Goal: Transaction & Acquisition: Purchase product/service

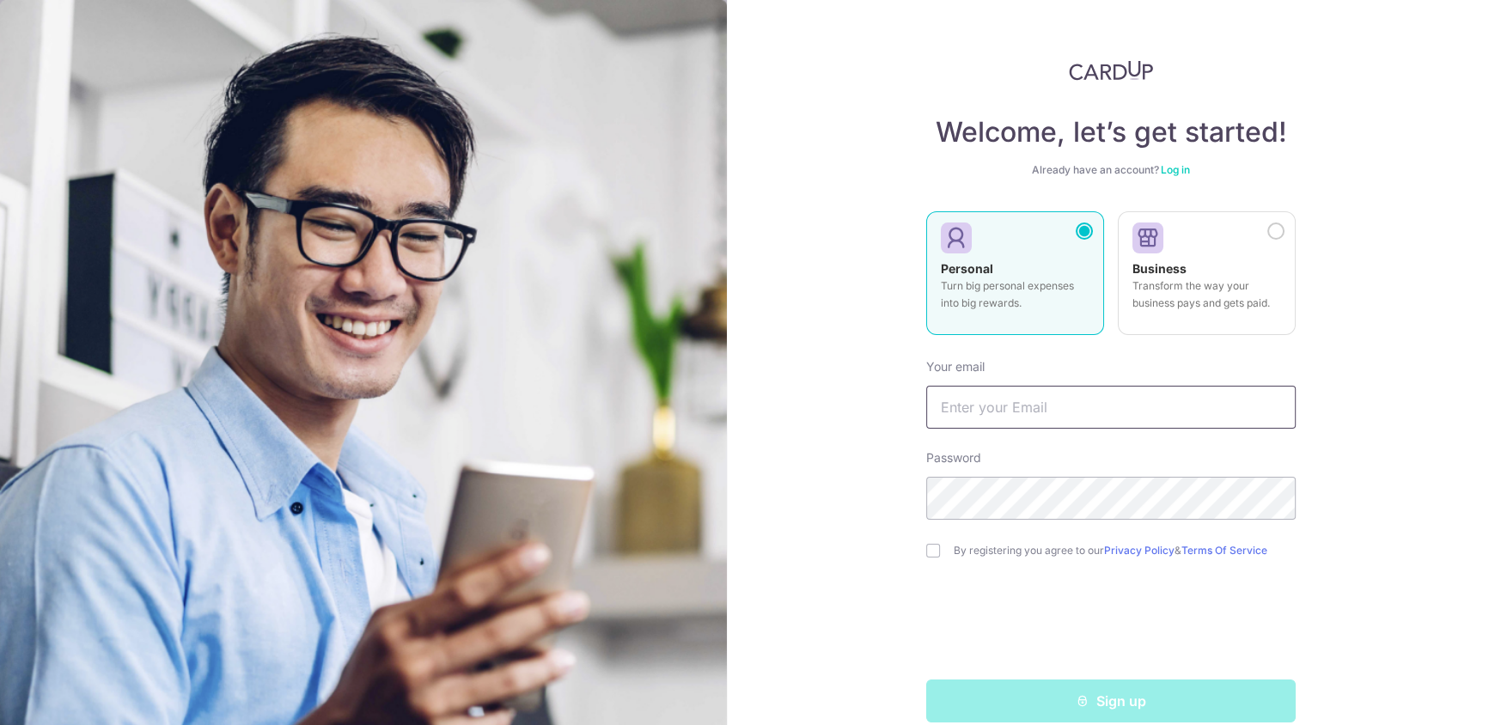
click at [1165, 398] on input "text" at bounding box center [1111, 407] width 370 height 43
type input "[EMAIL_ADDRESS][DOMAIN_NAME]"
drag, startPoint x: 949, startPoint y: 551, endPoint x: 956, endPoint y: 565, distance: 15.8
click at [954, 551] on label "By registering you agree to our Privacy Policy & Terms Of Service" at bounding box center [1125, 551] width 342 height 14
click at [932, 555] on input "checkbox" at bounding box center [933, 551] width 14 height 14
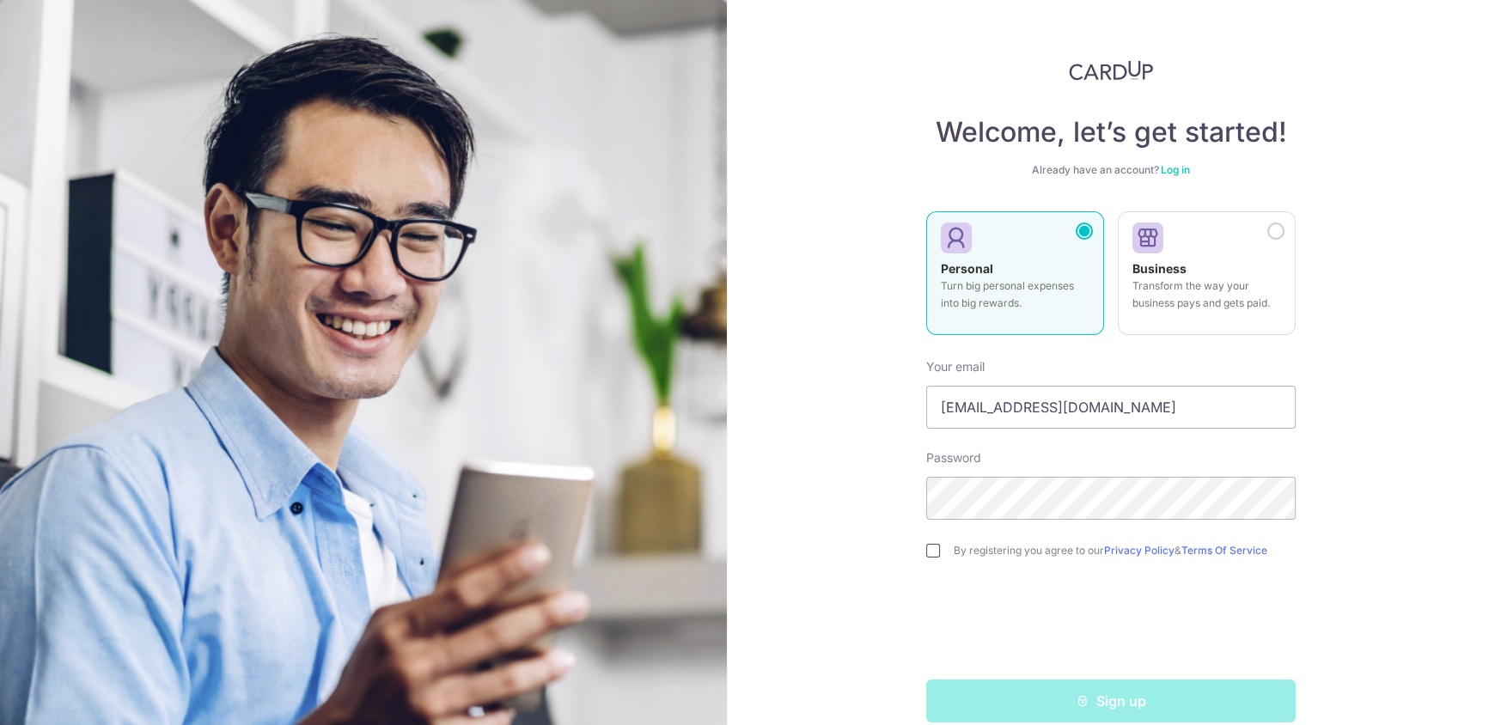
checkbox input "true"
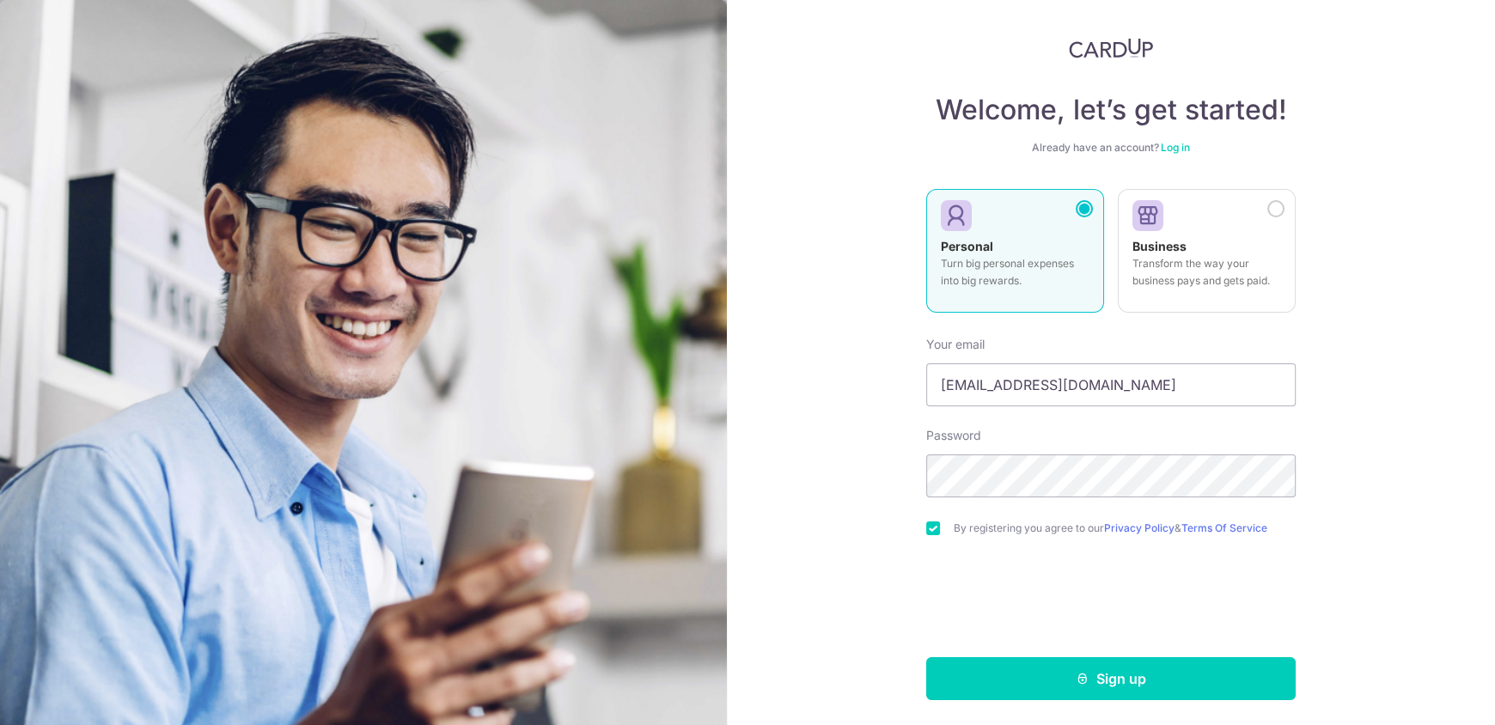
scroll to position [24, 0]
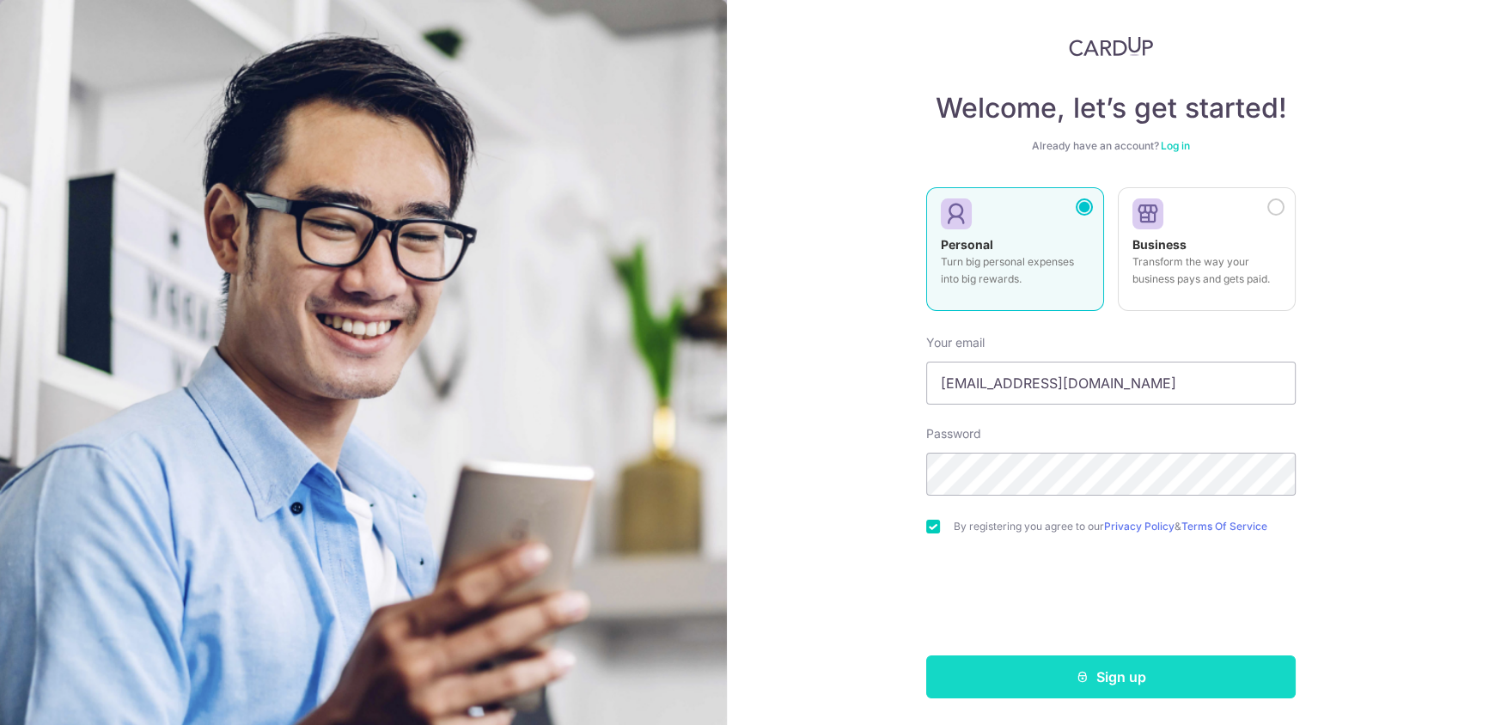
click at [1040, 660] on button "Sign up" at bounding box center [1111, 677] width 370 height 43
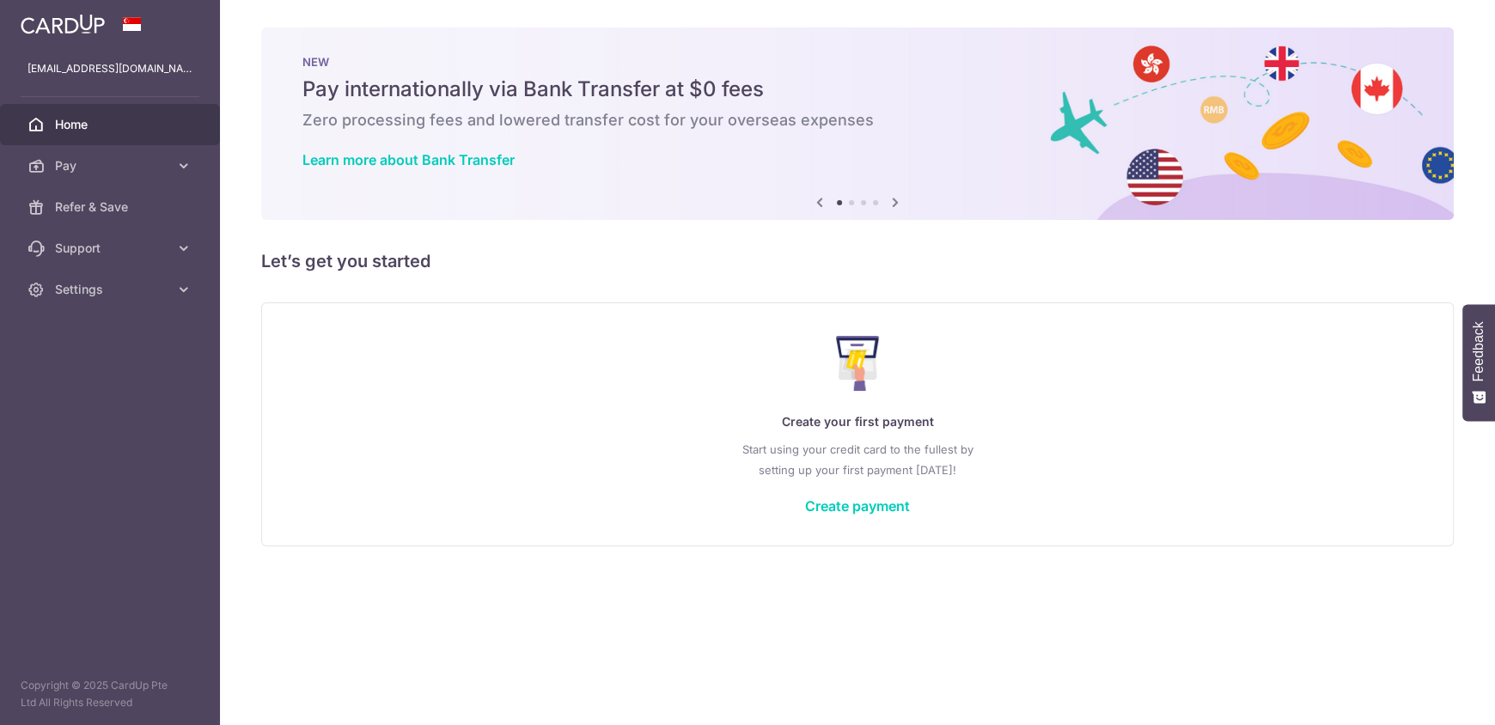
click at [1071, 402] on div "Create your first payment Start using your credit card to the fullest by settin…" at bounding box center [858, 424] width 1150 height 204
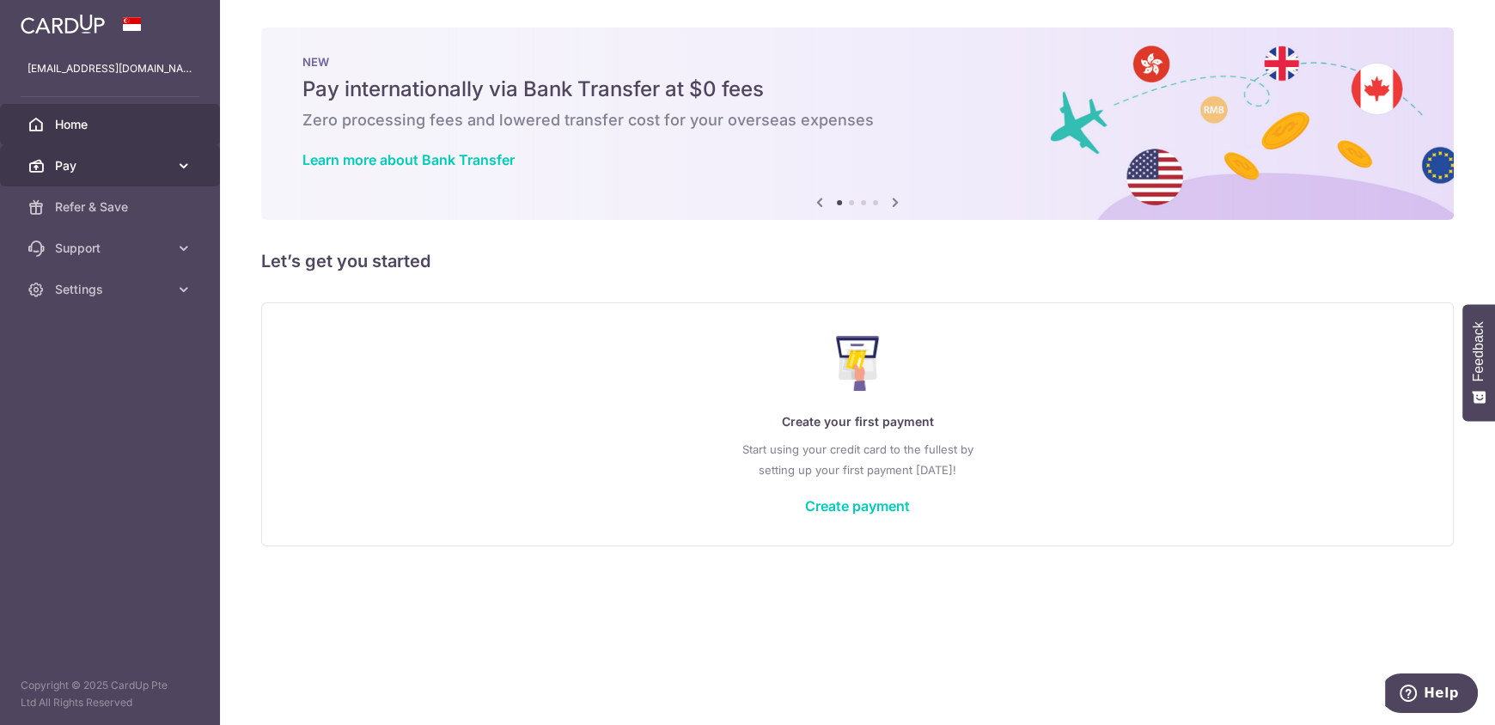
click at [119, 166] on span "Pay" at bounding box center [111, 165] width 113 height 17
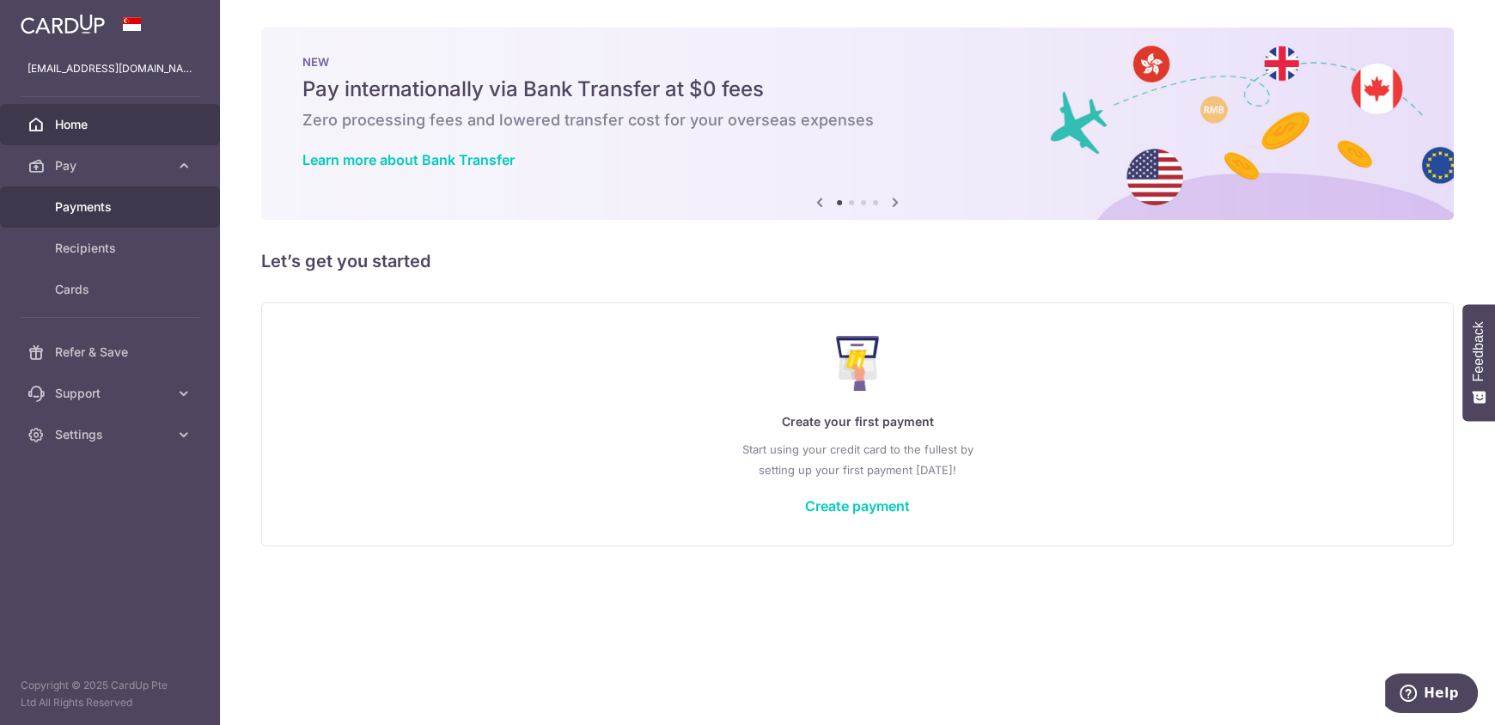
click at [121, 221] on link "Payments" at bounding box center [110, 206] width 220 height 41
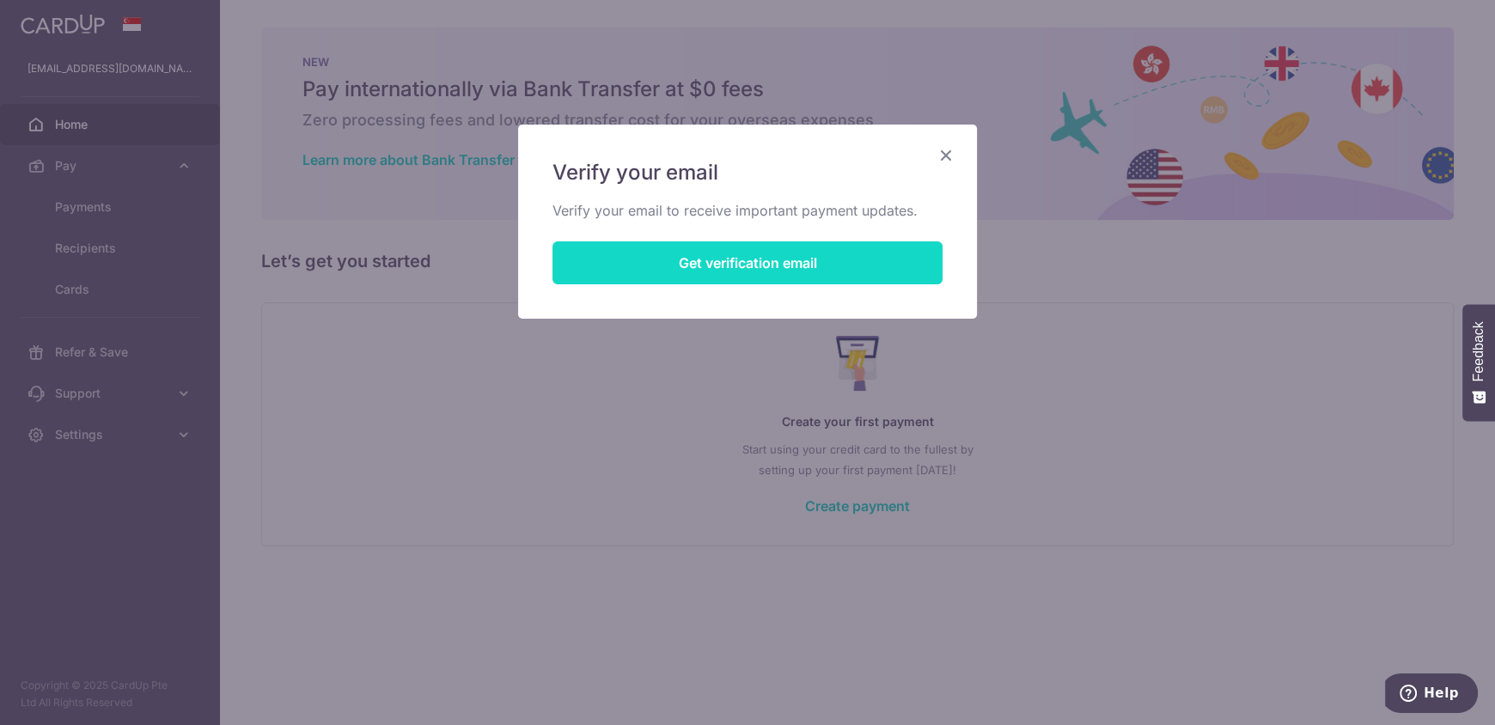
click at [749, 264] on button "Get verification email" at bounding box center [748, 262] width 390 height 43
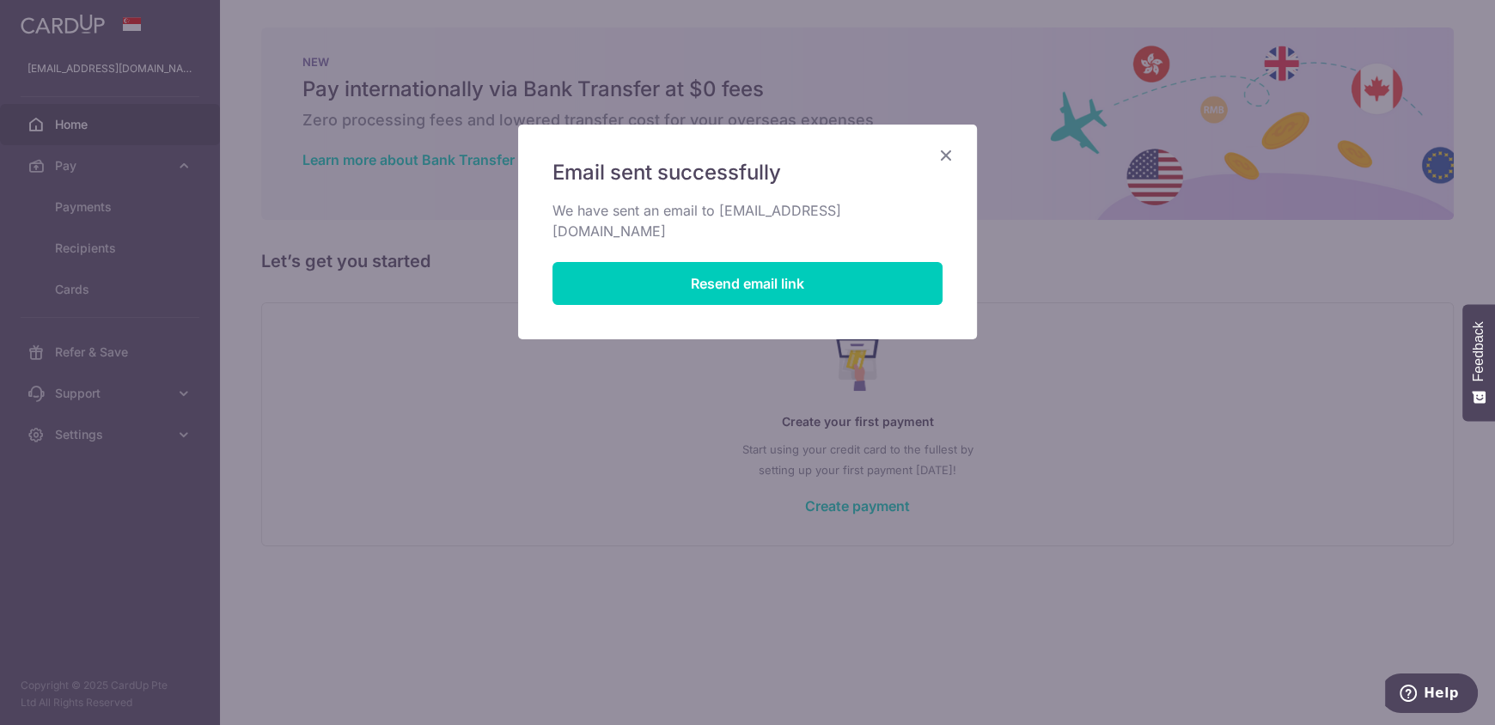
click at [940, 155] on icon "Close" at bounding box center [946, 154] width 21 height 21
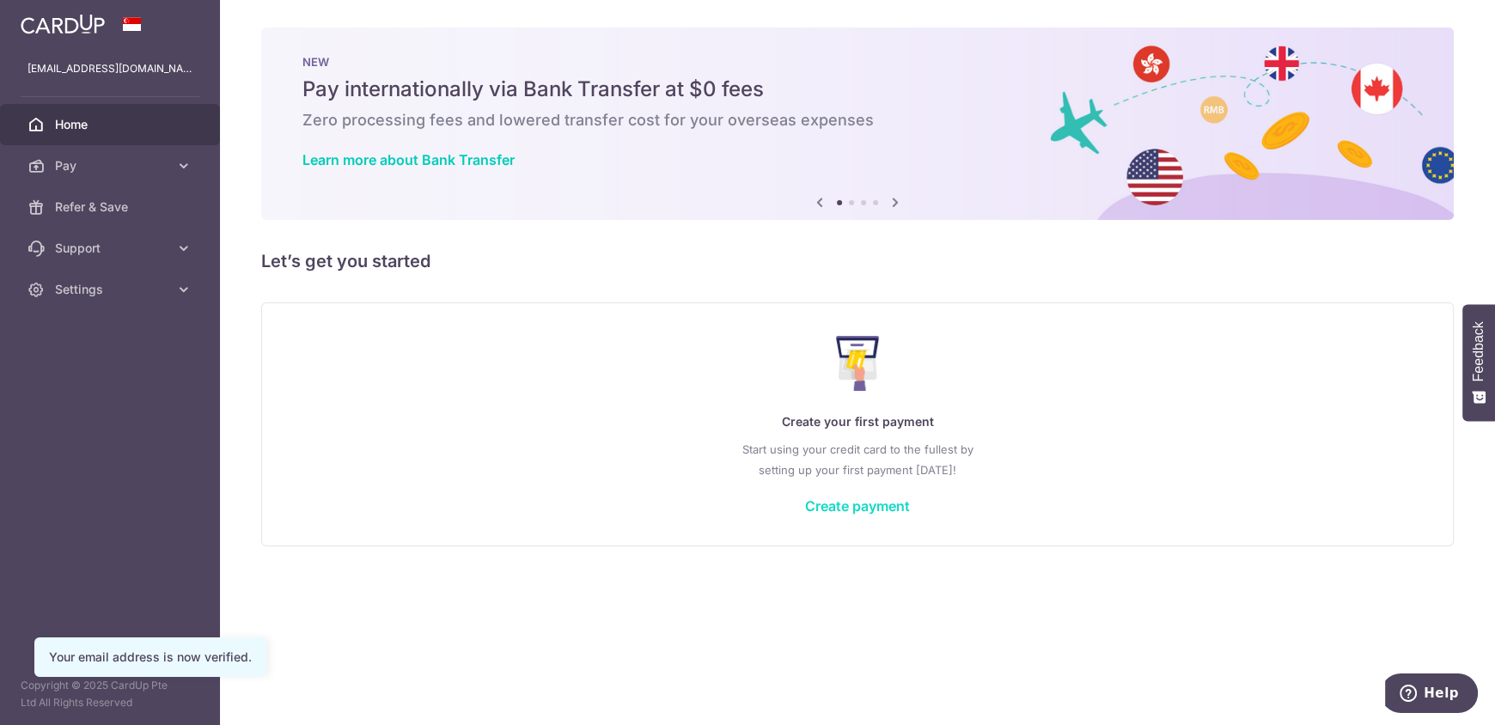
click at [839, 501] on link "Create payment" at bounding box center [857, 506] width 105 height 17
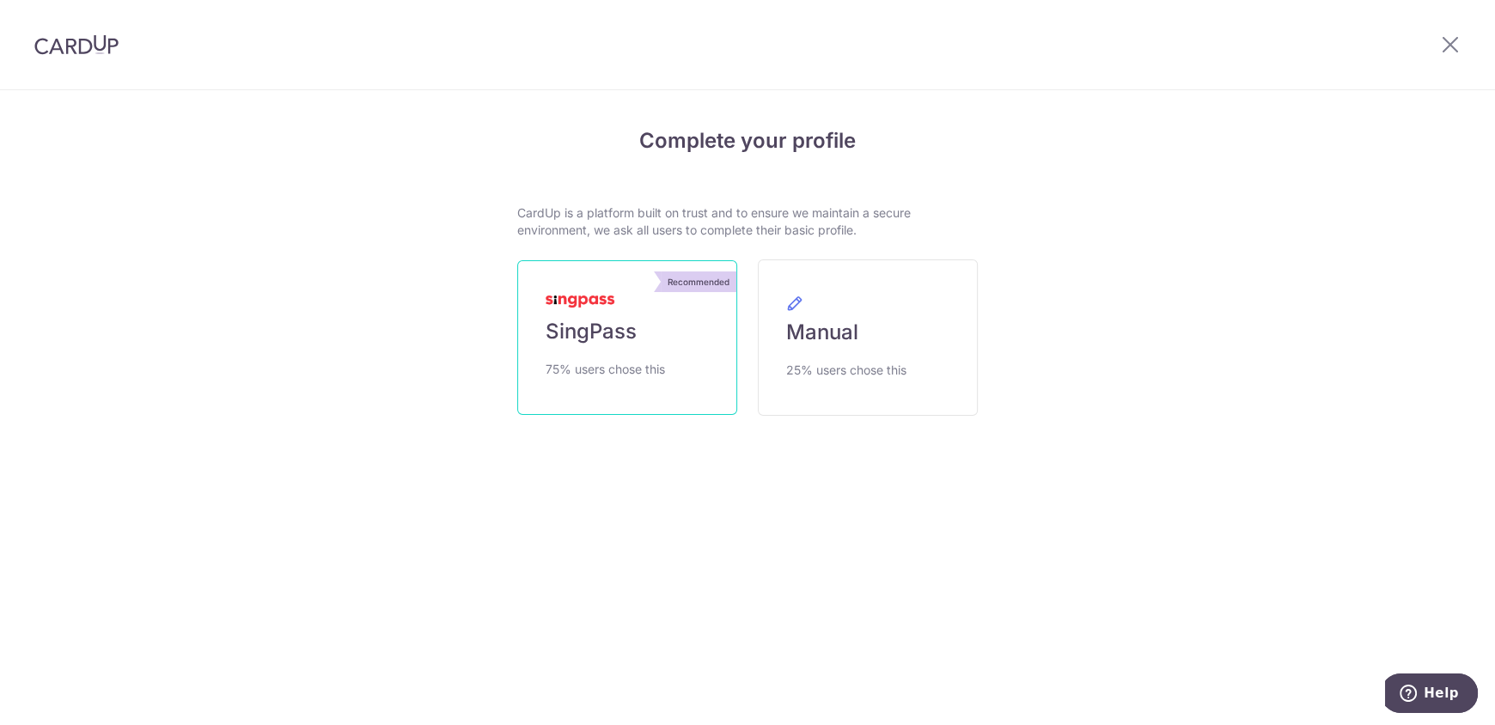
click at [628, 354] on link "Recommended SingPass 75% users chose this" at bounding box center [627, 337] width 220 height 155
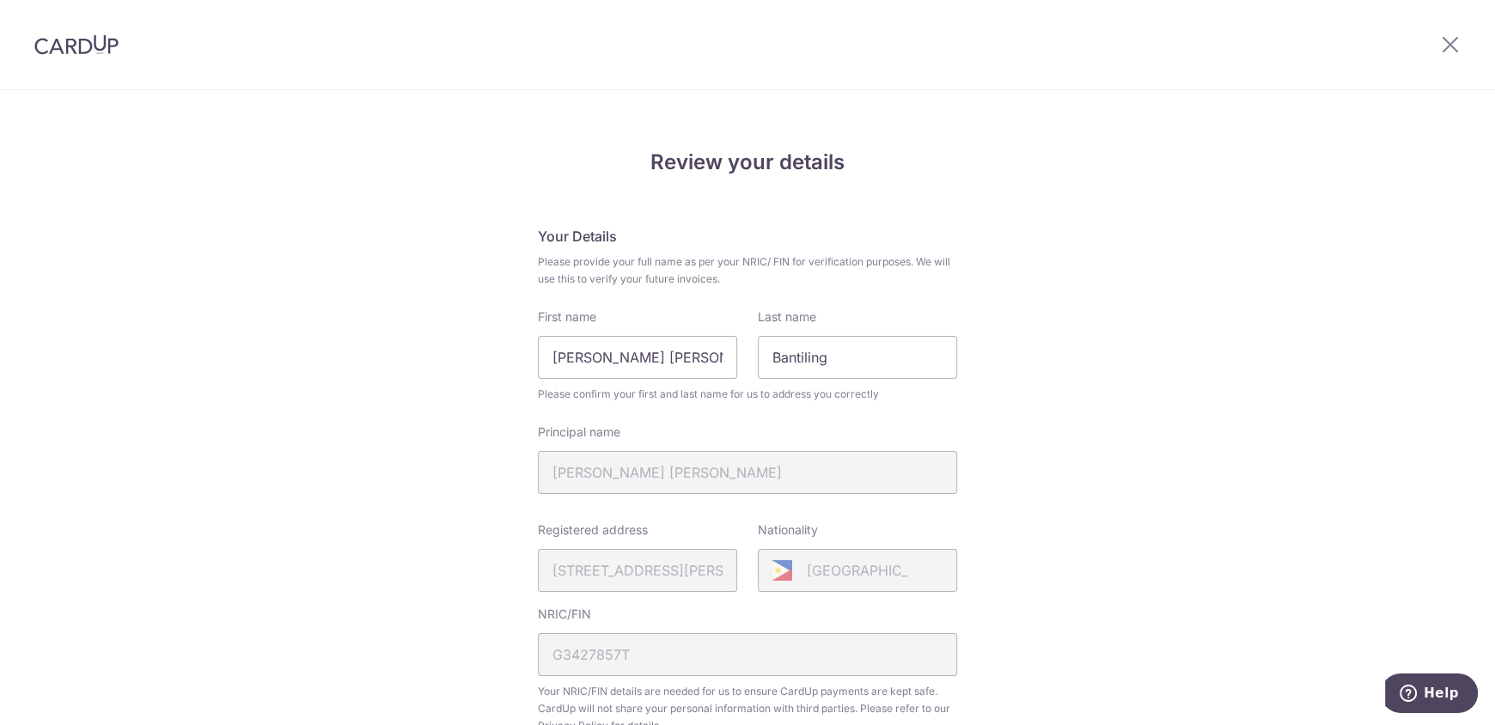
click at [1149, 464] on div "Review your details Your Details Please provide your full name as per your NRIC…" at bounding box center [747, 682] width 1495 height 1182
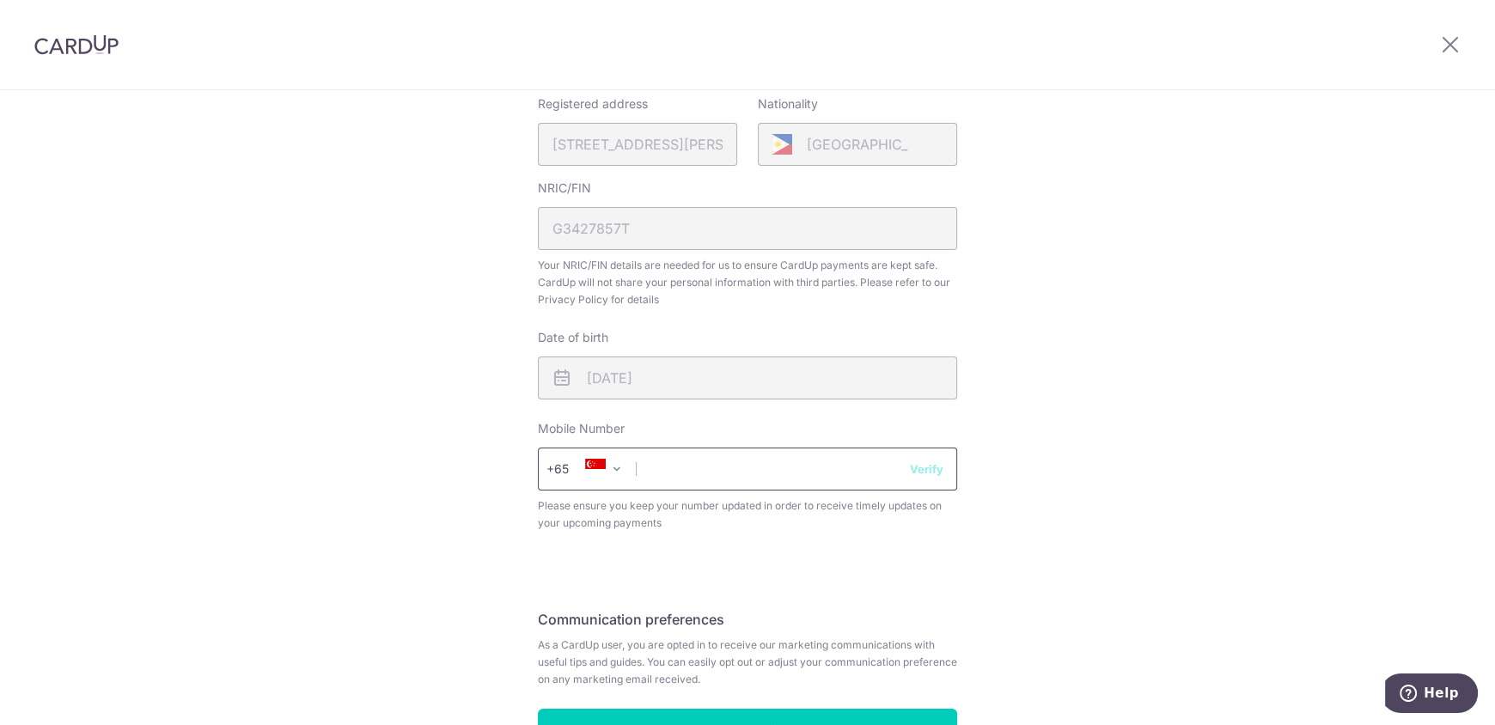
scroll to position [429, 0]
click at [727, 474] on input "text" at bounding box center [747, 466] width 419 height 43
click at [730, 466] on input "text" at bounding box center [747, 466] width 419 height 43
type input "87497688"
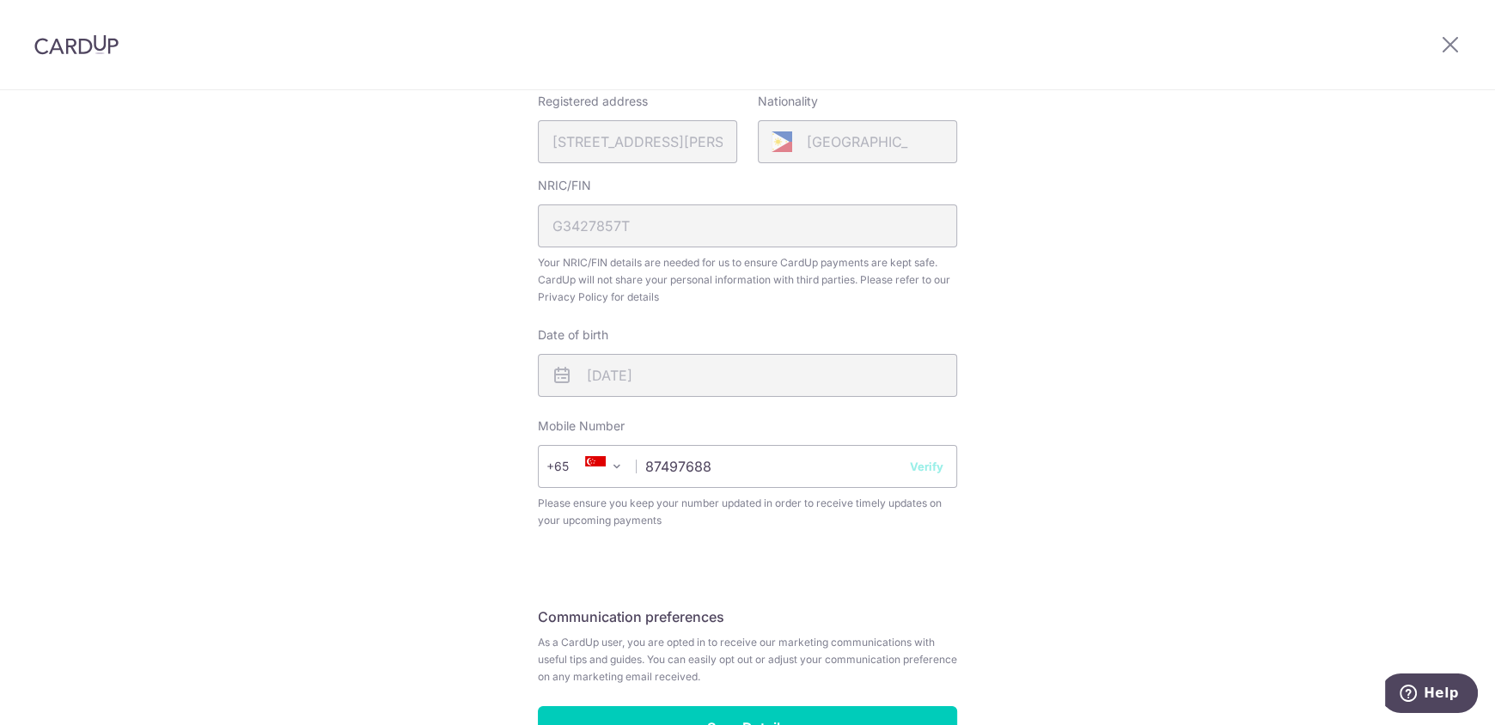
click at [935, 463] on button "Verify" at bounding box center [927, 466] width 34 height 17
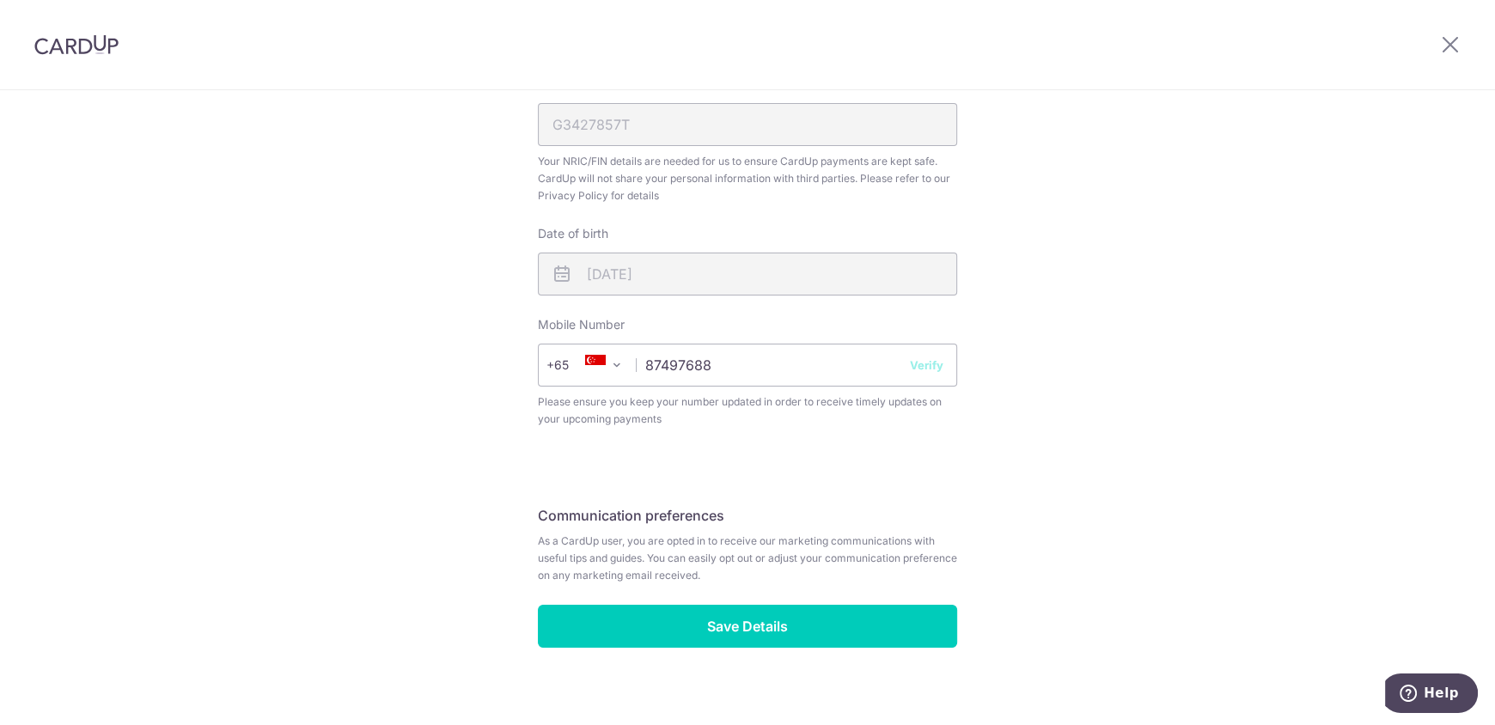
scroll to position [547, 0]
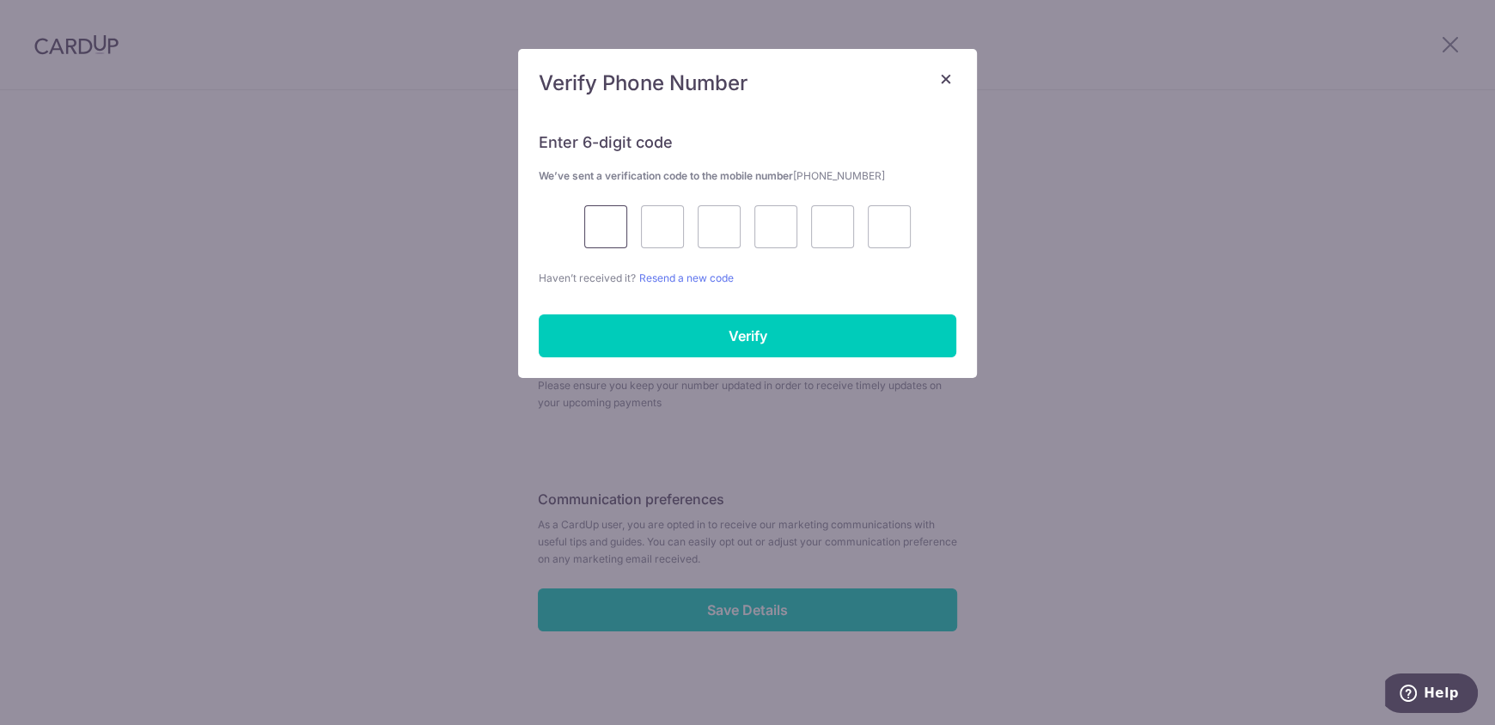
click at [607, 225] on input "text" at bounding box center [605, 226] width 43 height 43
type input "5"
type input "1"
type input "9"
type input "8"
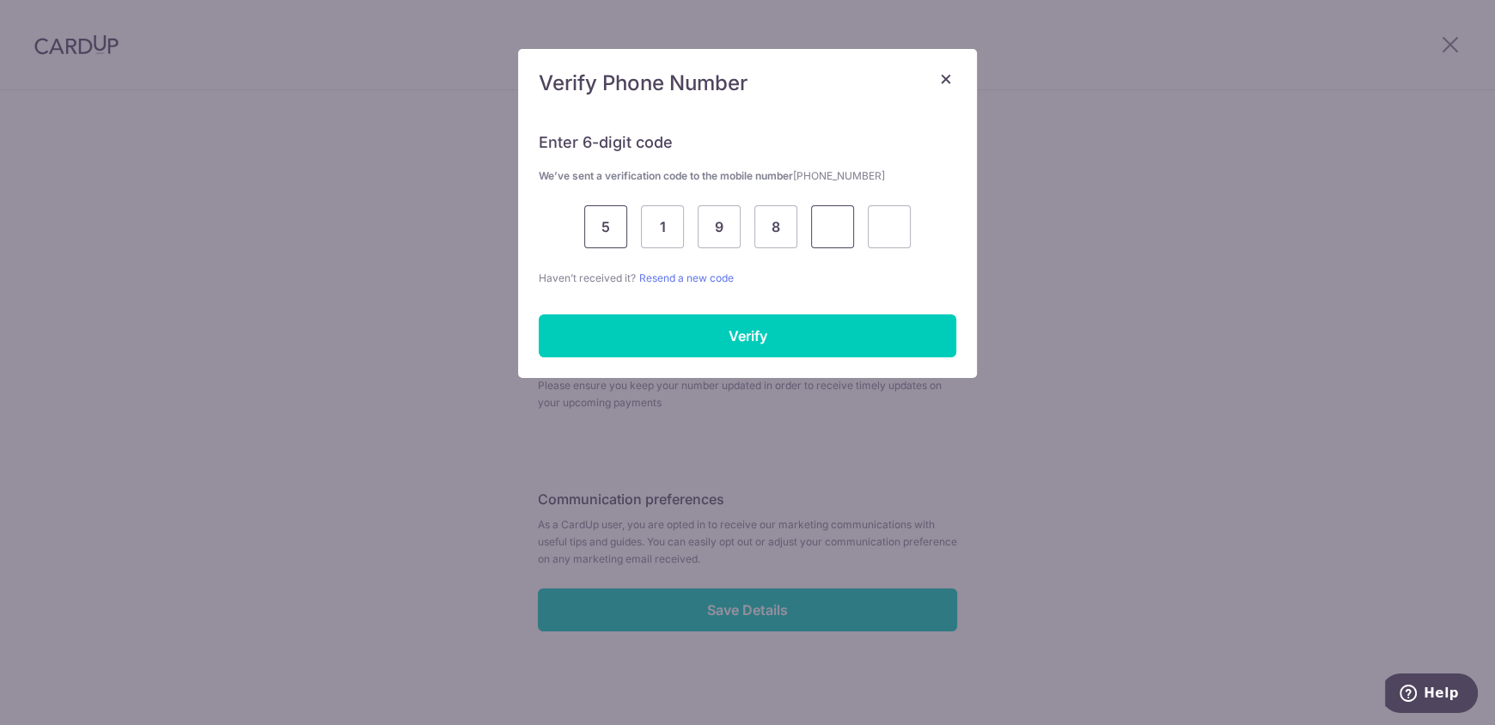
type input "0"
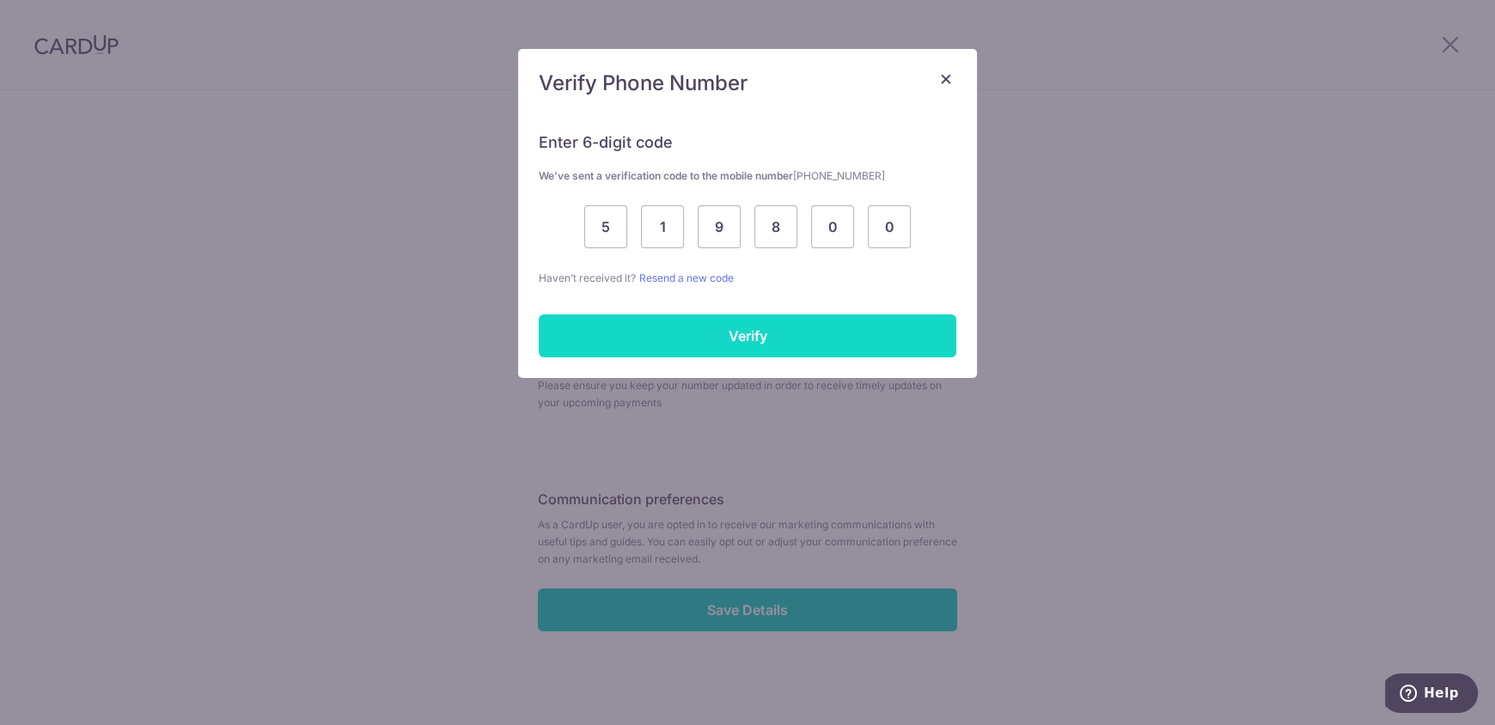
click at [660, 317] on input "Verify" at bounding box center [748, 336] width 418 height 43
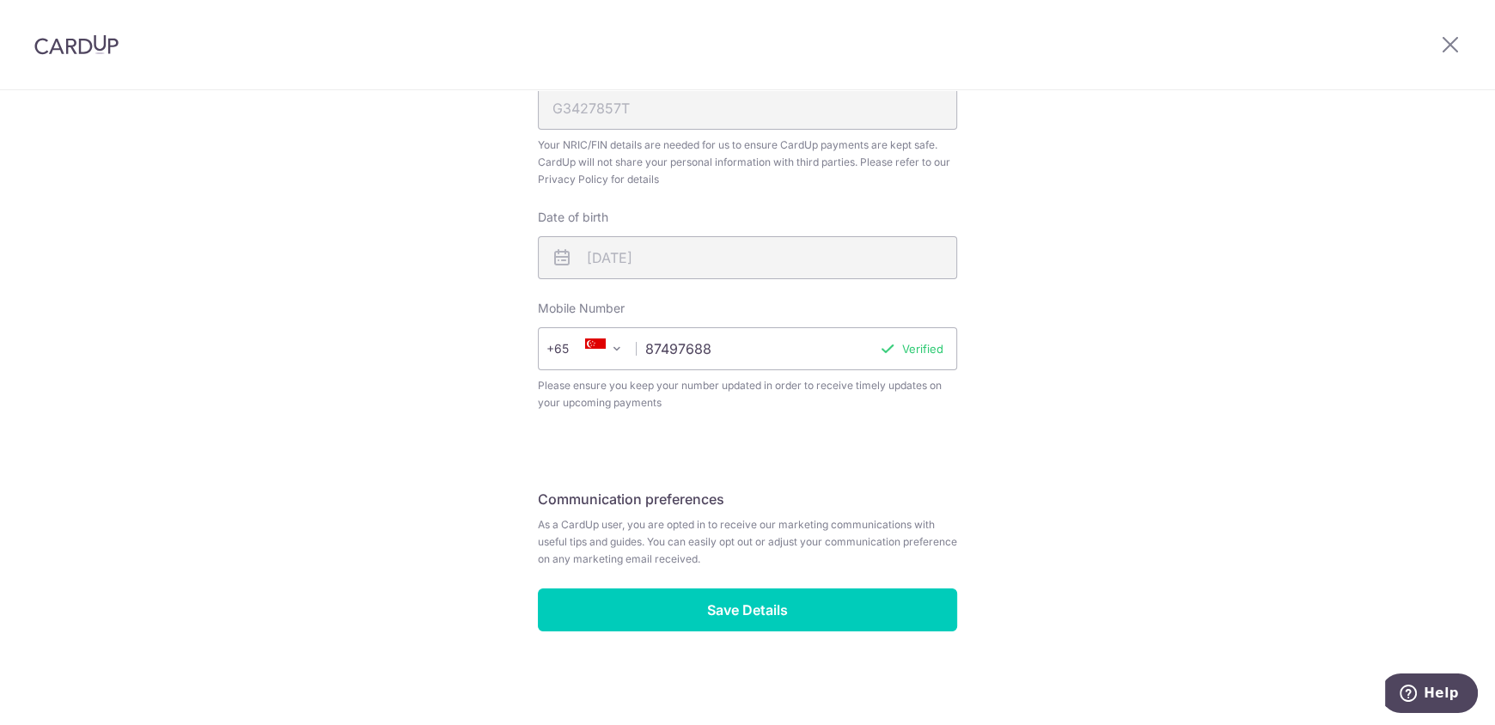
click at [373, 376] on div "Review your details Your Details Please provide your full name as per your NRIC…" at bounding box center [747, 136] width 1495 height 1182
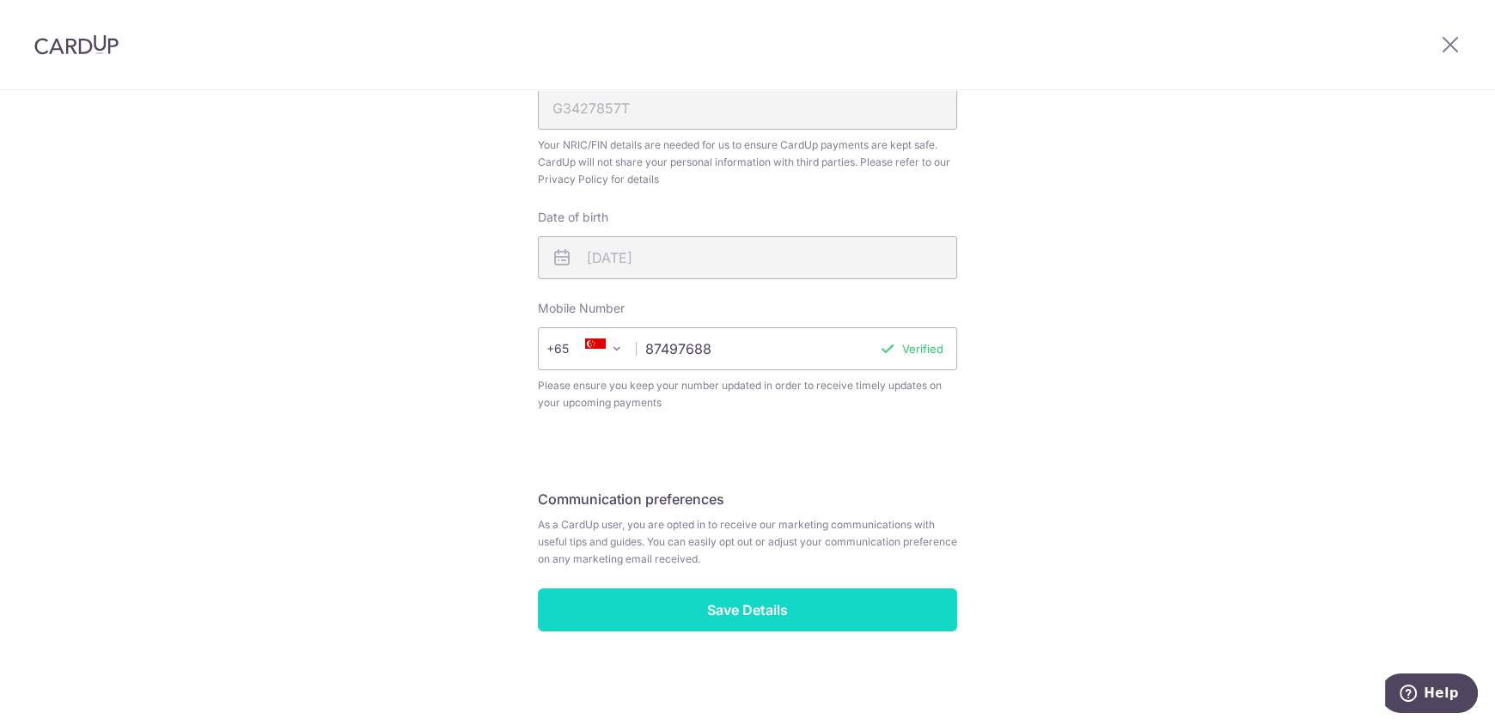
click at [650, 603] on input "Save Details" at bounding box center [747, 610] width 419 height 43
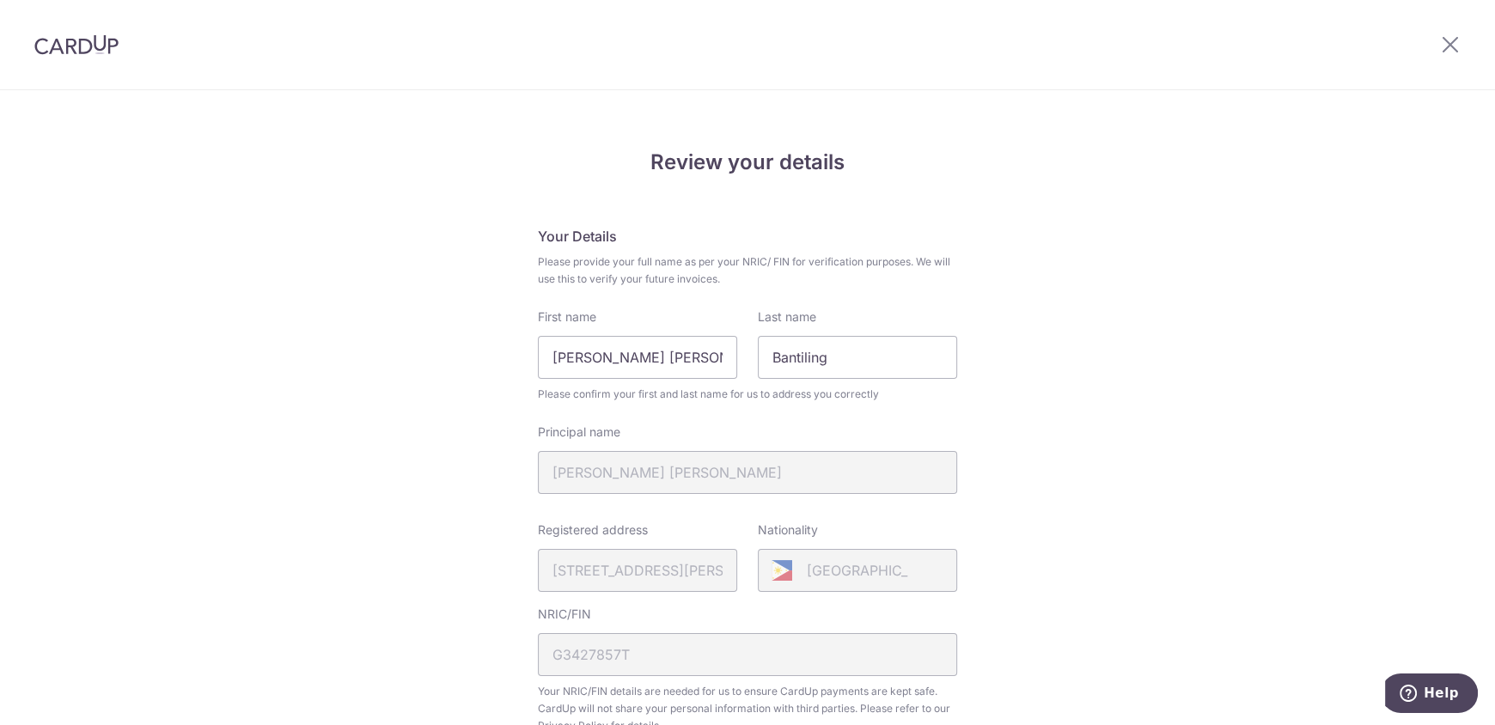
scroll to position [0, 0]
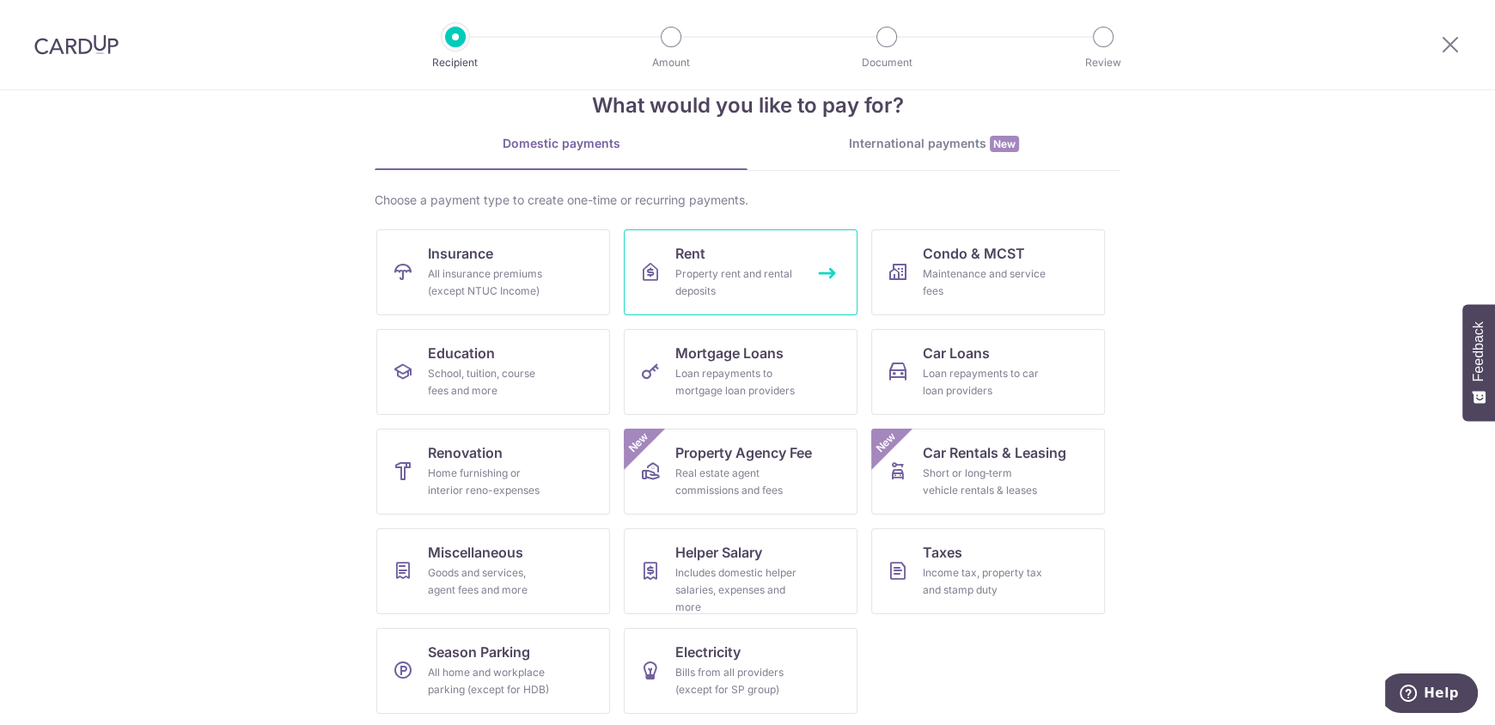
scroll to position [42, 0]
click at [755, 286] on div "Property rent and rental deposits" at bounding box center [737, 282] width 124 height 34
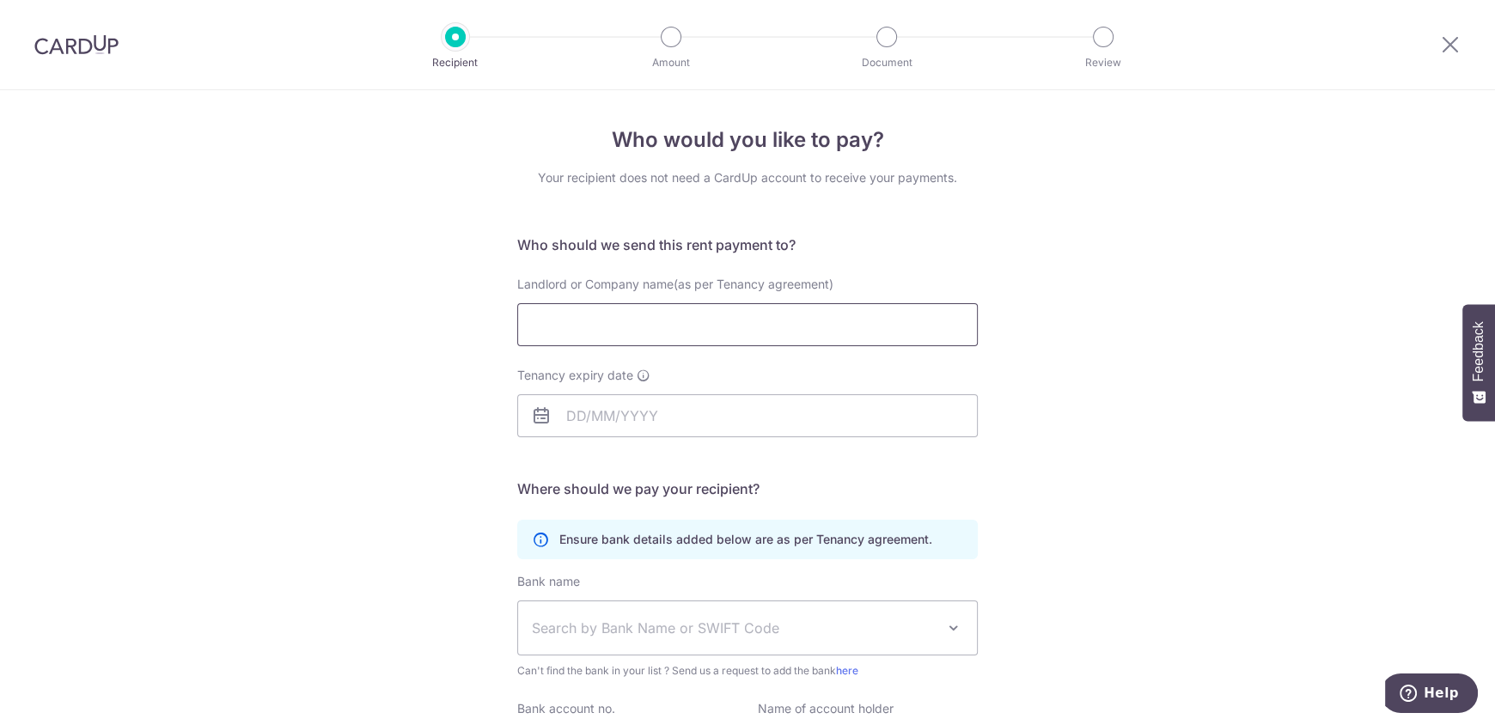
click at [657, 325] on input "Landlord or Company name(as per Tenancy agreement)" at bounding box center [747, 324] width 461 height 43
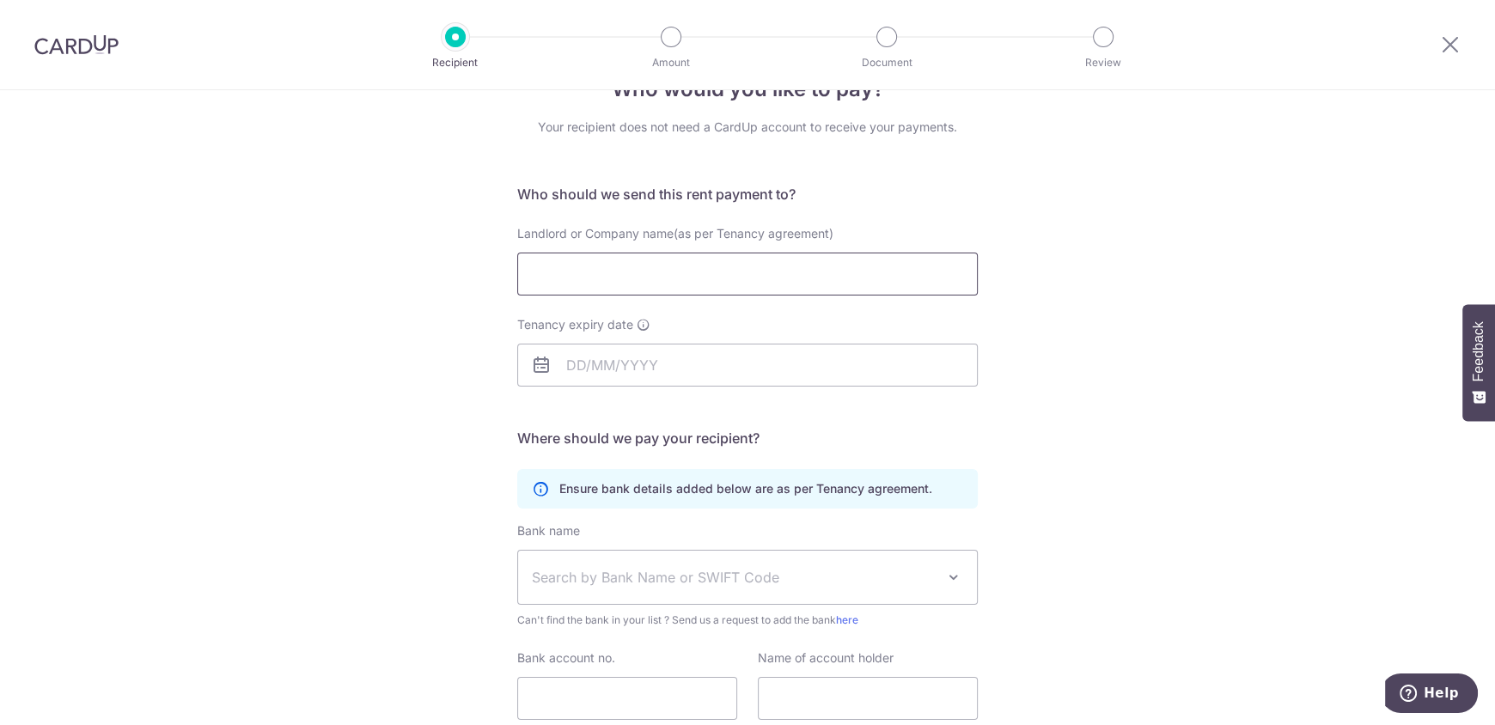
scroll to position [172, 0]
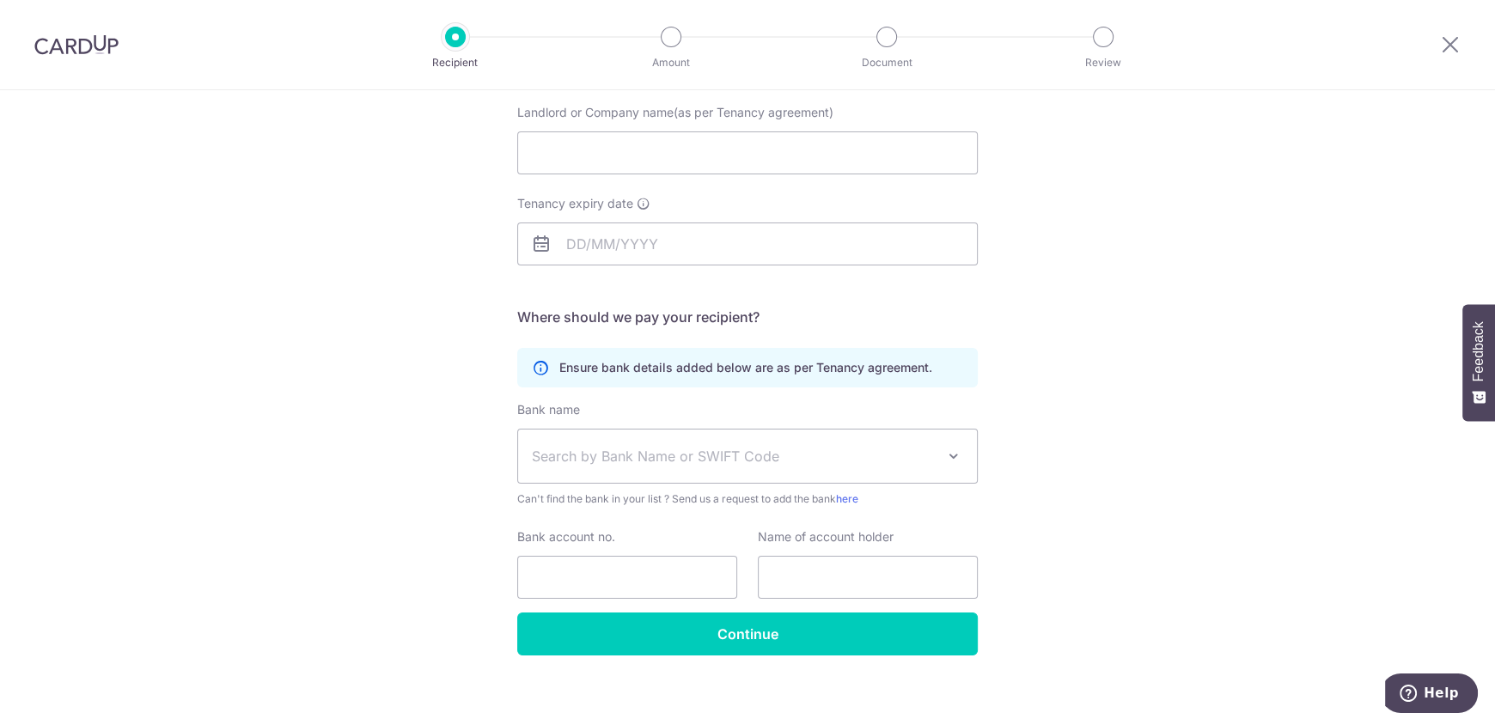
click at [920, 457] on span "Search by Bank Name or SWIFT Code" at bounding box center [734, 456] width 404 height 21
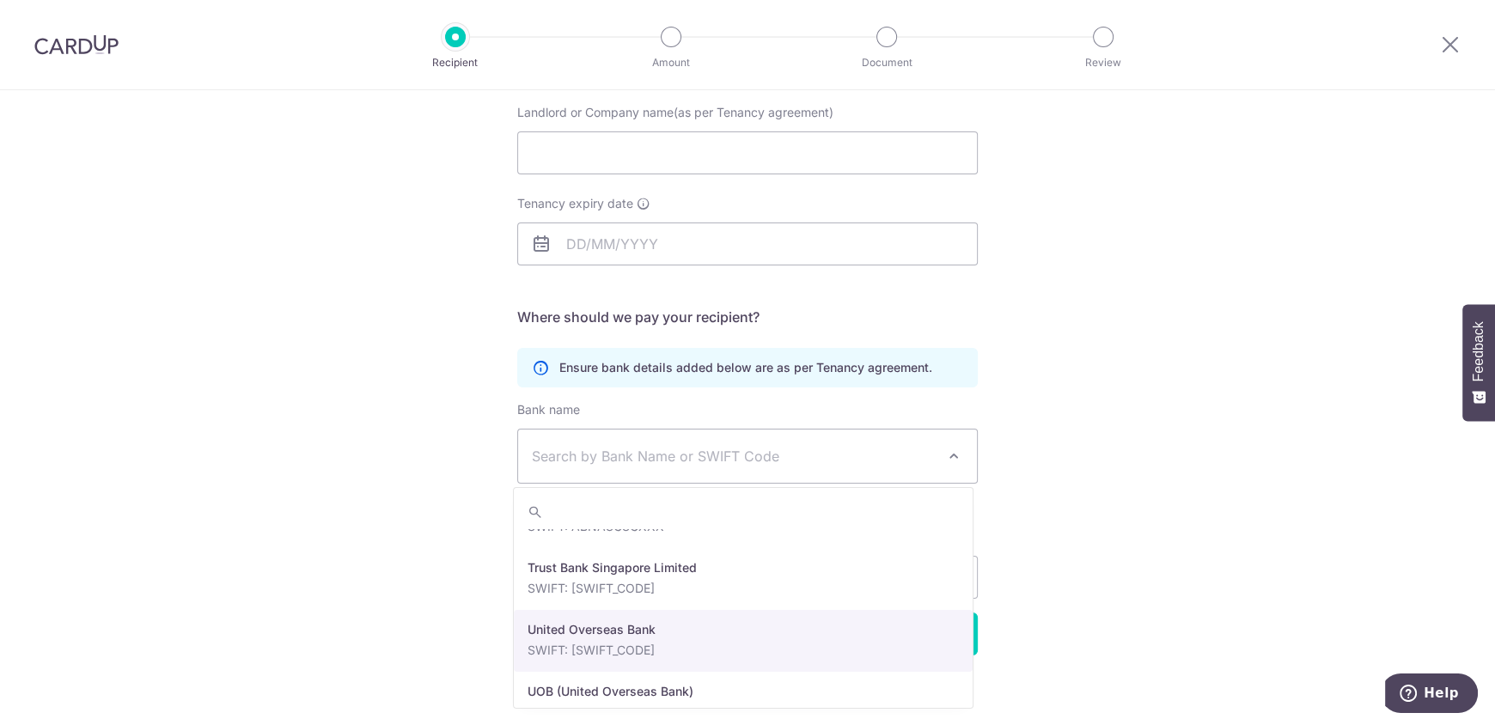
scroll to position [4034, 0]
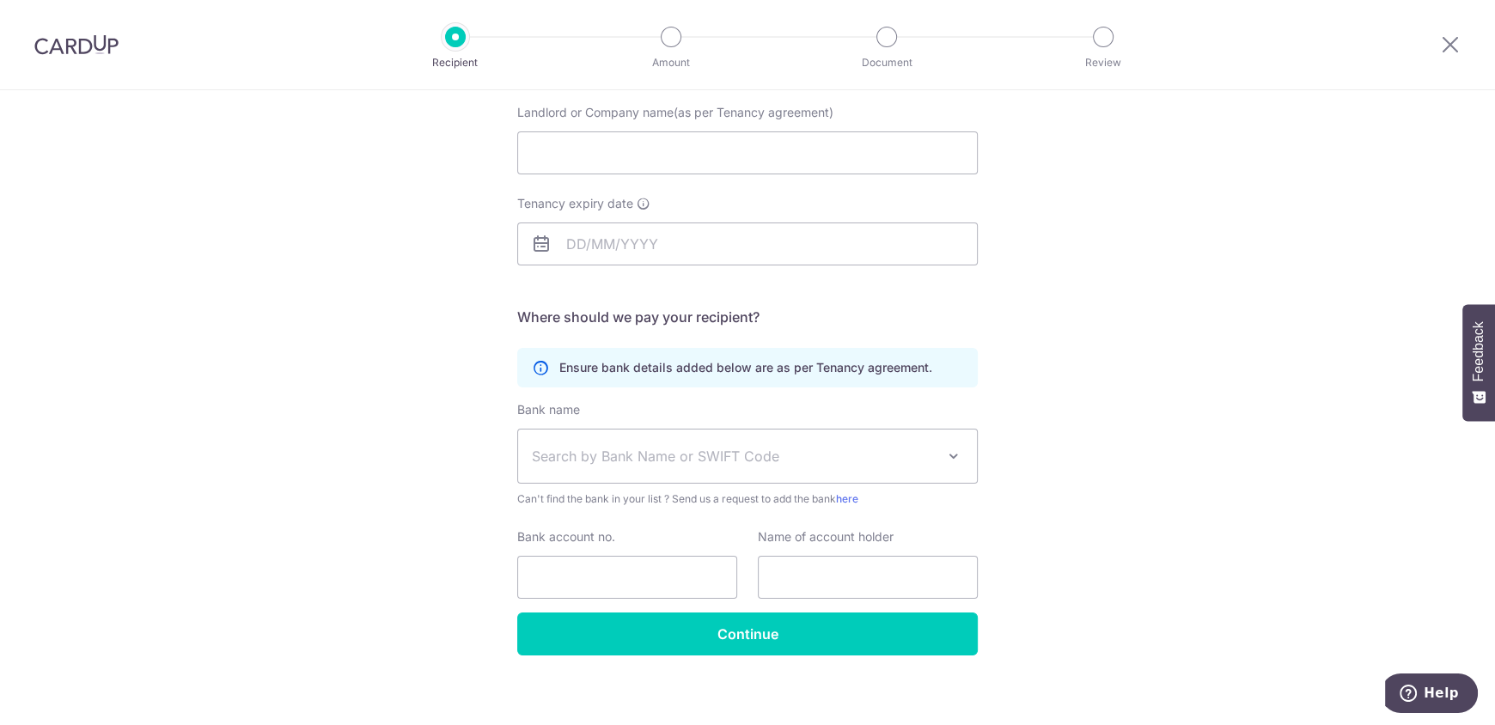
click at [1225, 460] on div "Who would you like to pay? Your recipient does not need a CardUp account to rec…" at bounding box center [747, 327] width 1495 height 818
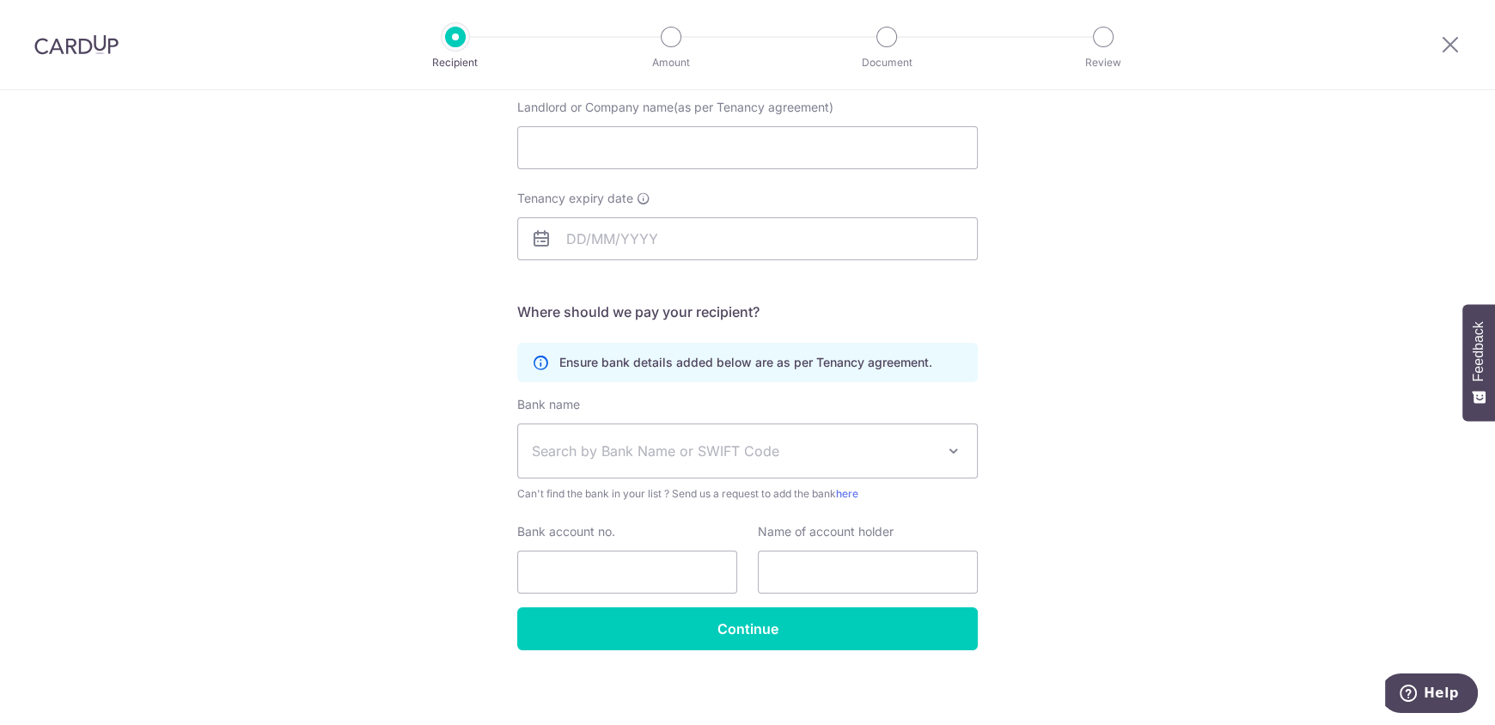
scroll to position [182, 0]
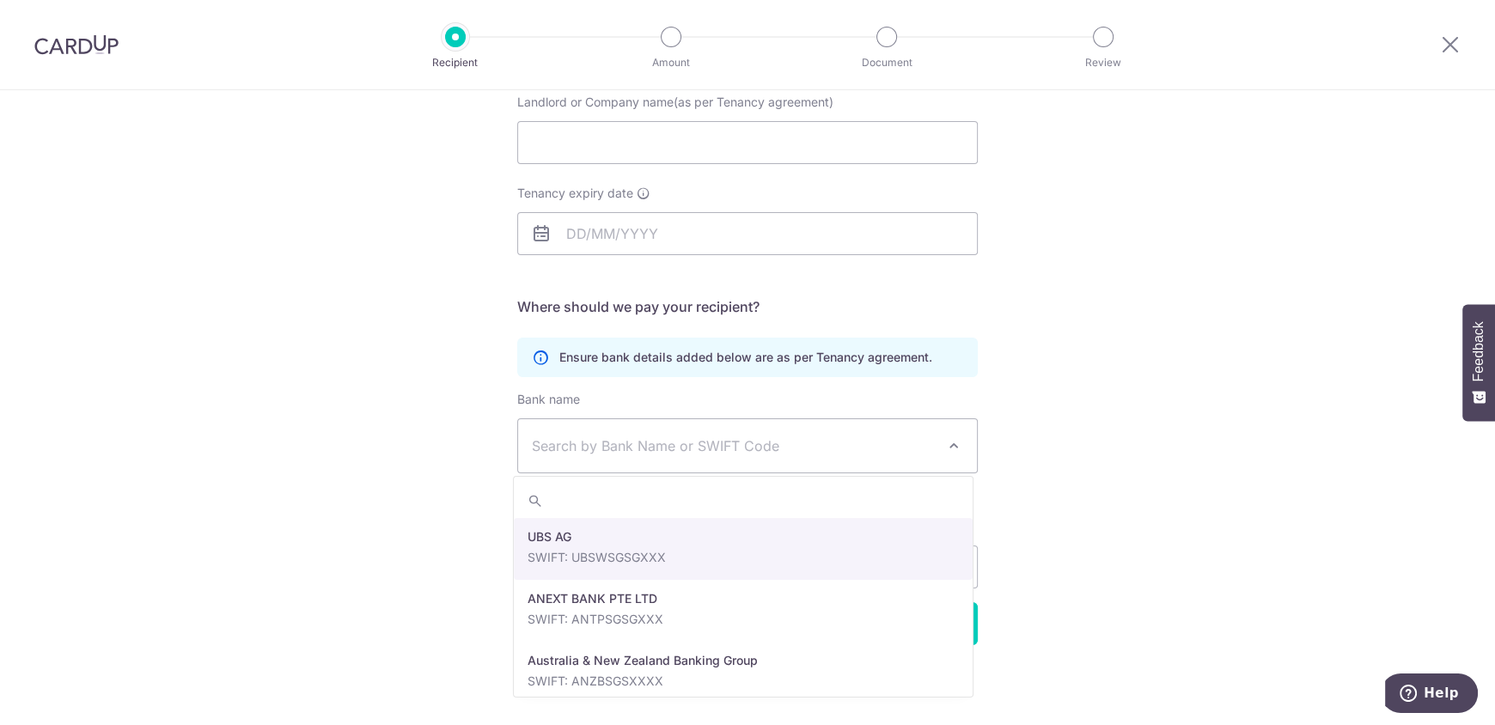
click at [785, 444] on span "Search by Bank Name or SWIFT Code" at bounding box center [734, 446] width 404 height 21
type input "p"
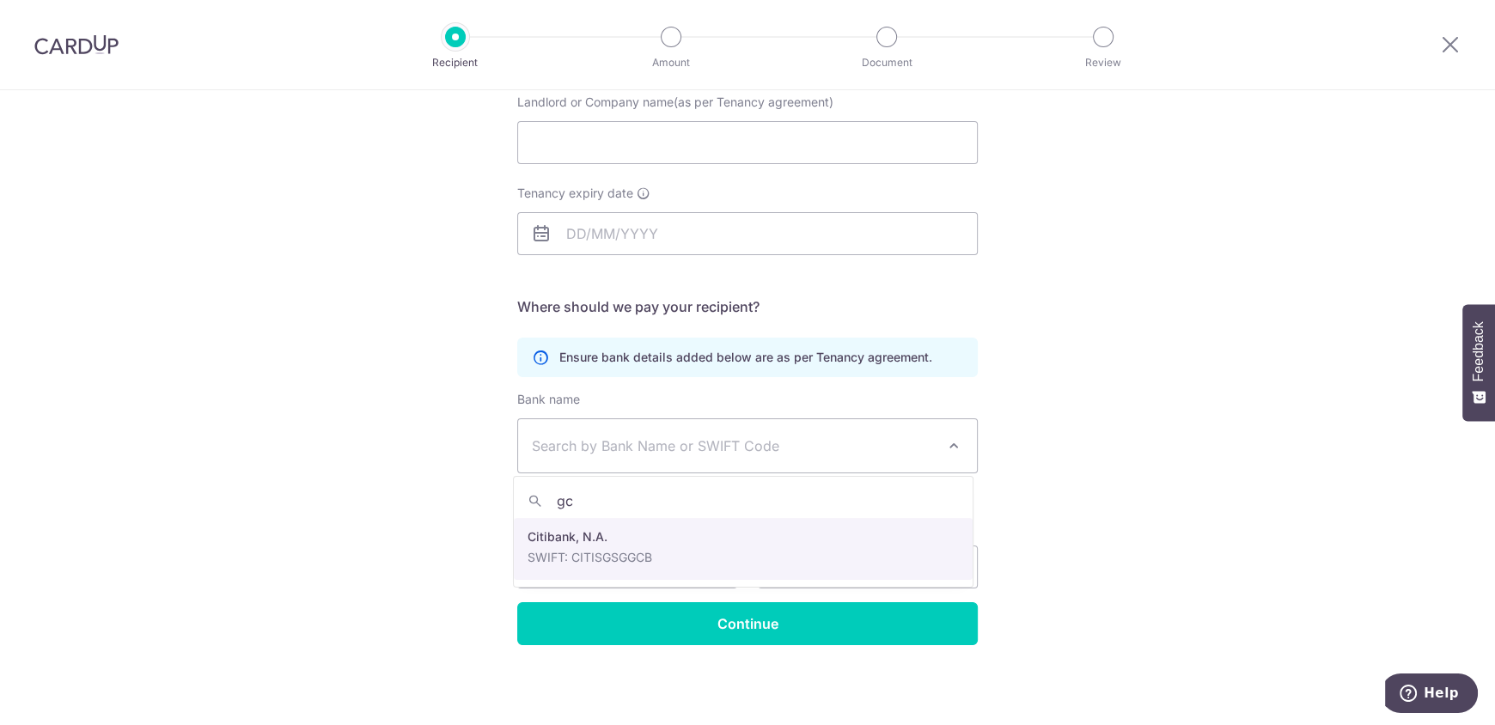
type input "g"
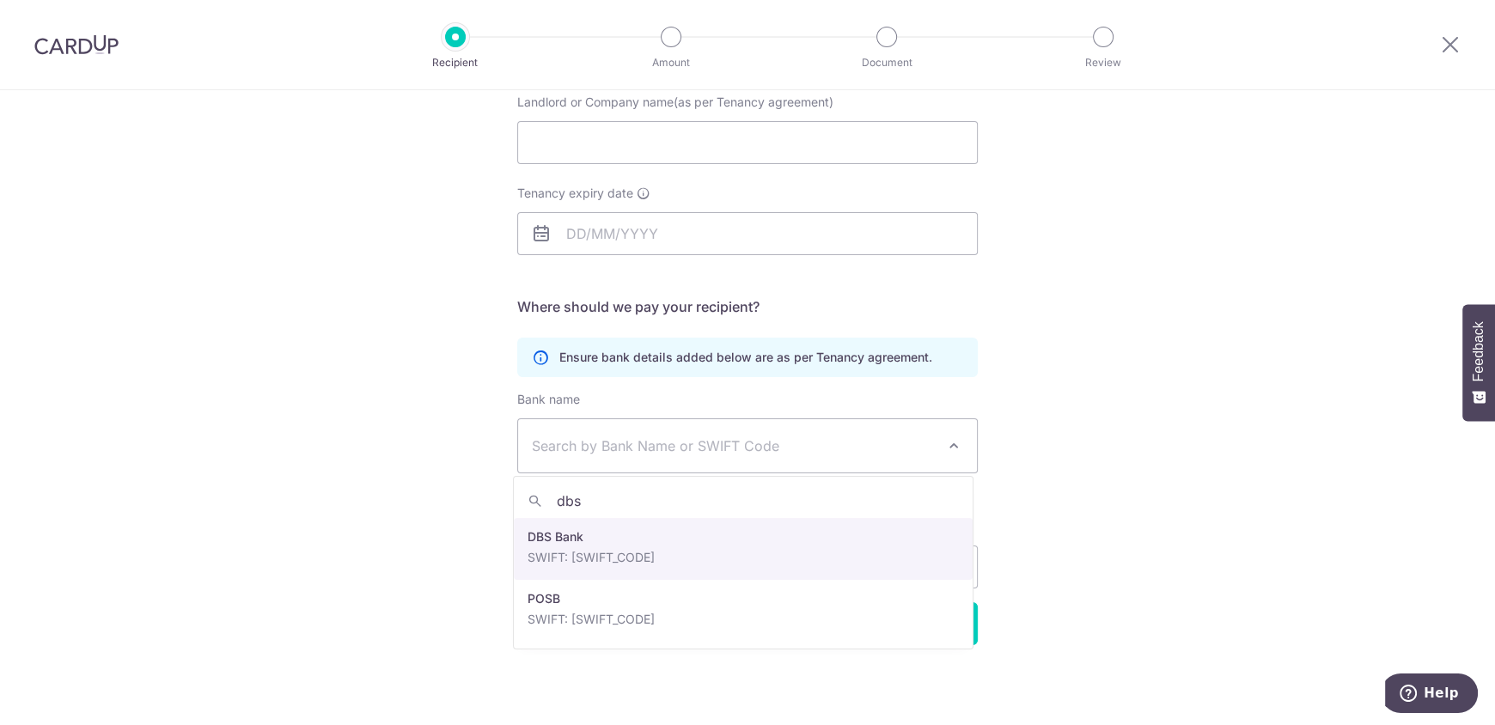
type input "dbs"
select select "6"
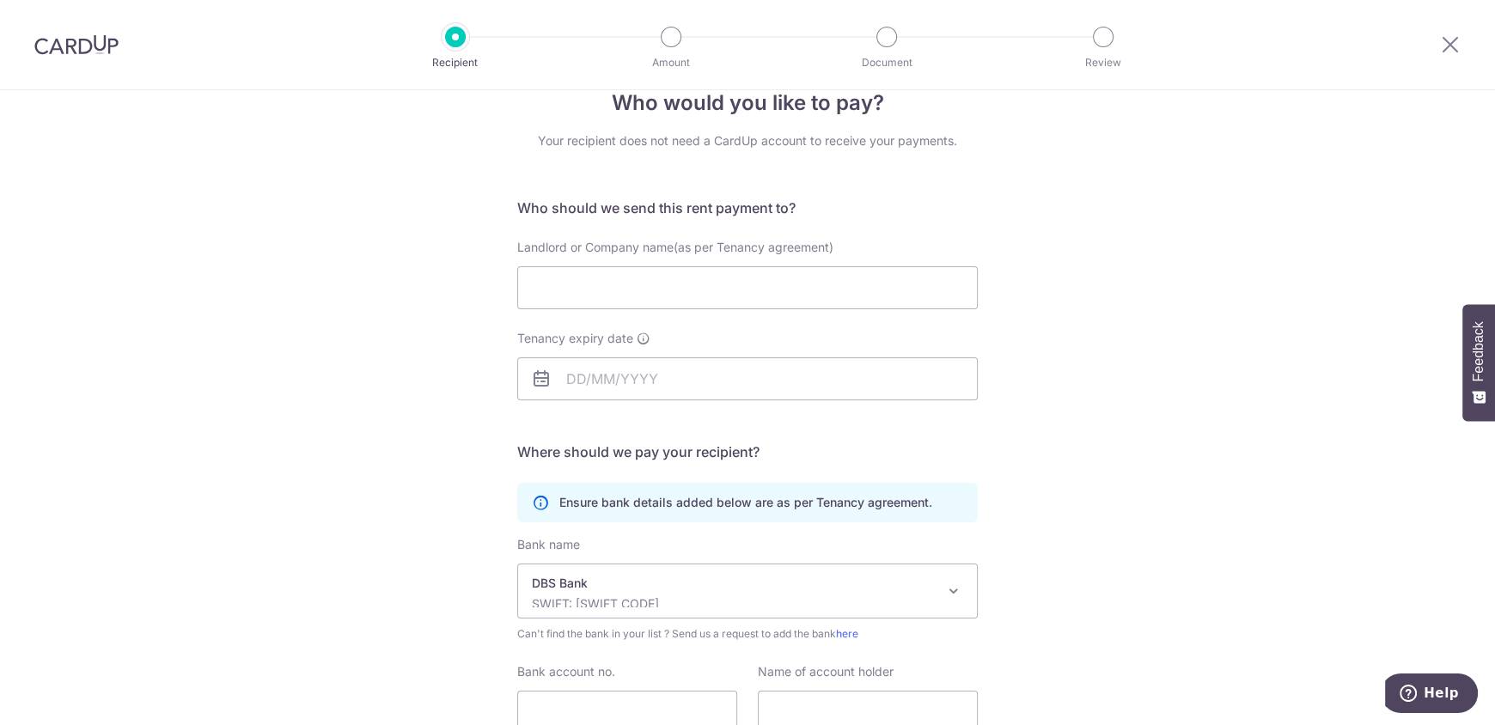
scroll to position [0, 0]
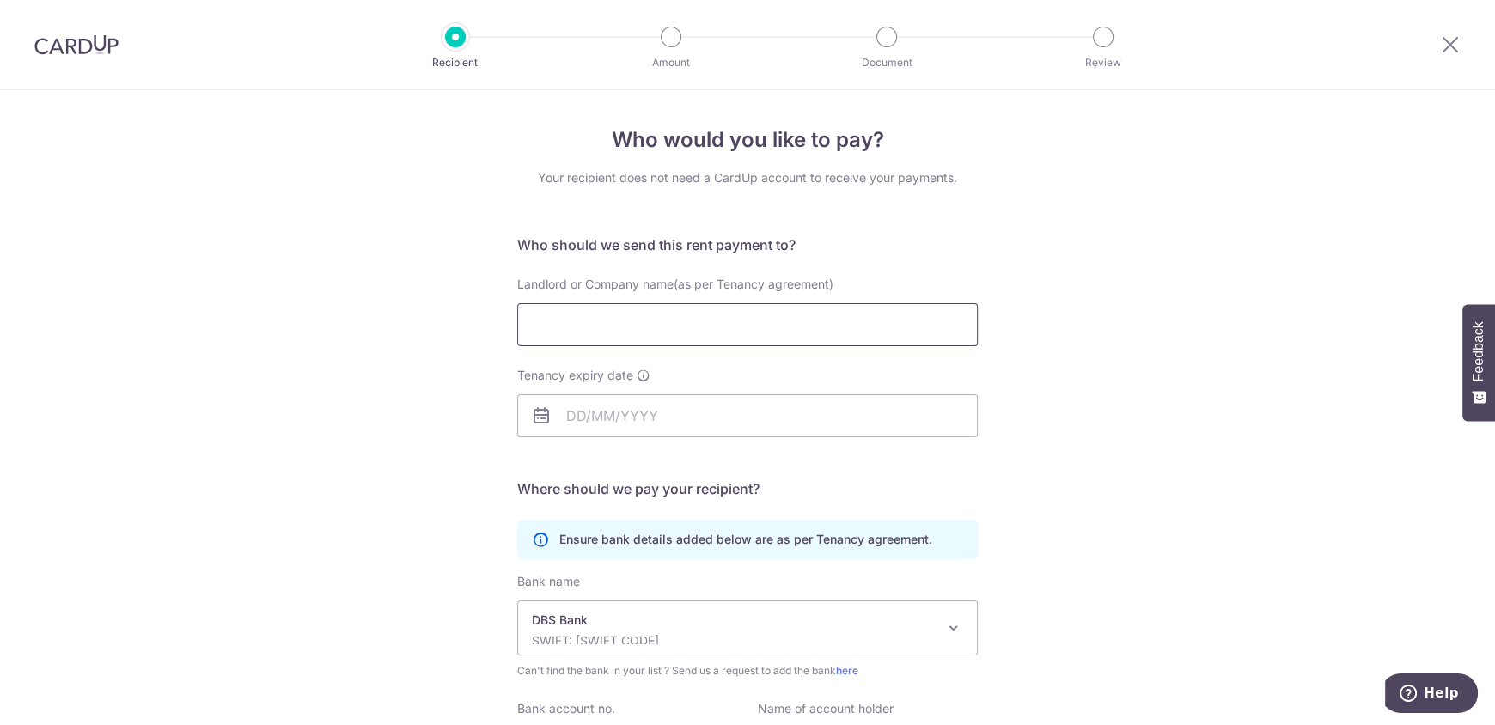
click at [650, 313] on input "Landlord or Company name(as per Tenancy agreement)" at bounding box center [747, 324] width 461 height 43
click at [626, 417] on input "Tenancy expiry date" at bounding box center [747, 415] width 461 height 43
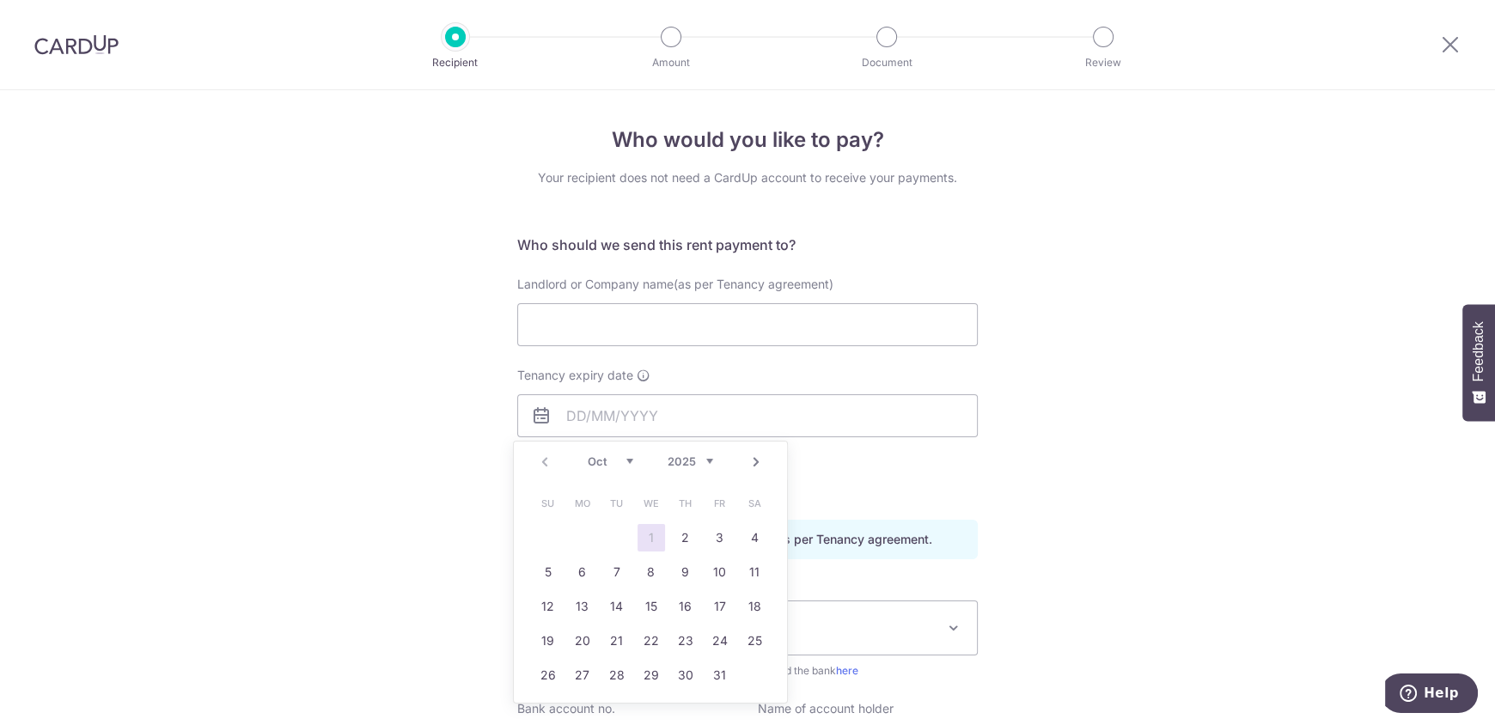
click at [753, 461] on link "Next" at bounding box center [756, 462] width 21 height 21
click at [718, 675] on link "30" at bounding box center [719, 675] width 27 height 27
type input "30/01/2026"
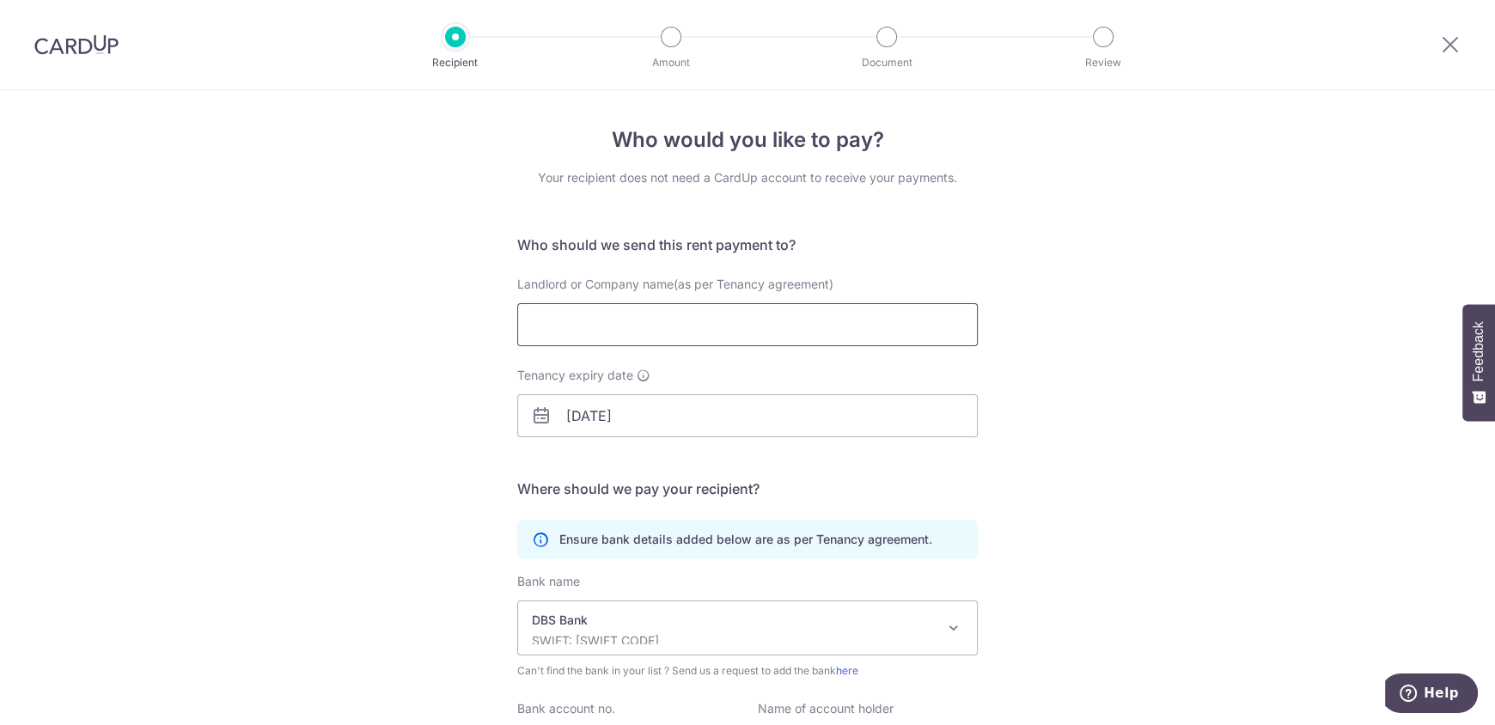
click at [590, 315] on input "Landlord or Company name(as per Tenancy agreement)" at bounding box center [747, 324] width 461 height 43
type input "h"
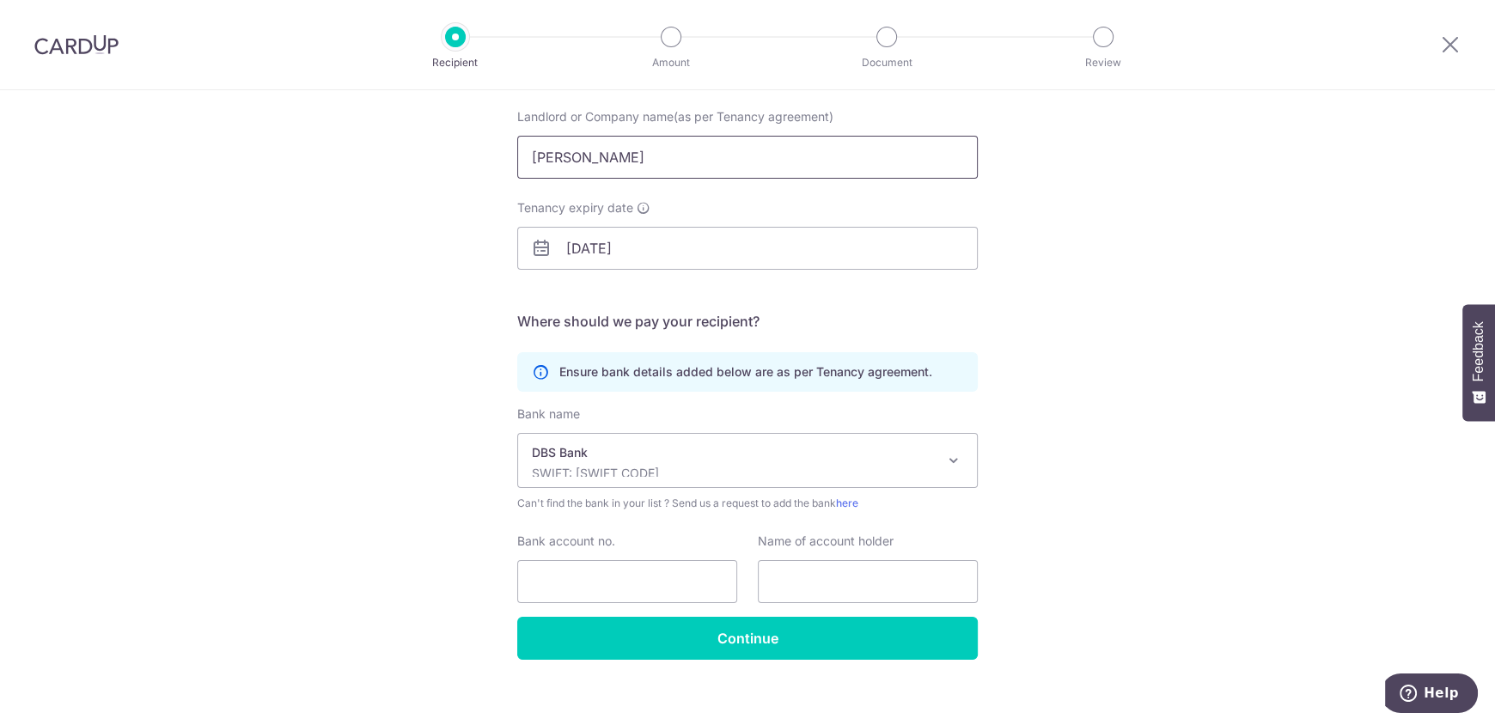
scroll to position [182, 0]
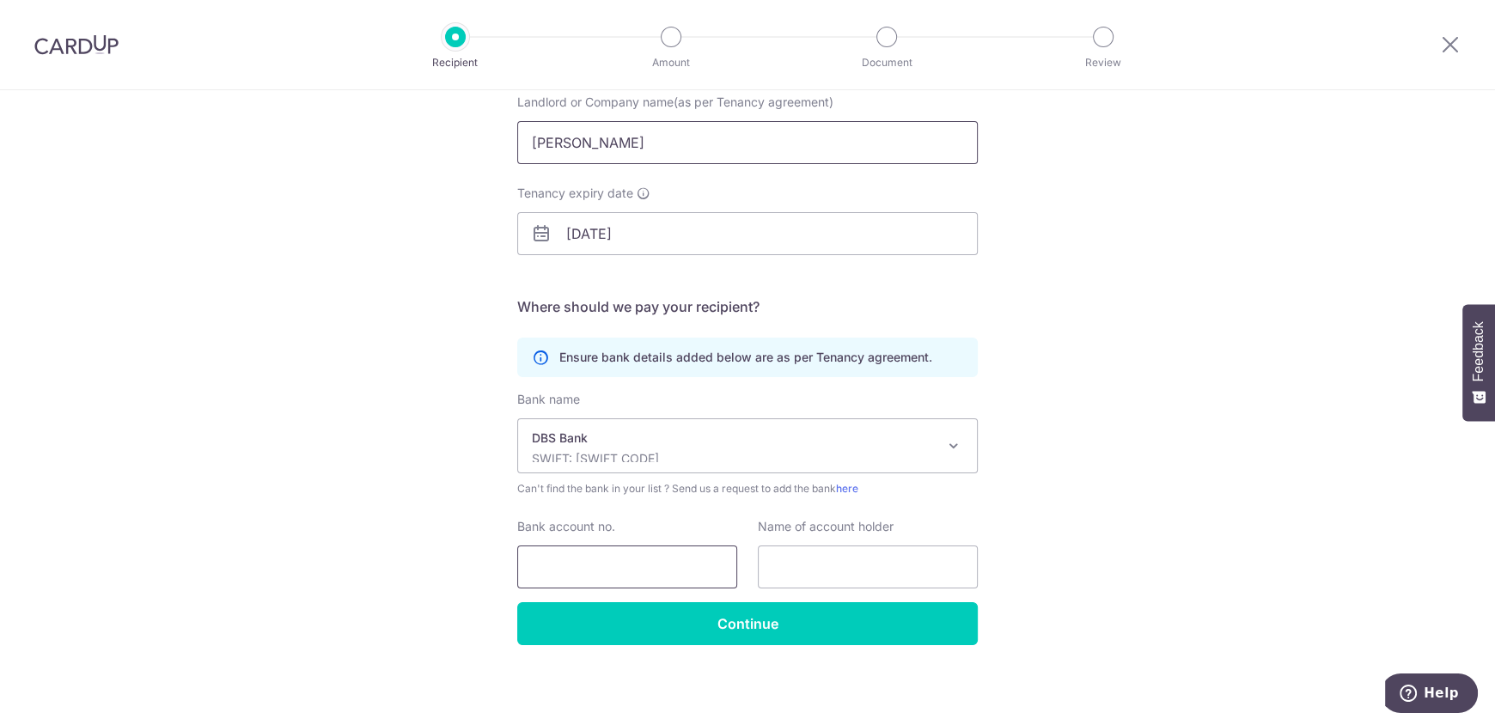
type input "Nimrod Cabeguin"
click at [645, 559] on input "Bank account no." at bounding box center [627, 567] width 220 height 43
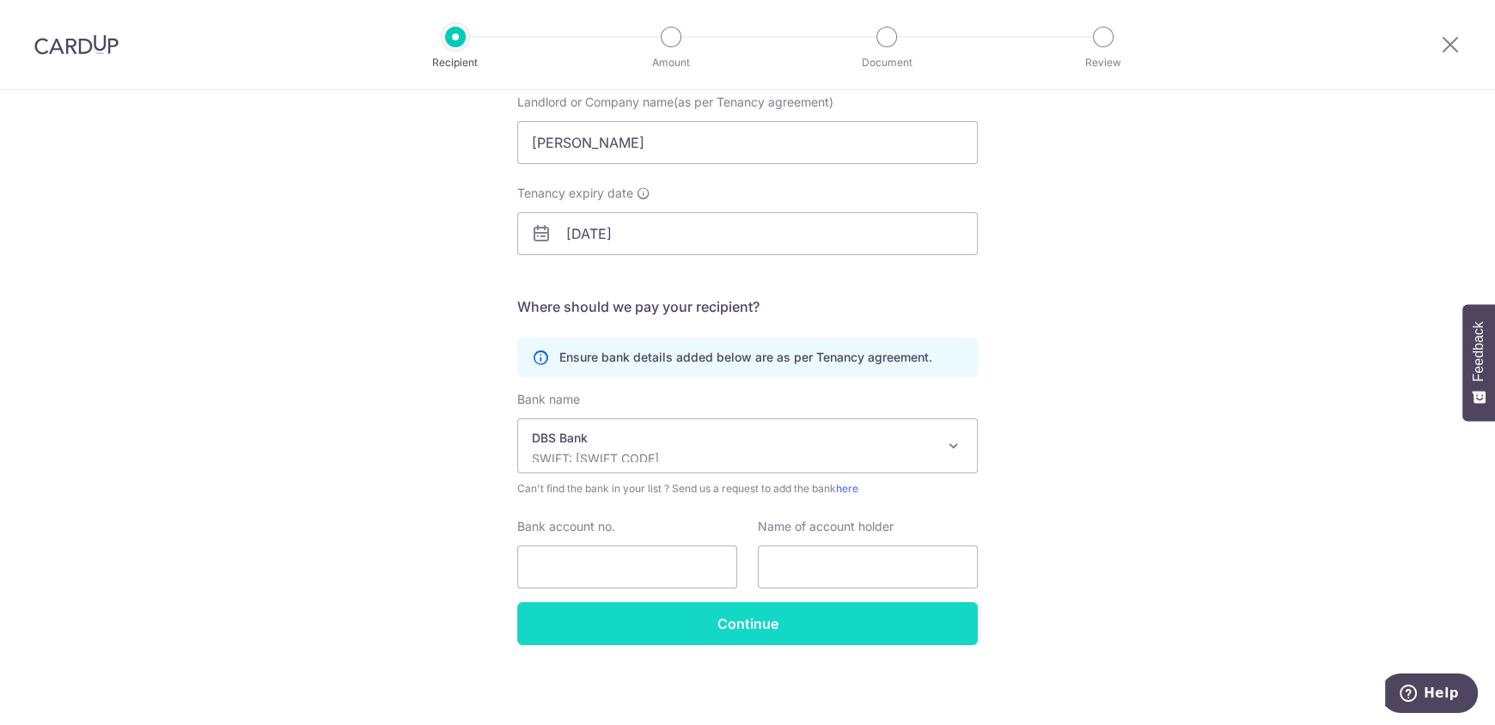
click at [663, 621] on input "Continue" at bounding box center [747, 623] width 461 height 43
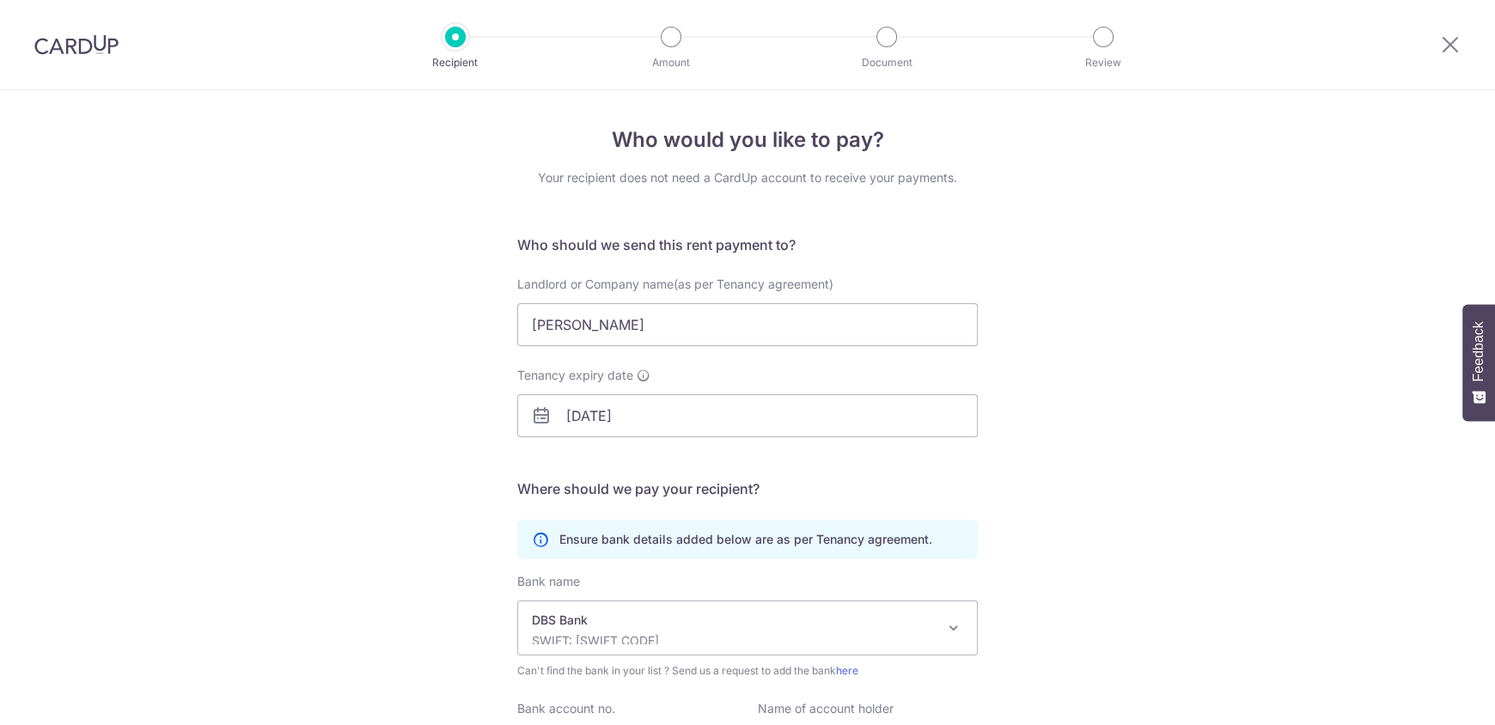
scroll to position [223, 0]
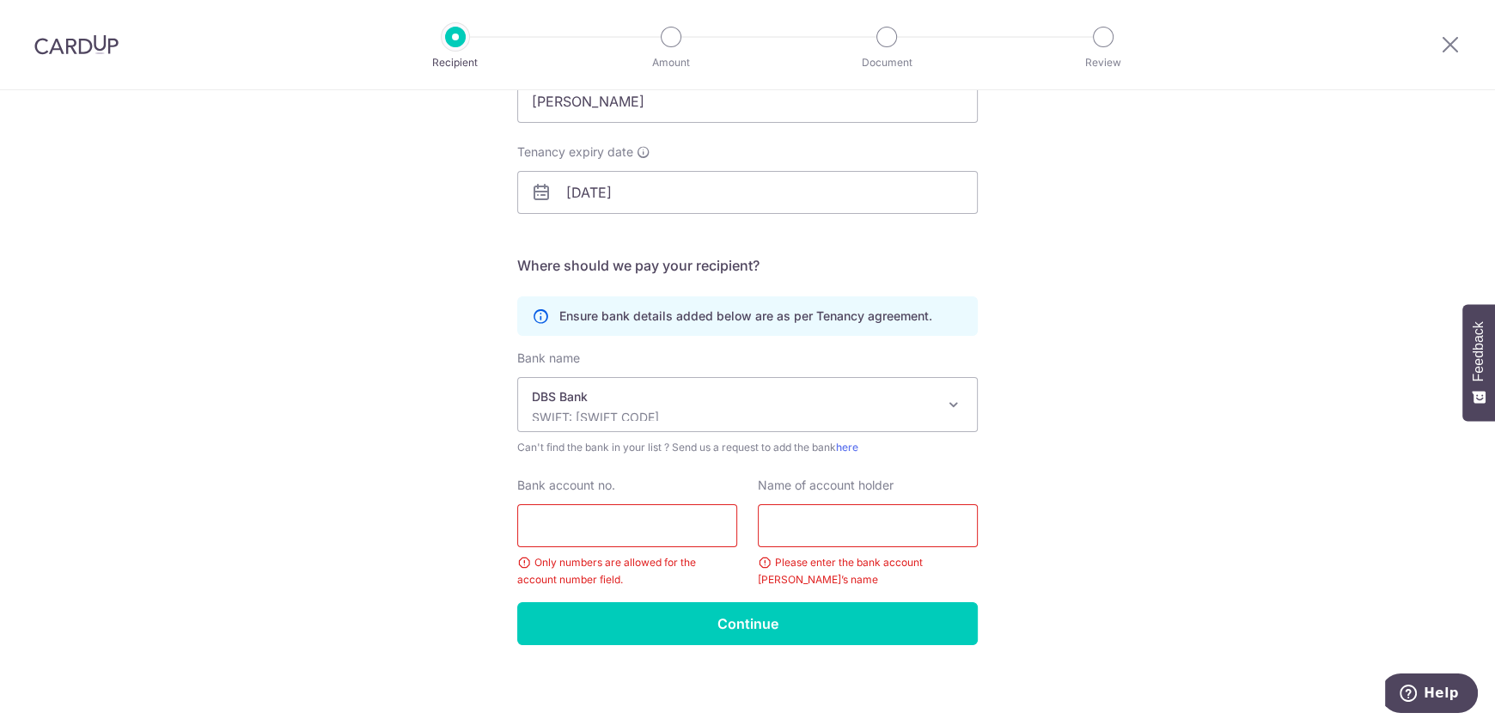
click at [638, 525] on input "Bank account no." at bounding box center [627, 525] width 220 height 43
type input "8748903232"
click at [872, 538] on input "text" at bounding box center [868, 525] width 220 height 43
type input "h"
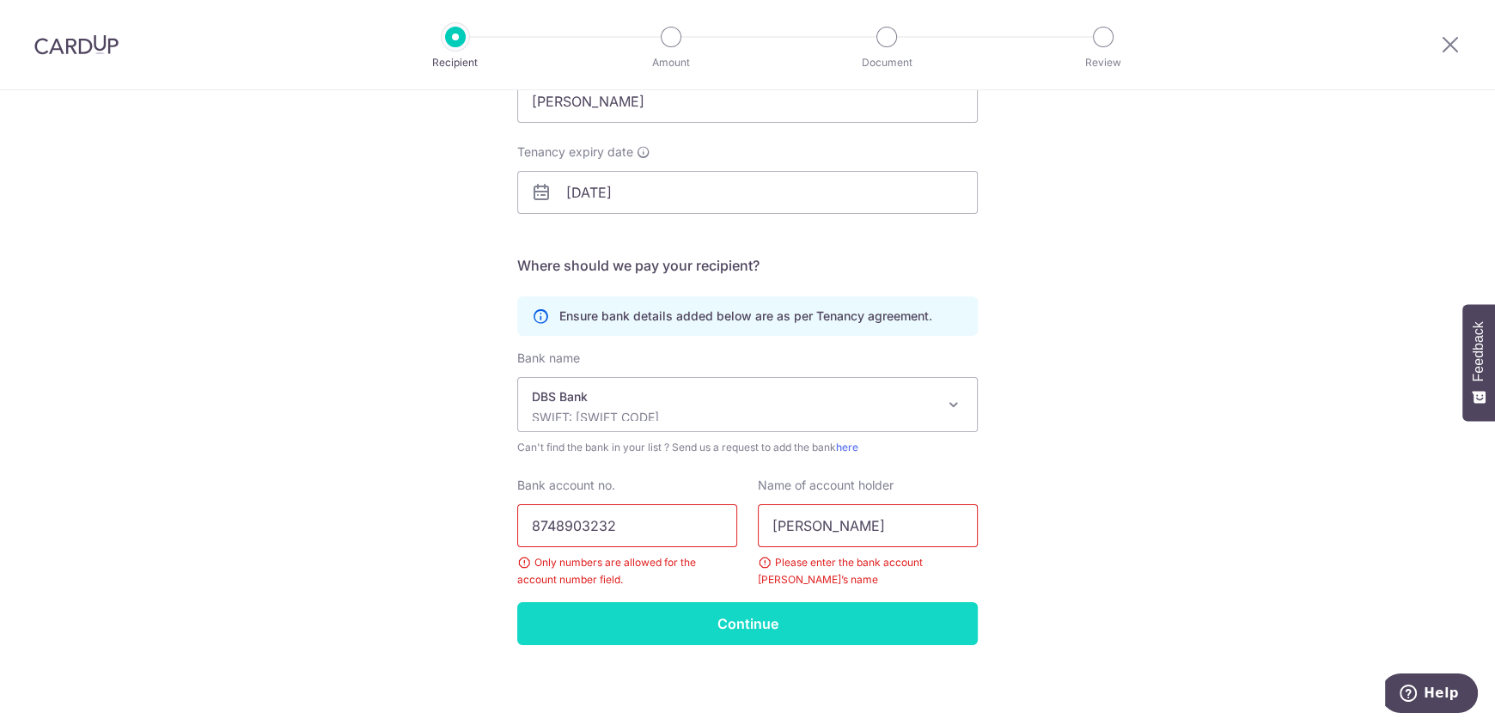
type input "nimrod cabeguin"
click at [819, 624] on input "Continue" at bounding box center [747, 623] width 461 height 43
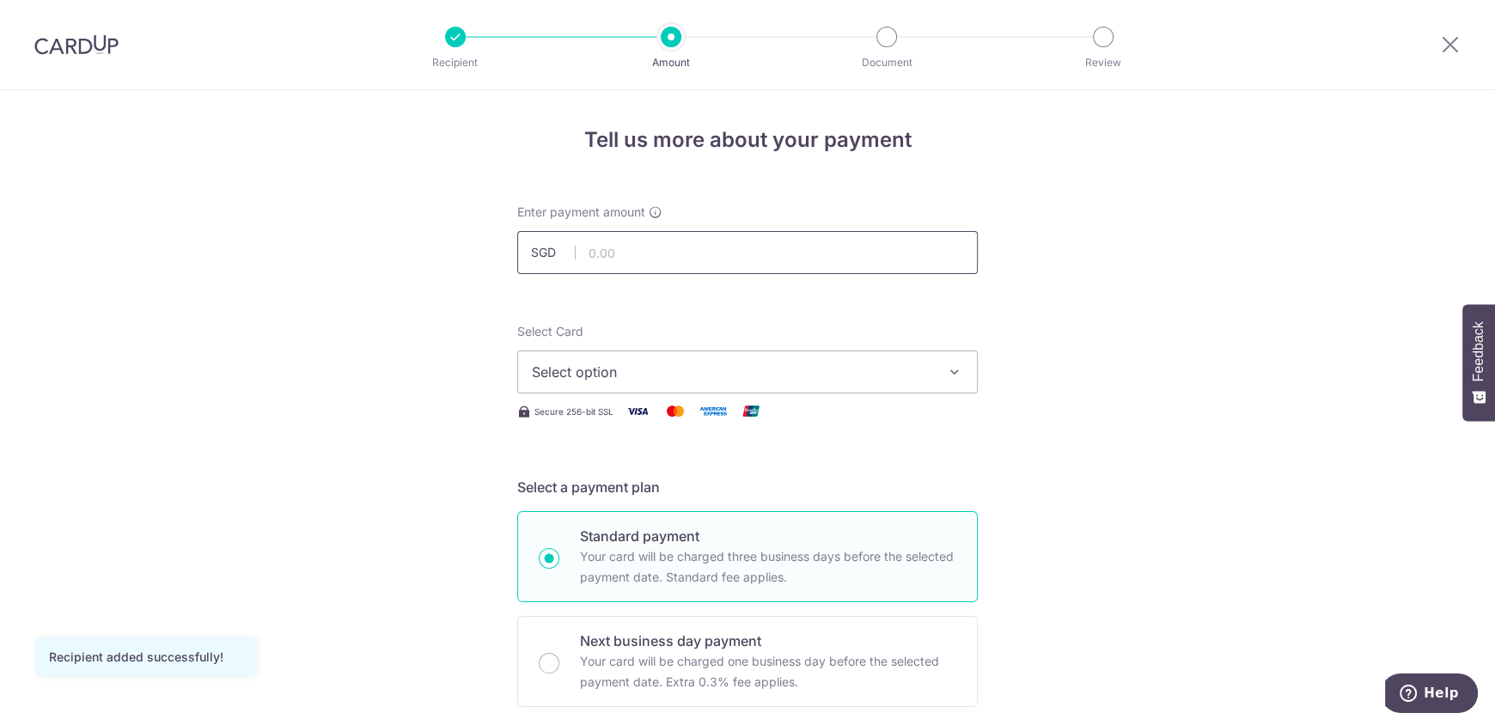
click at [626, 255] on input "text" at bounding box center [747, 252] width 461 height 43
click at [669, 357] on button "Select option" at bounding box center [747, 372] width 461 height 43
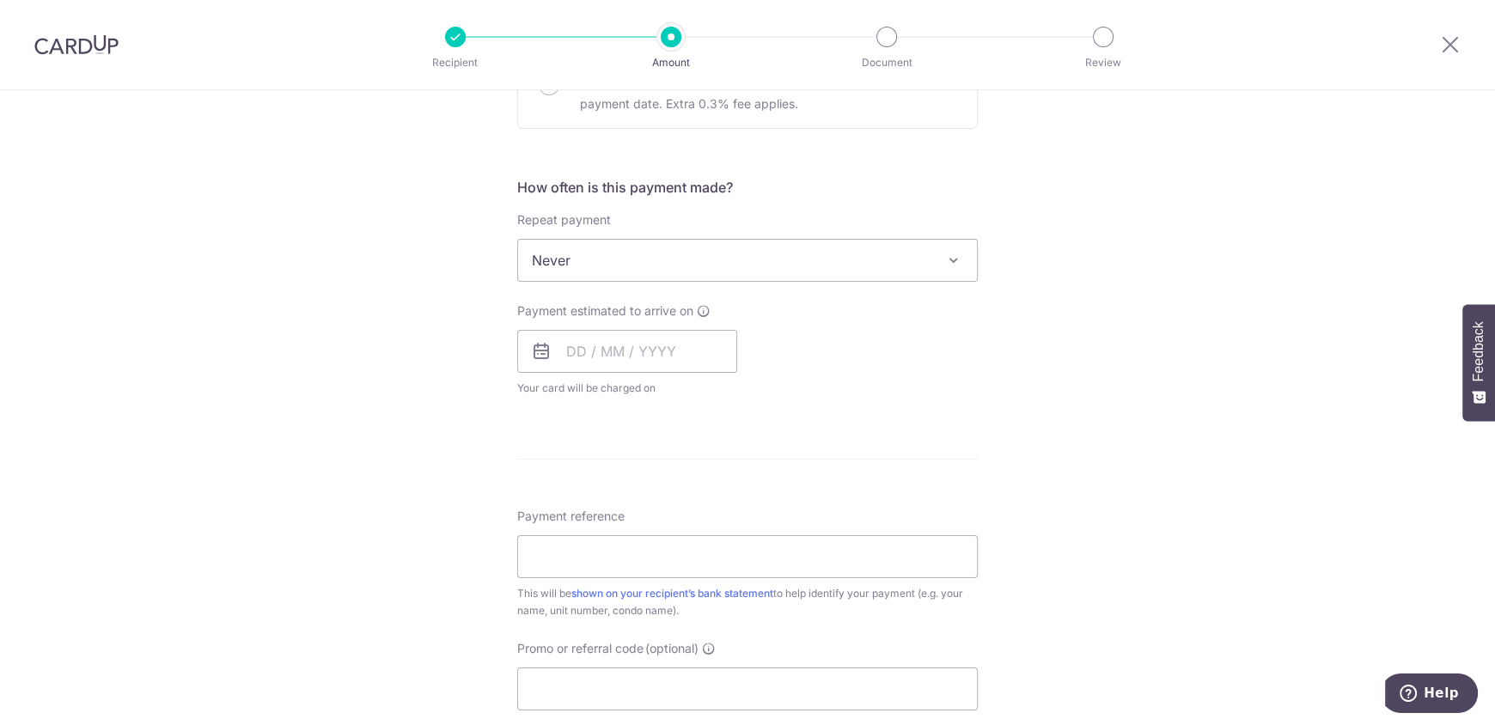
scroll to position [602, 0]
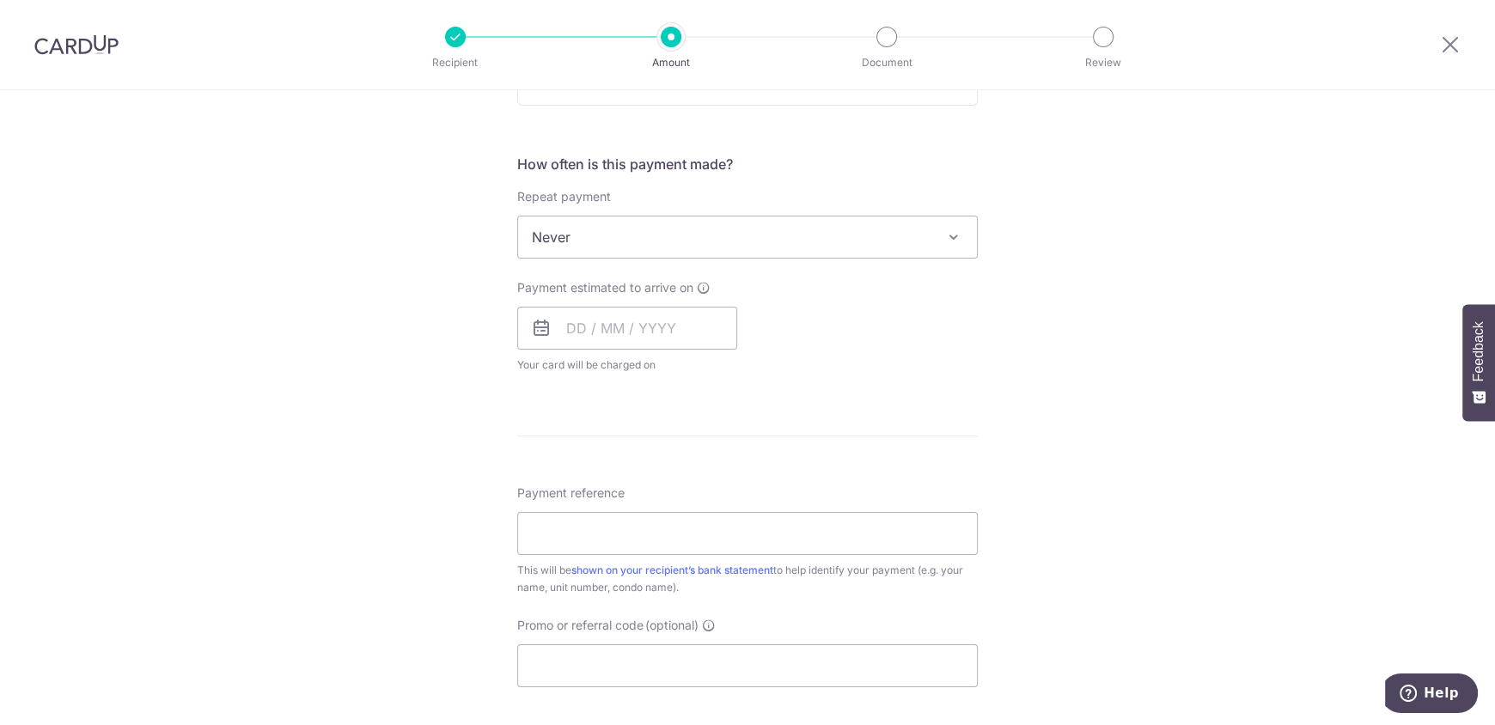
click at [728, 228] on span "Never" at bounding box center [747, 237] width 459 height 41
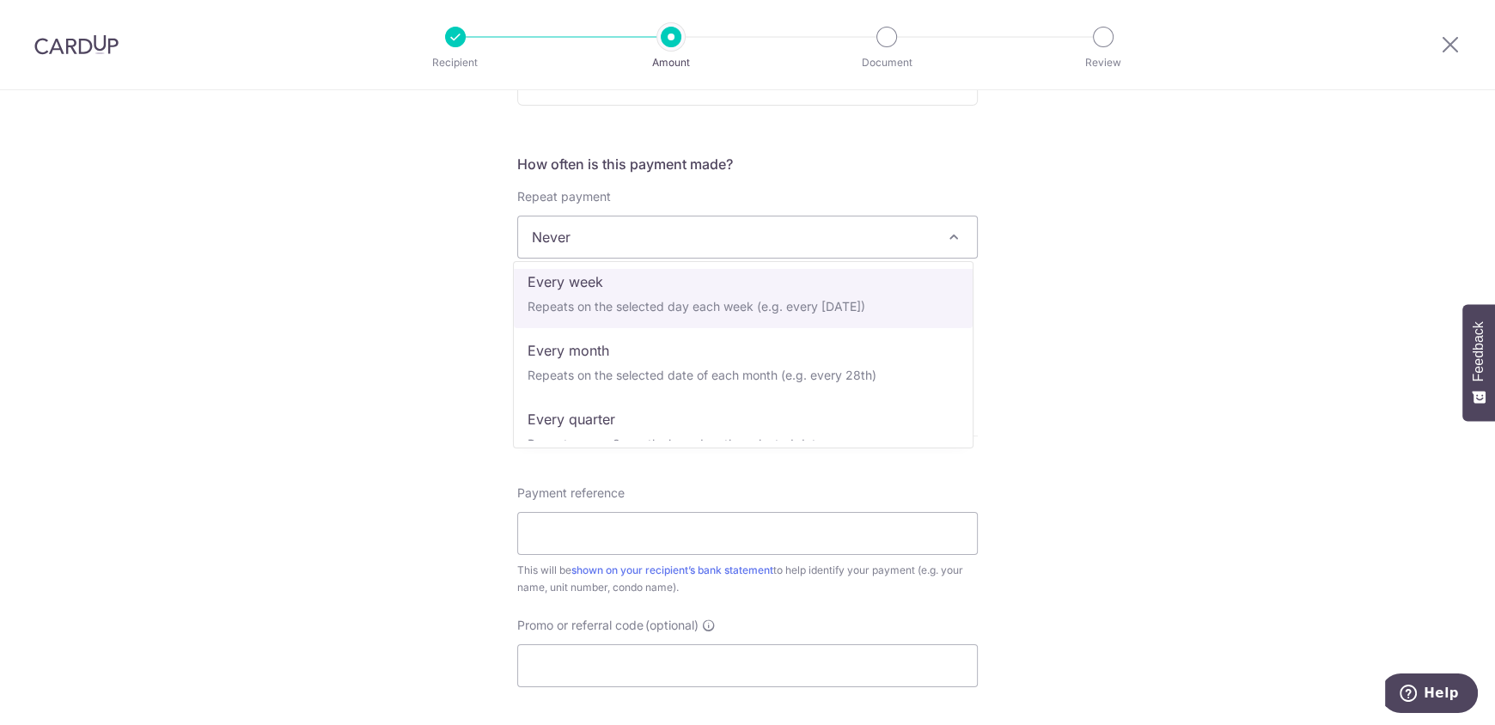
scroll to position [85, 0]
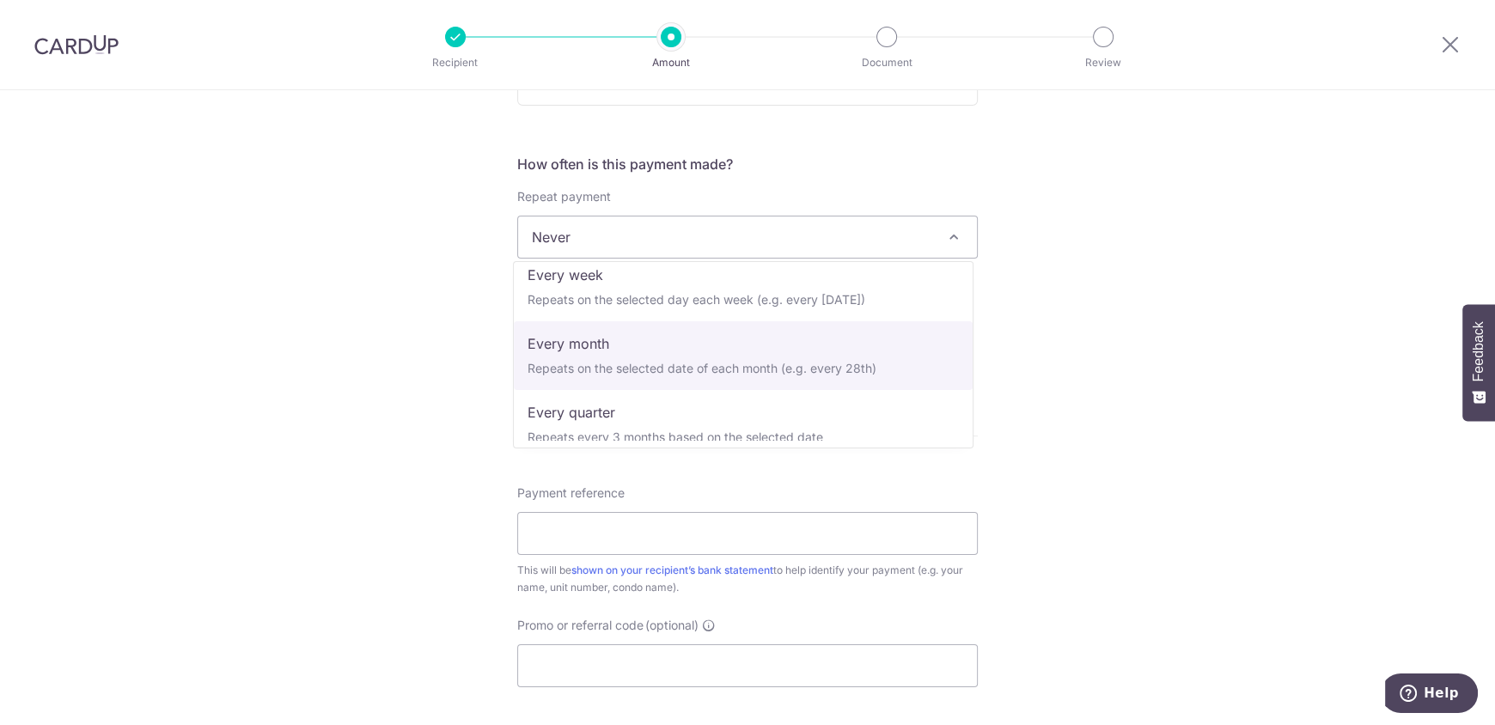
select select "3"
type input "[DATE]"
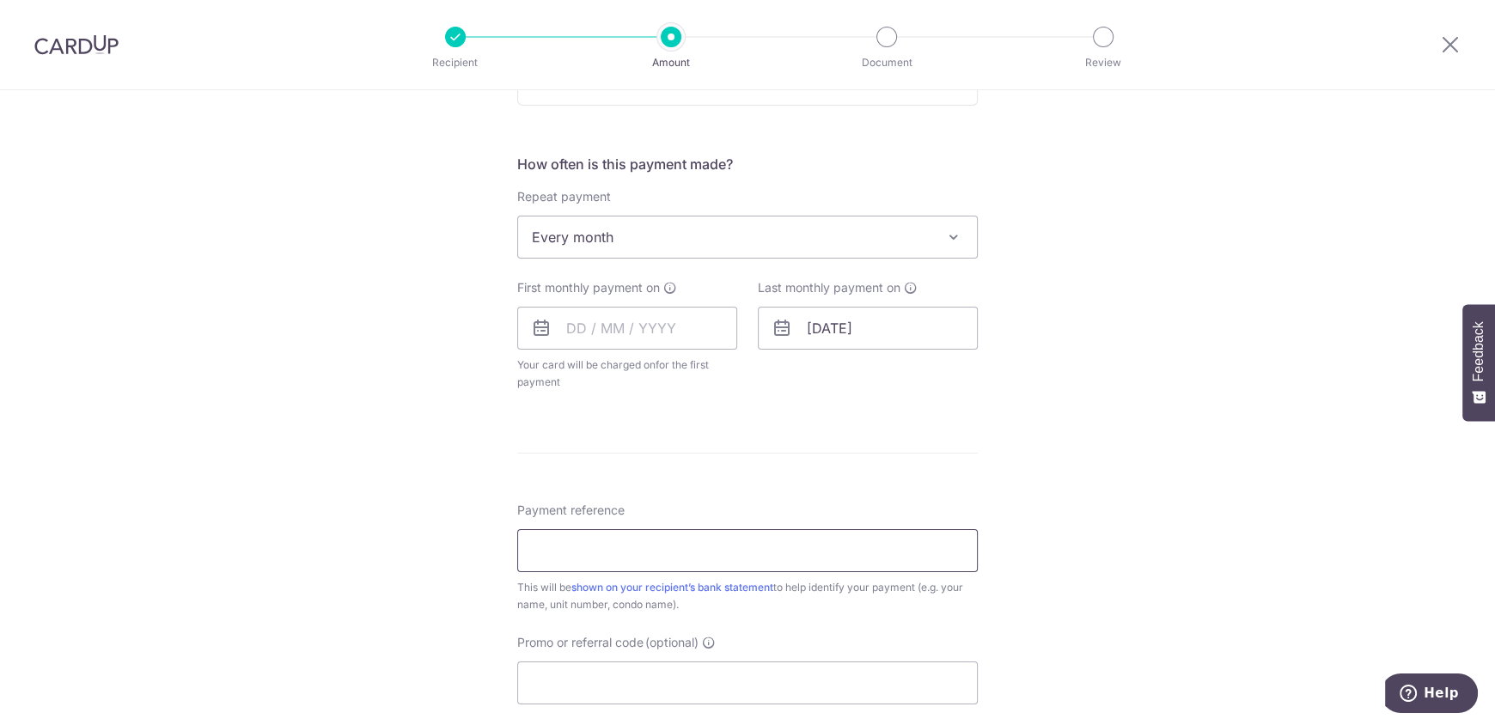
click at [620, 553] on input "Payment reference" at bounding box center [747, 550] width 461 height 43
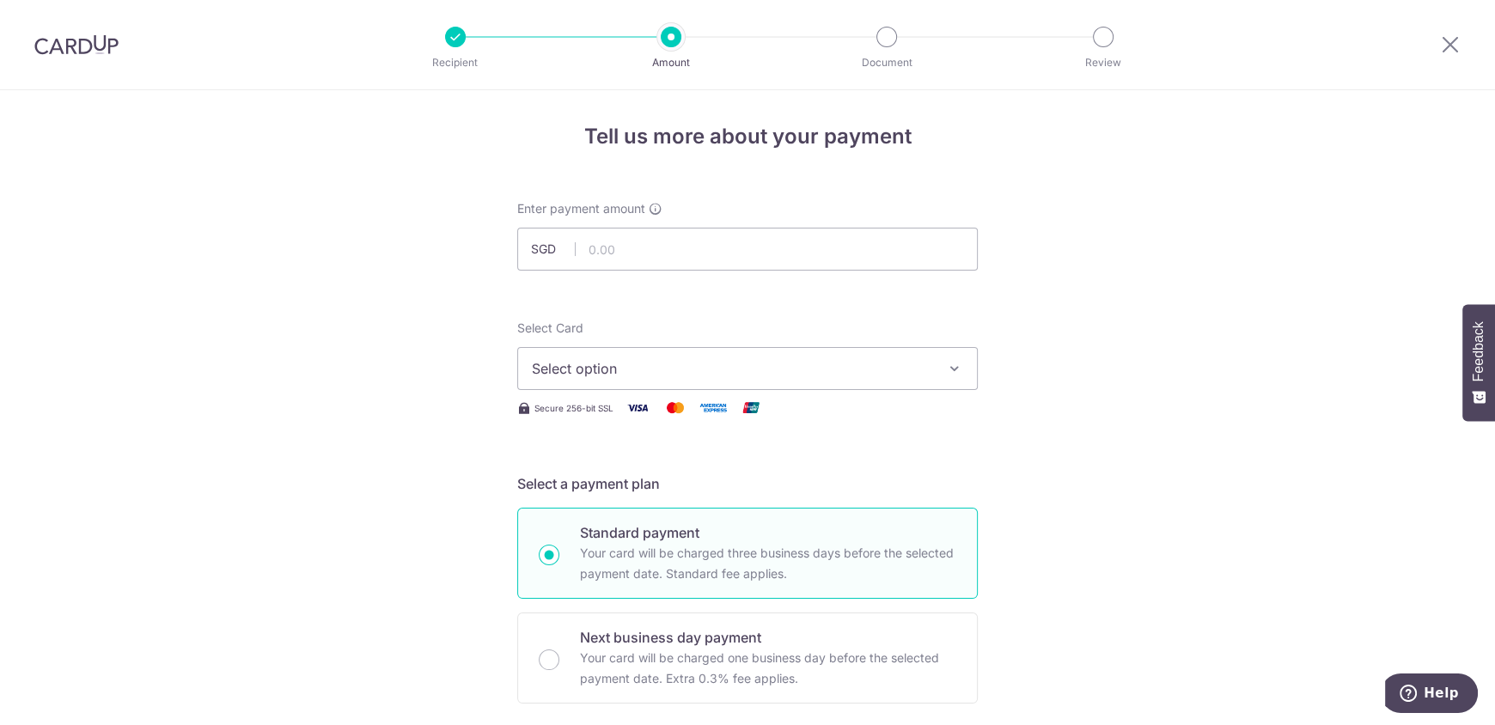
scroll to position [0, 0]
click at [604, 238] on input "text" at bounding box center [747, 252] width 461 height 43
type input "1,000.00"
click at [637, 379] on span "Select option" at bounding box center [732, 372] width 400 height 21
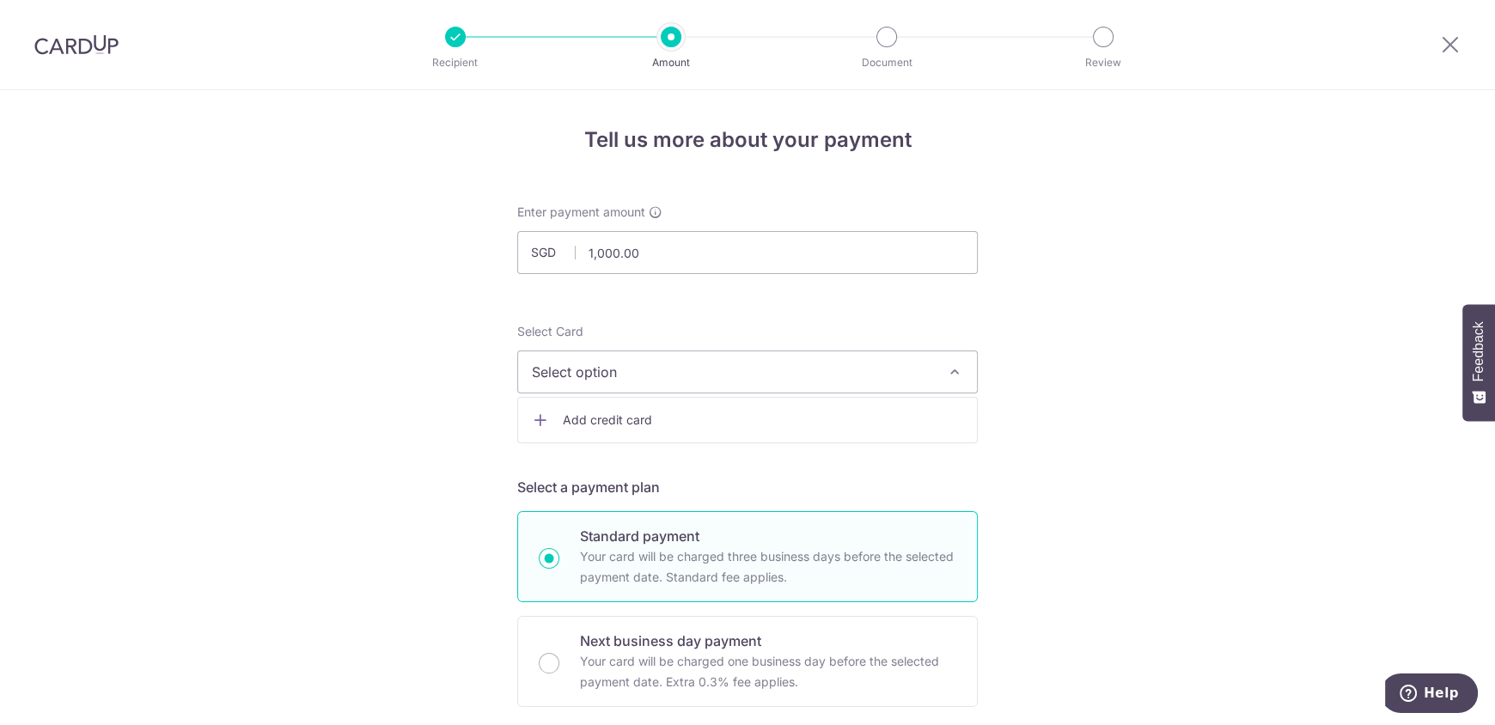
click at [596, 433] on link "Add credit card" at bounding box center [747, 420] width 459 height 31
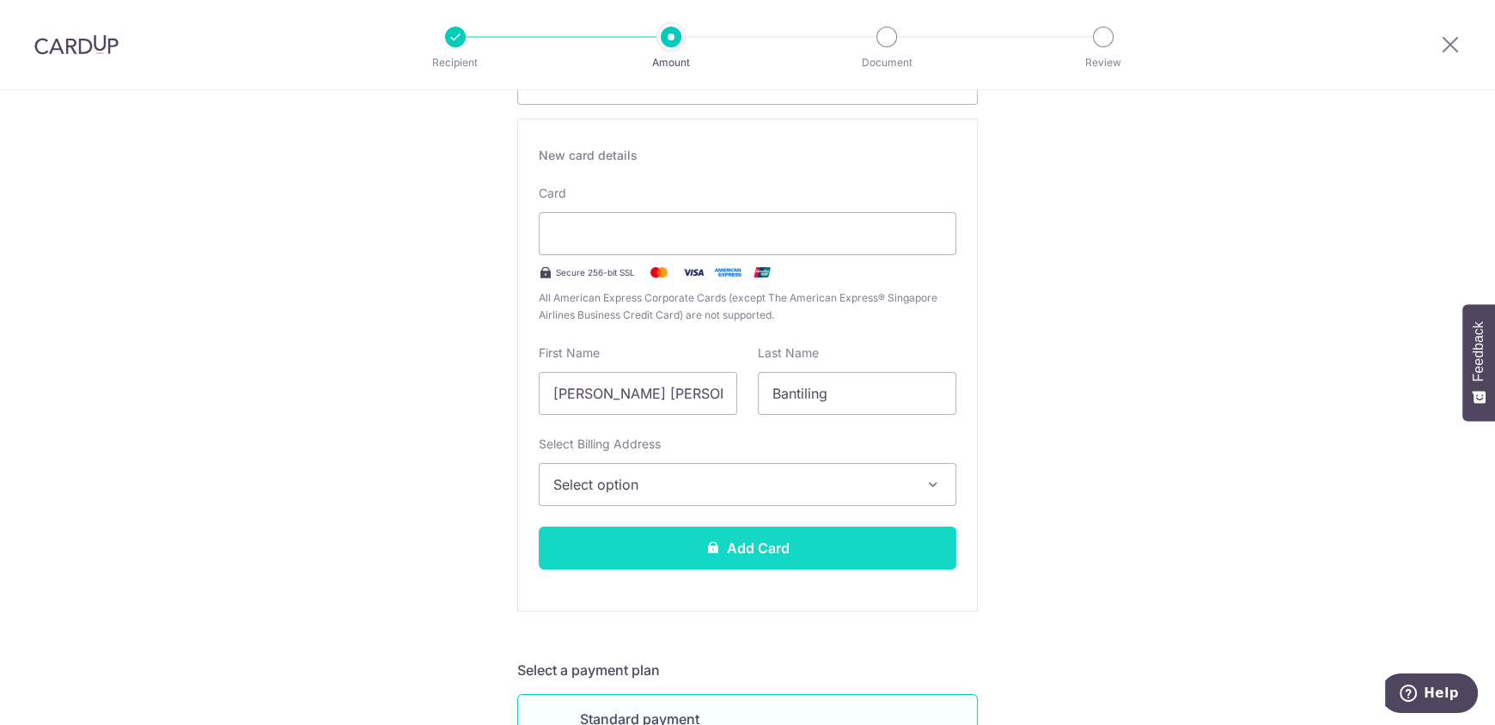
scroll to position [429, 0]
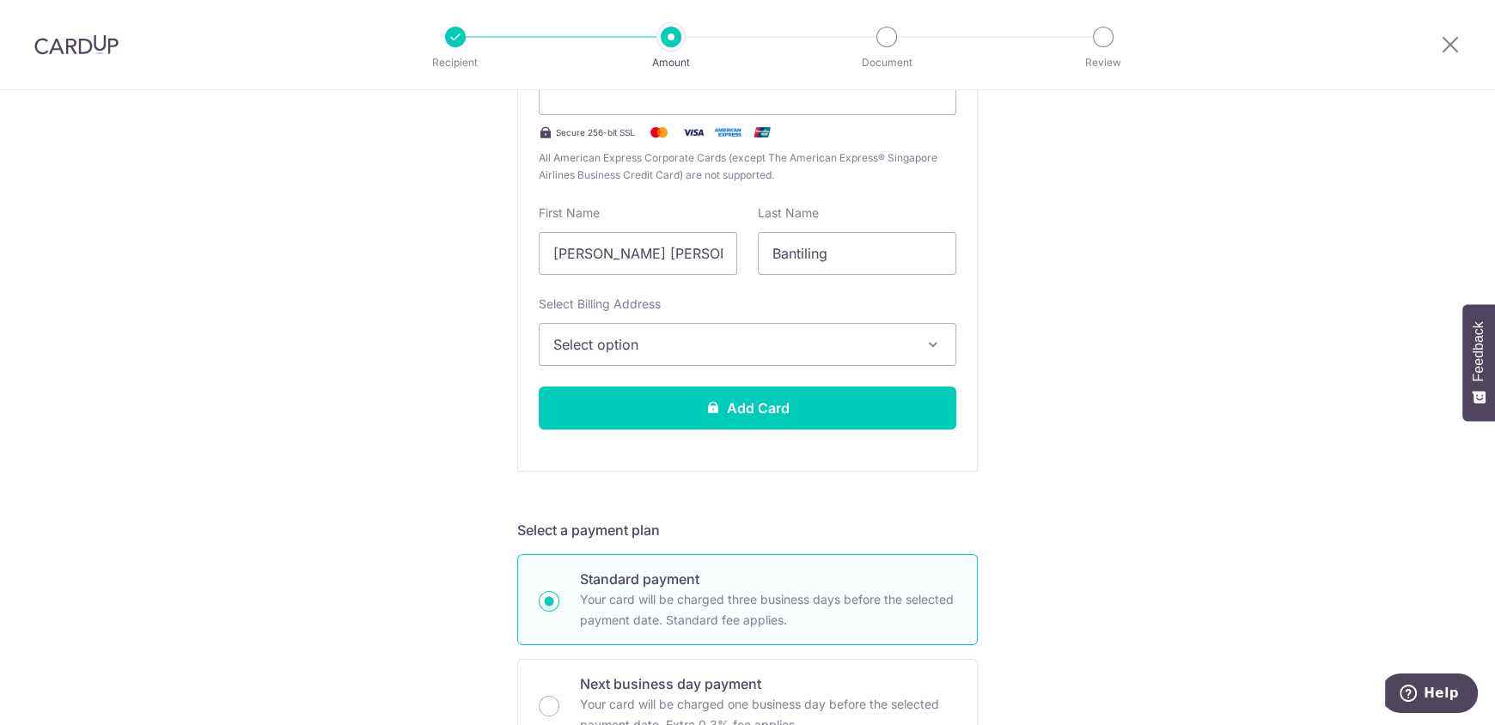
click at [690, 343] on span "Select option" at bounding box center [731, 344] width 357 height 21
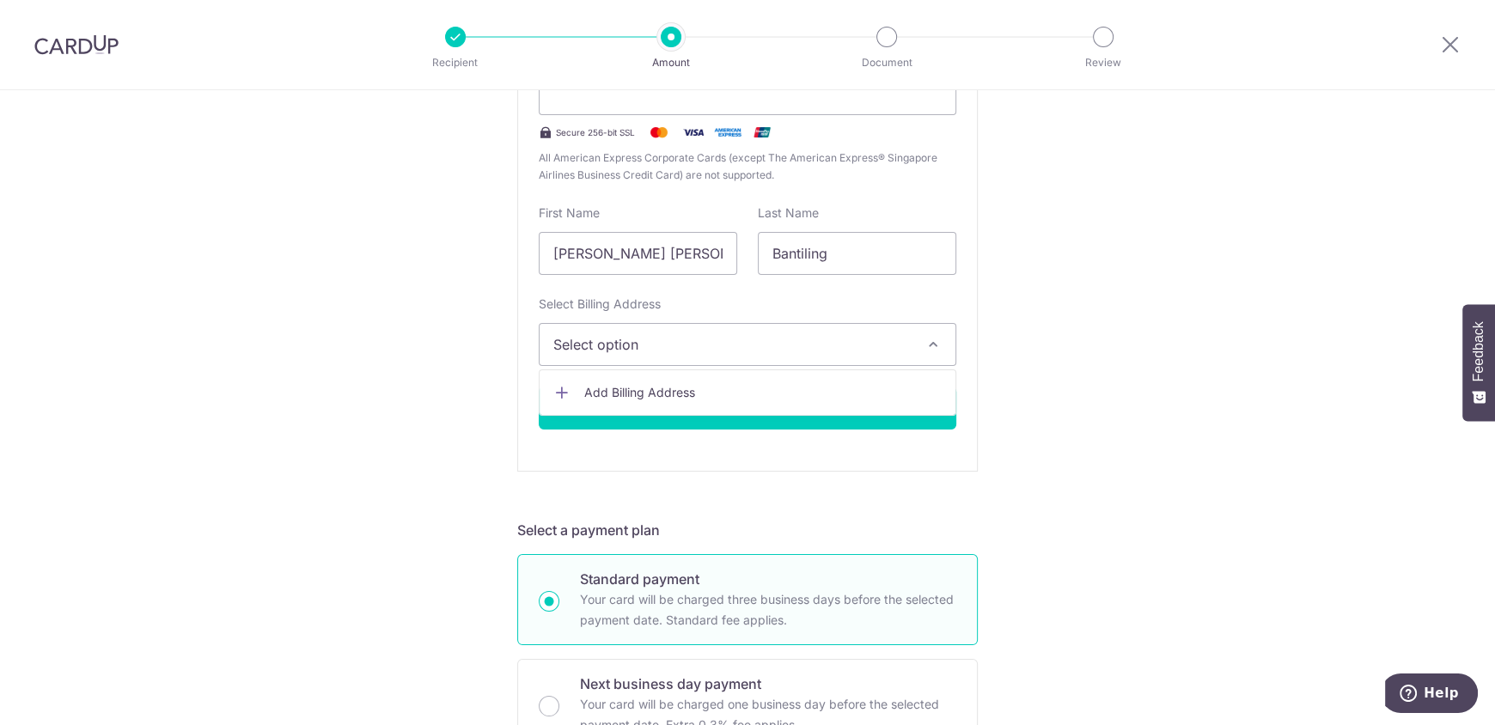
click at [658, 386] on span "Add Billing Address" at bounding box center [762, 392] width 357 height 17
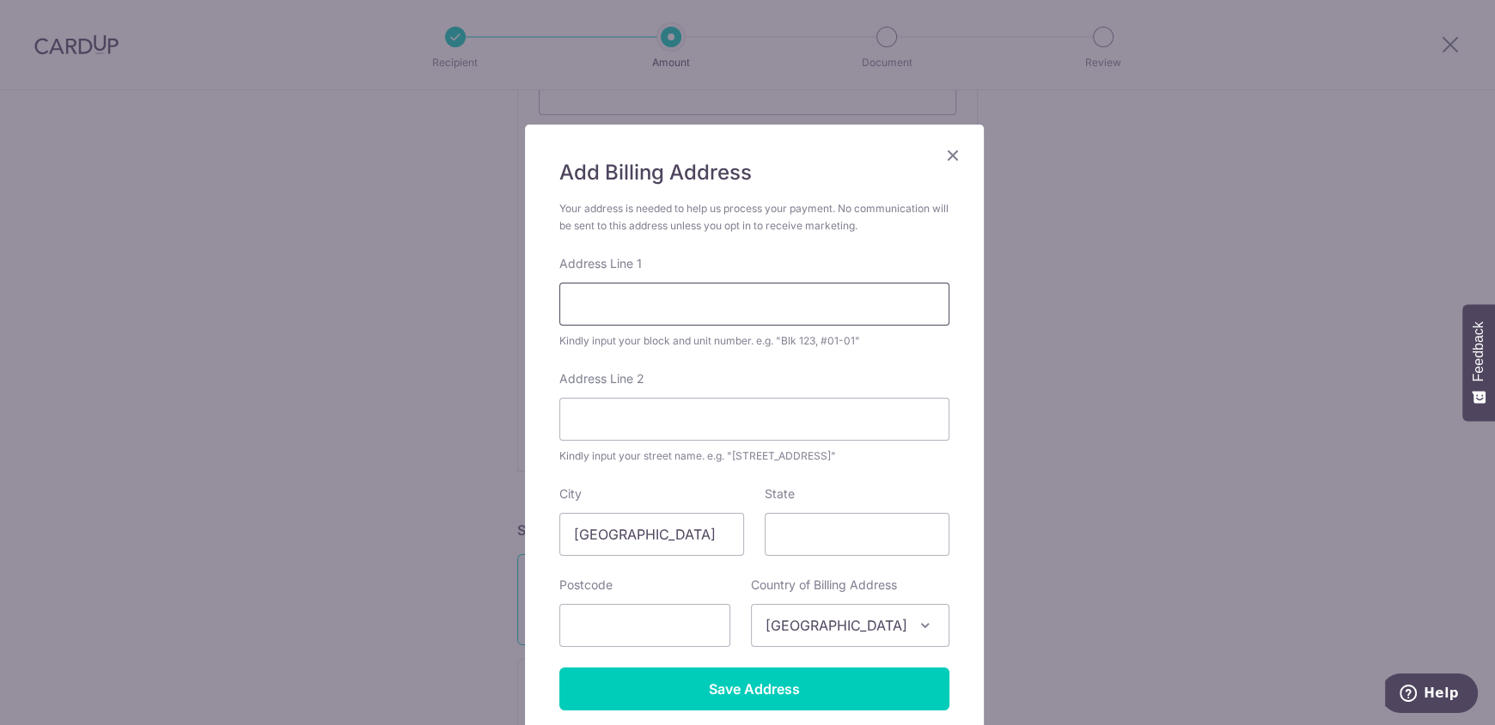
click at [726, 290] on input "Address Line 1" at bounding box center [754, 304] width 390 height 43
type input "767 #7-45 Choa chu kang"
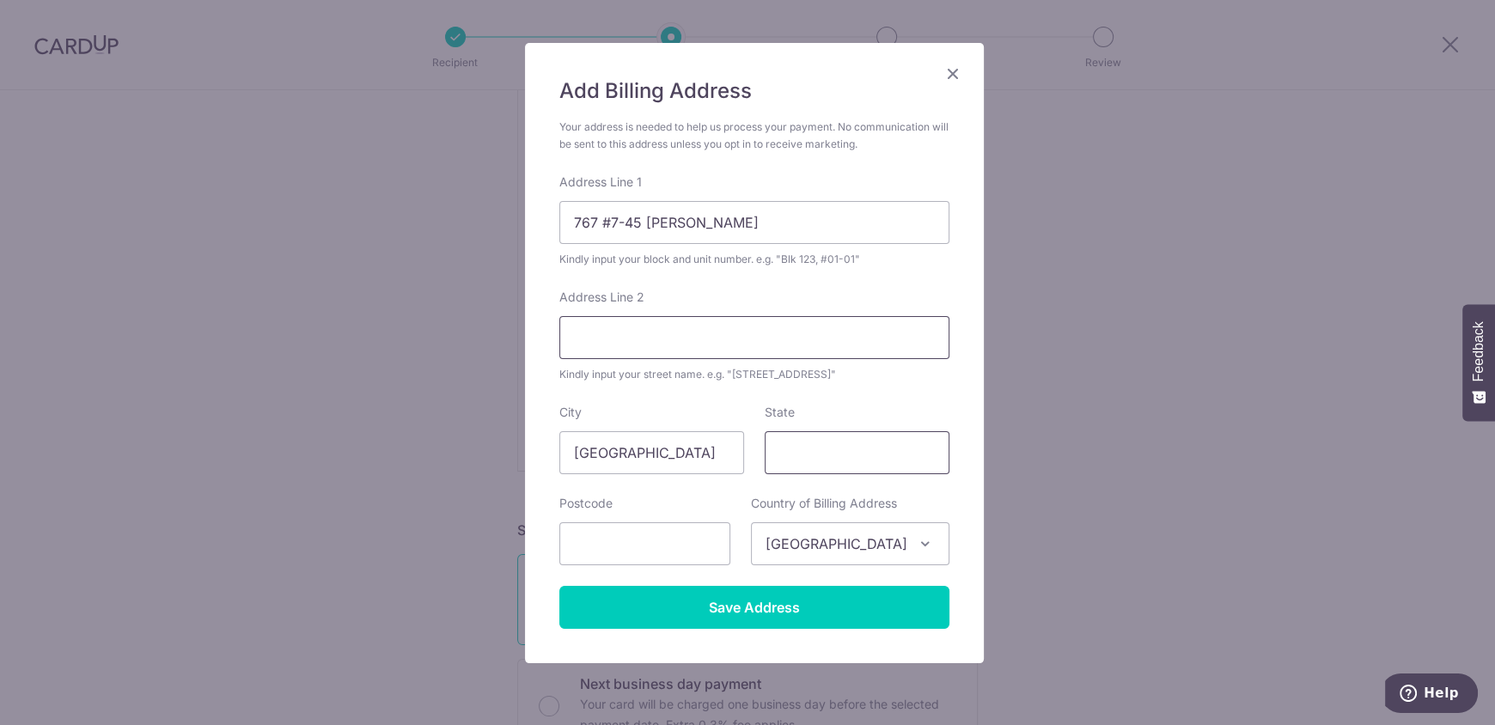
scroll to position [85, 0]
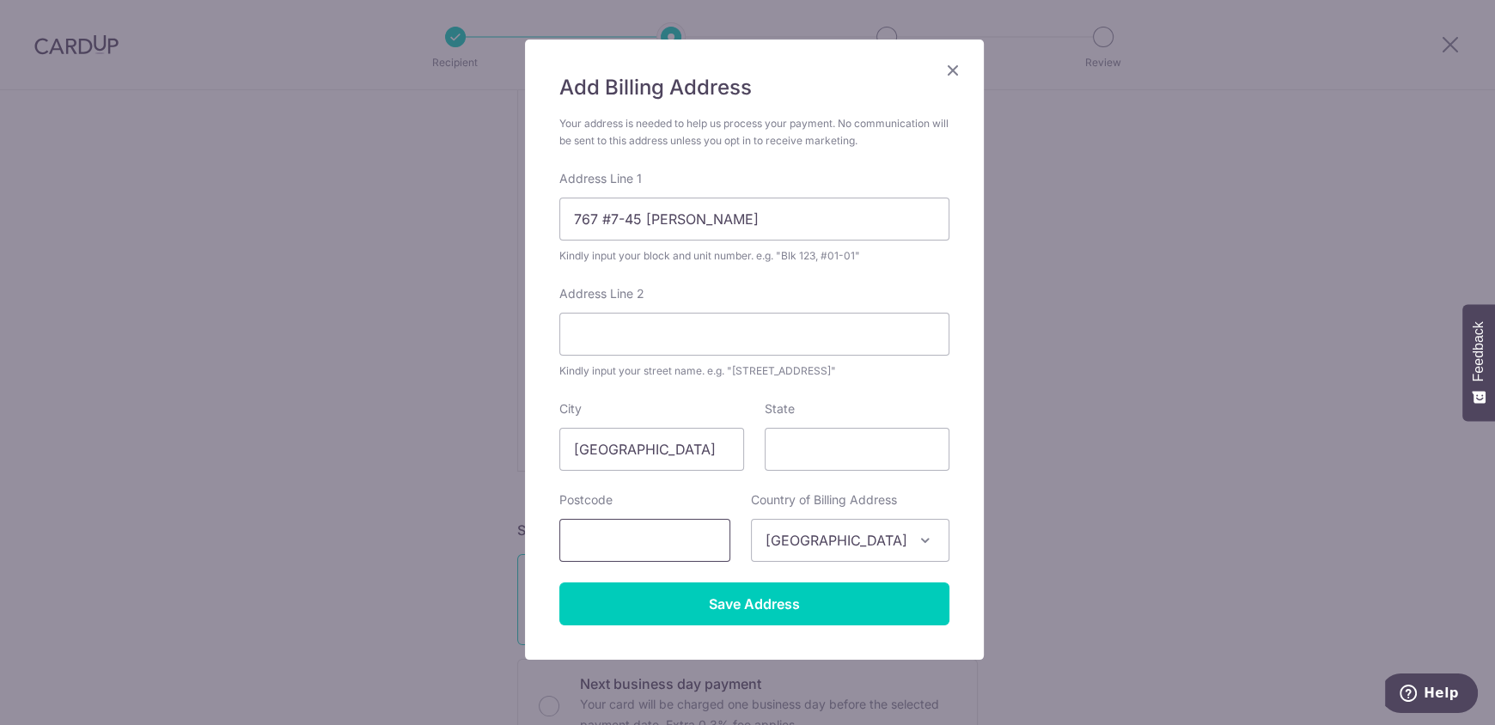
click at [657, 541] on input "text" at bounding box center [644, 540] width 171 height 43
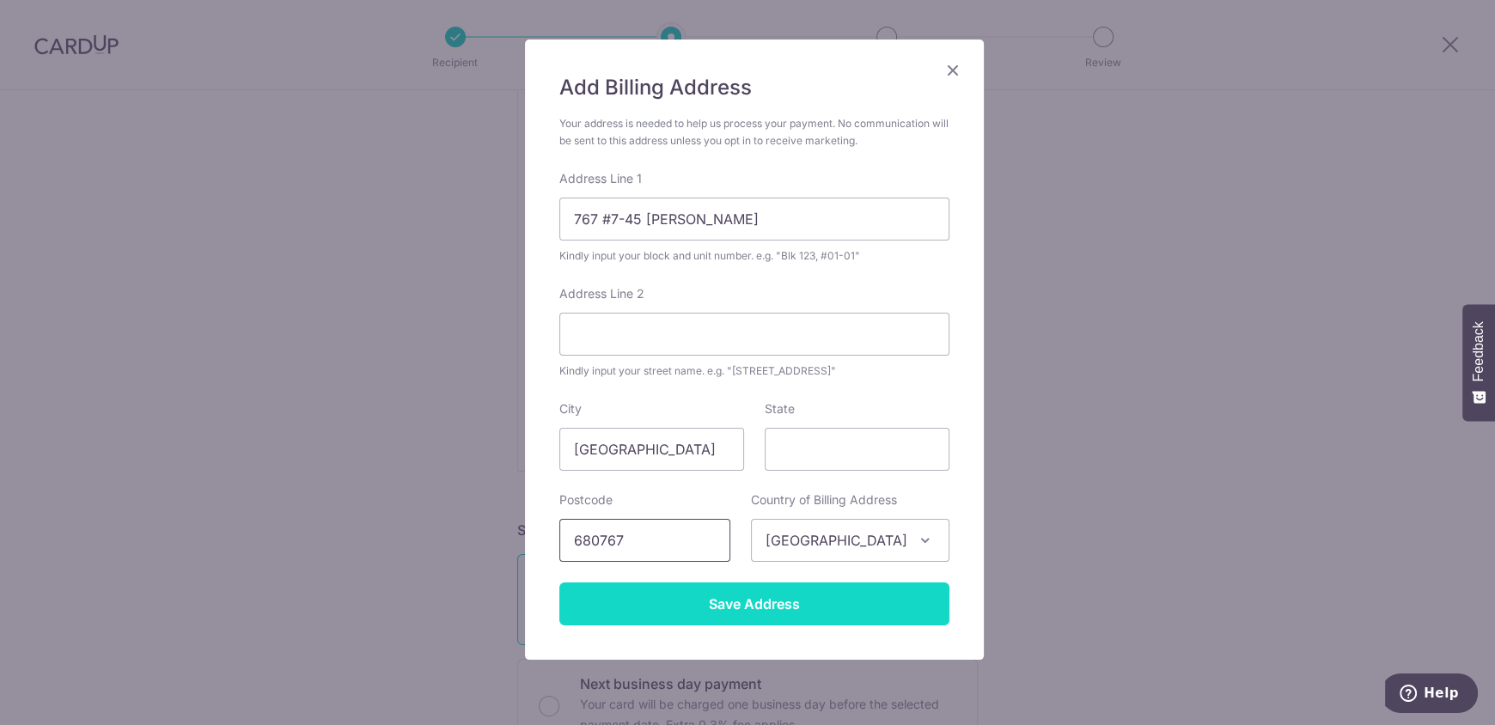
type input "680767"
click at [660, 599] on input "Save Address" at bounding box center [754, 604] width 390 height 43
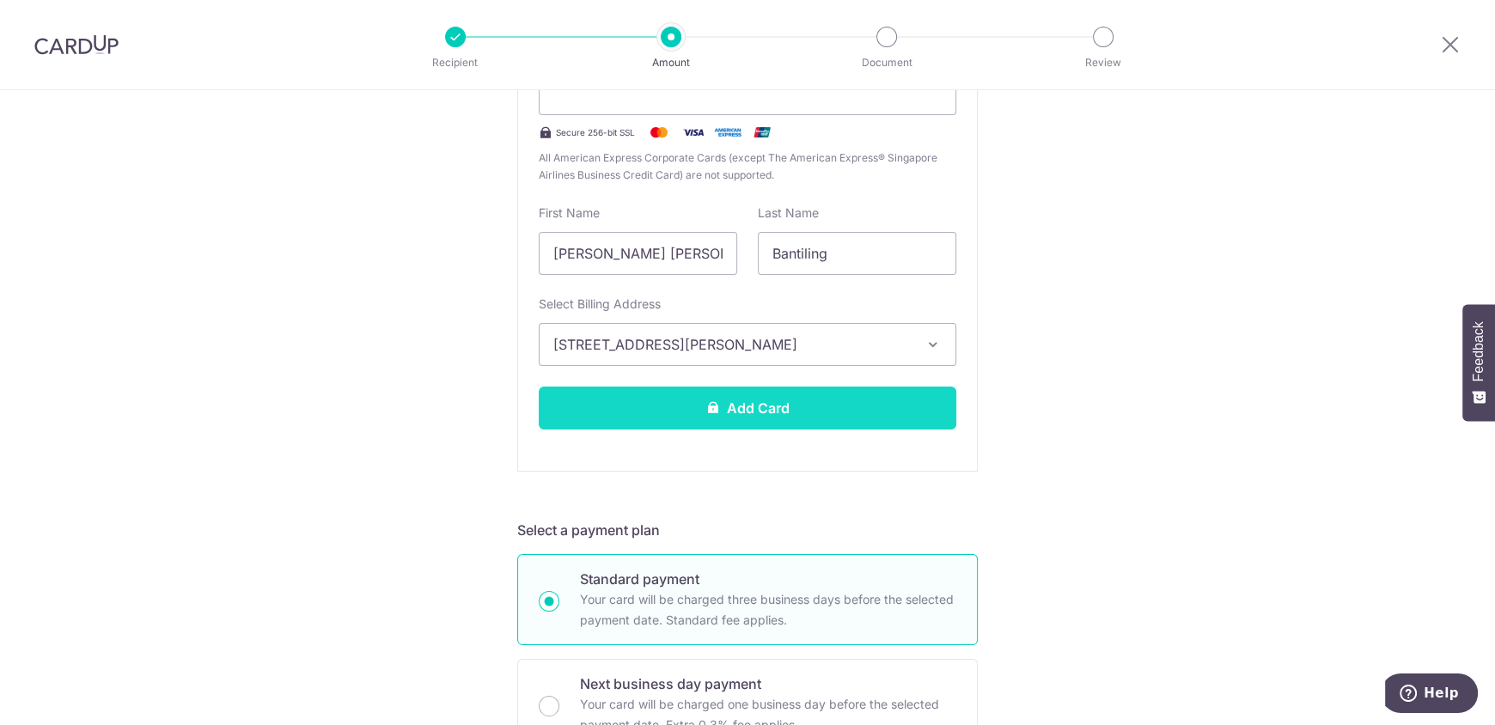
click at [734, 401] on button "Add Card" at bounding box center [748, 408] width 418 height 43
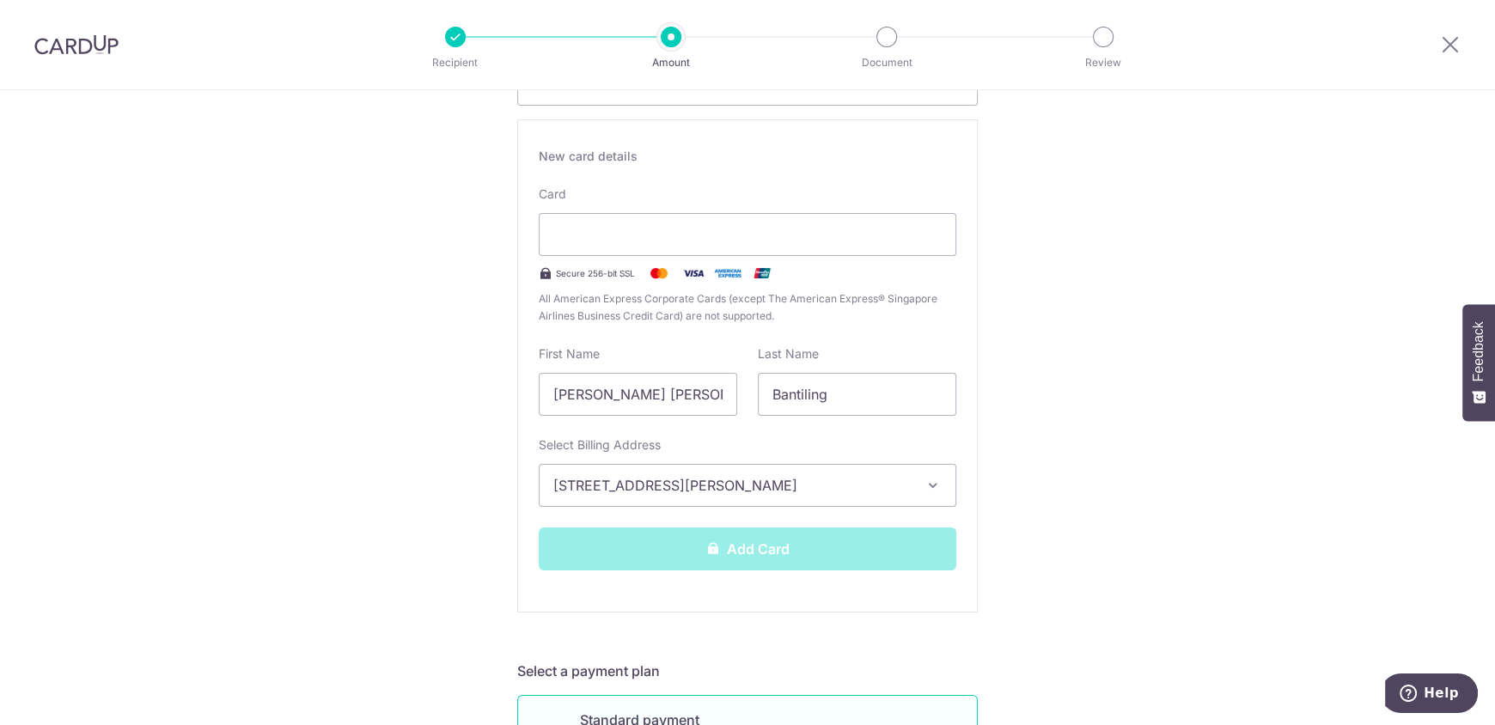
scroll to position [257, 0]
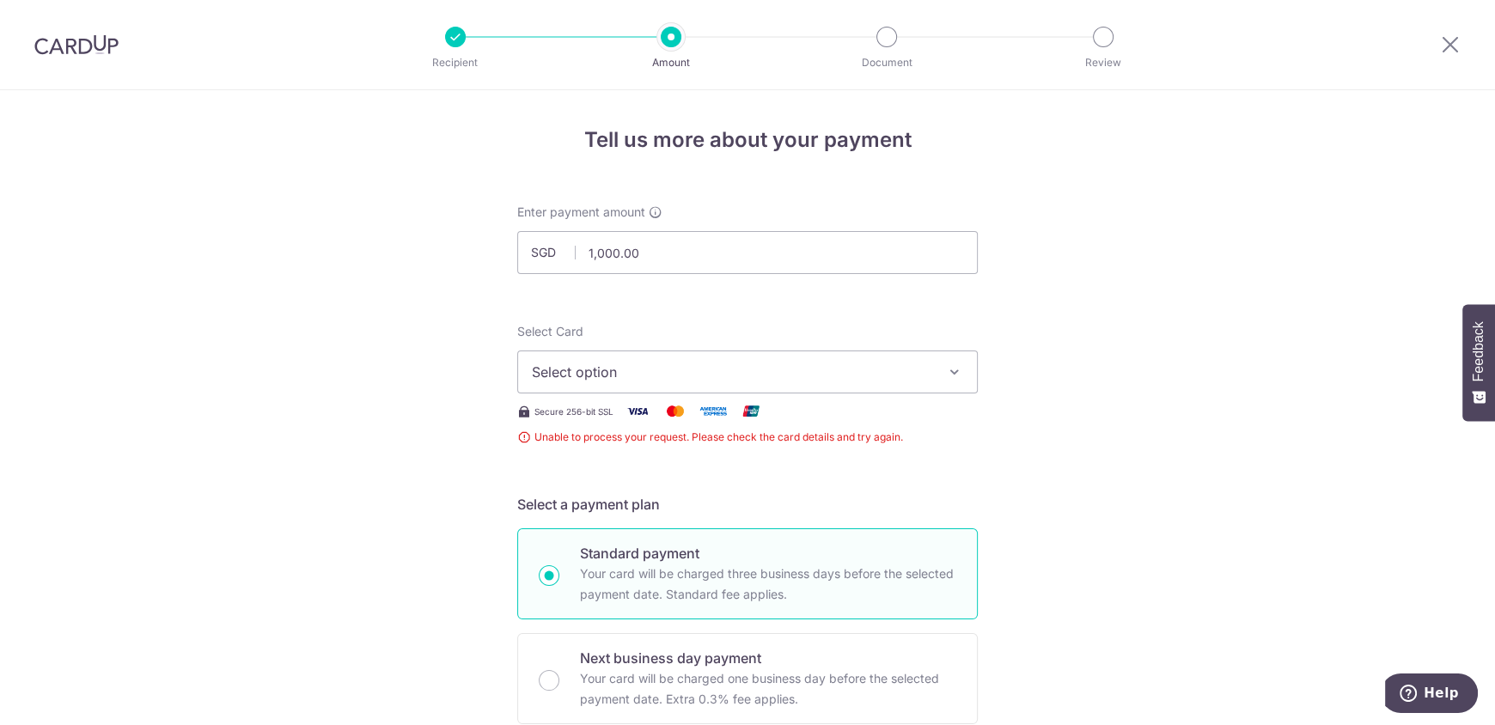
click at [857, 384] on button "Select option" at bounding box center [747, 372] width 461 height 43
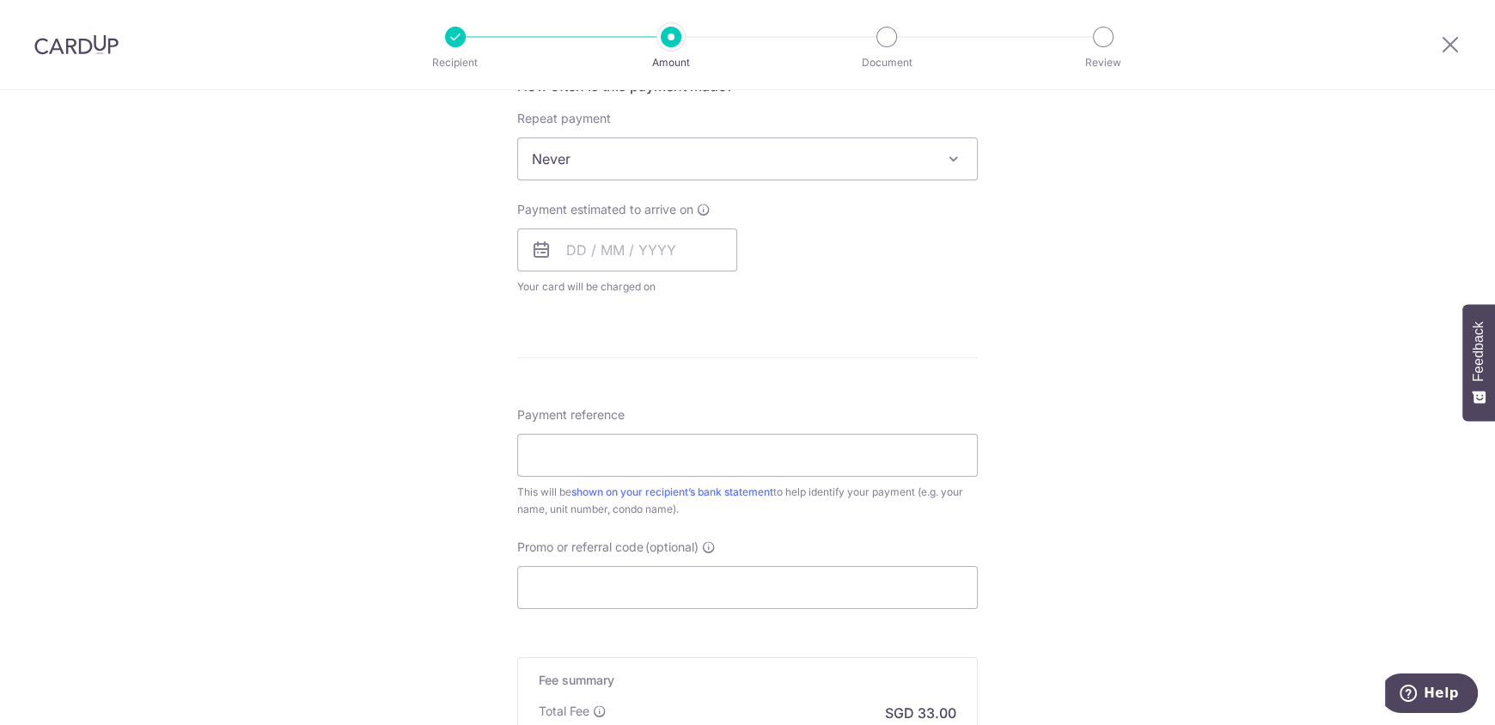
scroll to position [687, 0]
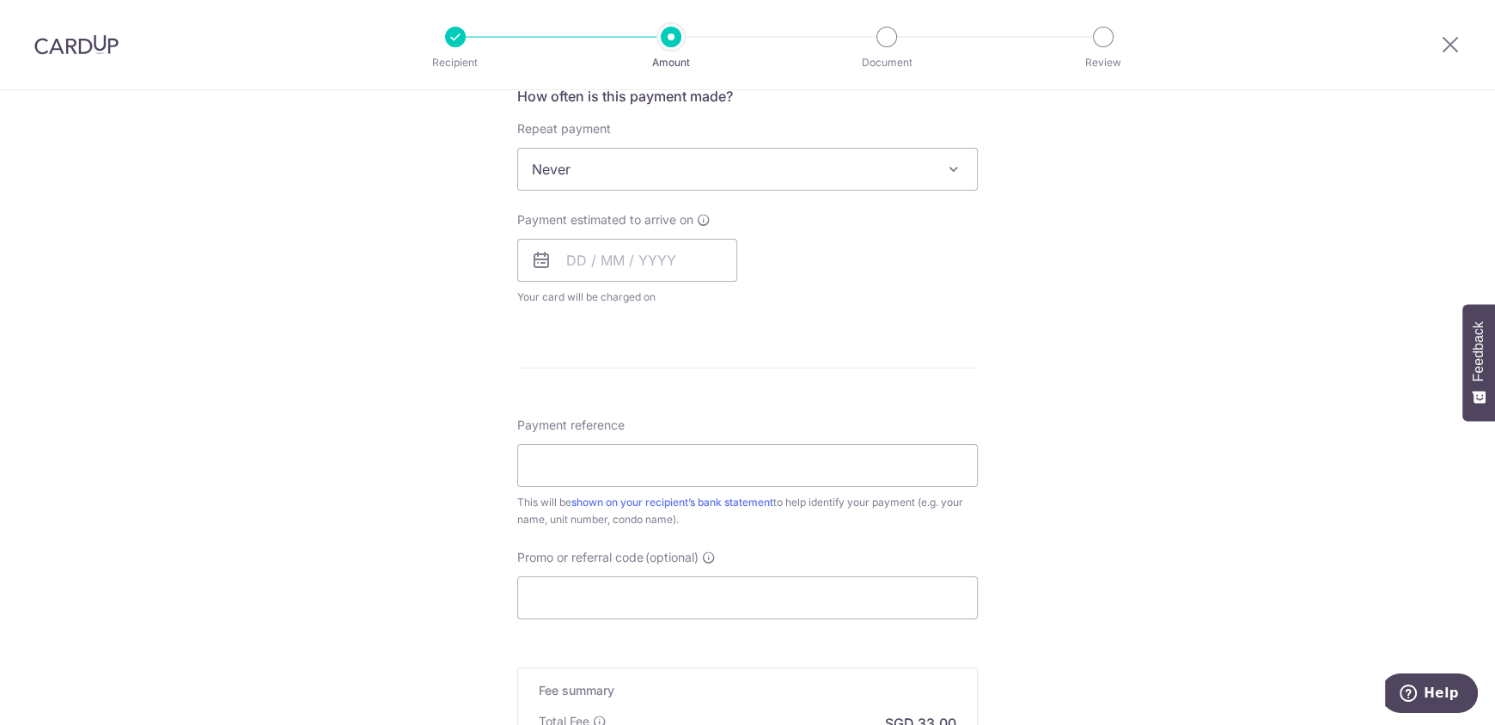
click at [754, 163] on span "Never" at bounding box center [747, 169] width 459 height 41
click at [567, 258] on input "text" at bounding box center [627, 260] width 220 height 43
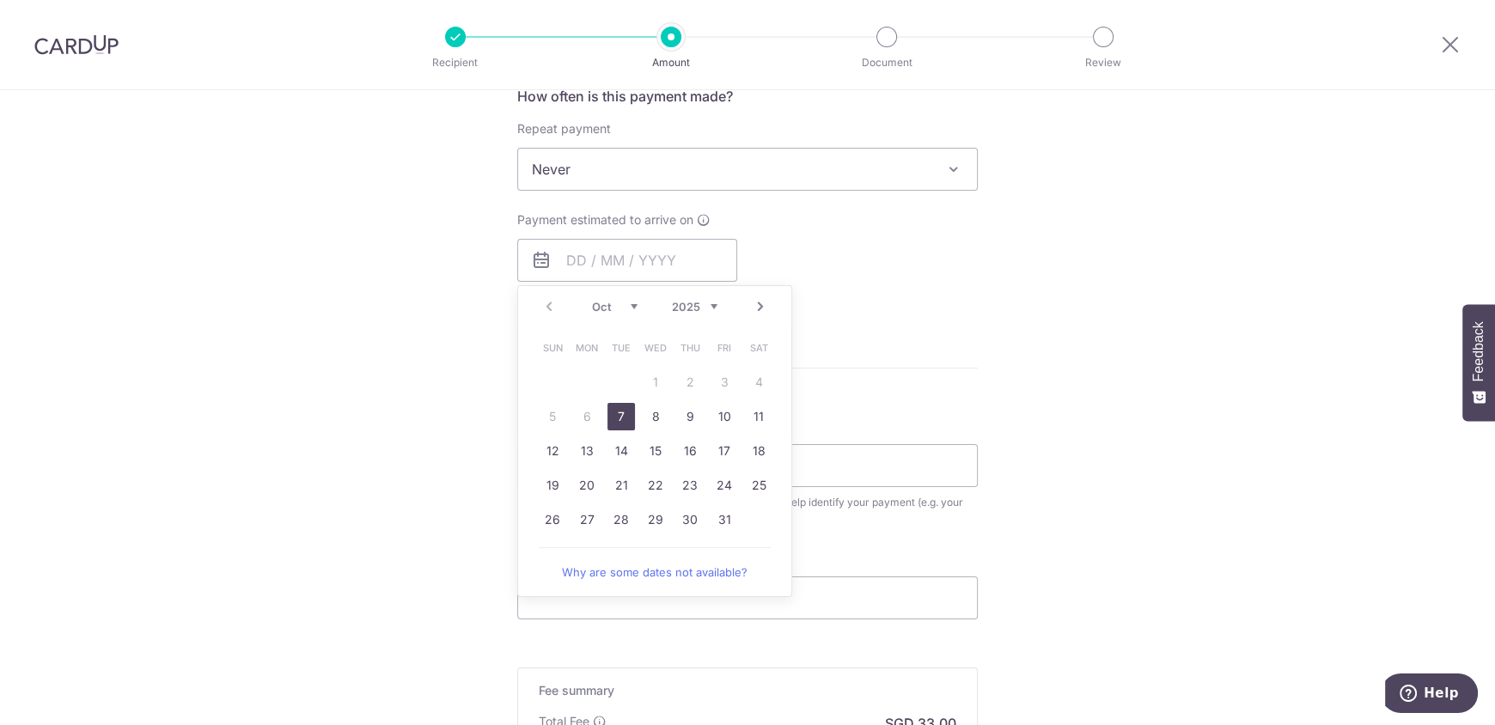
click at [755, 309] on link "Next" at bounding box center [760, 306] width 21 height 21
click at [723, 421] on link "7" at bounding box center [724, 416] width 27 height 27
type input "[DATE]"
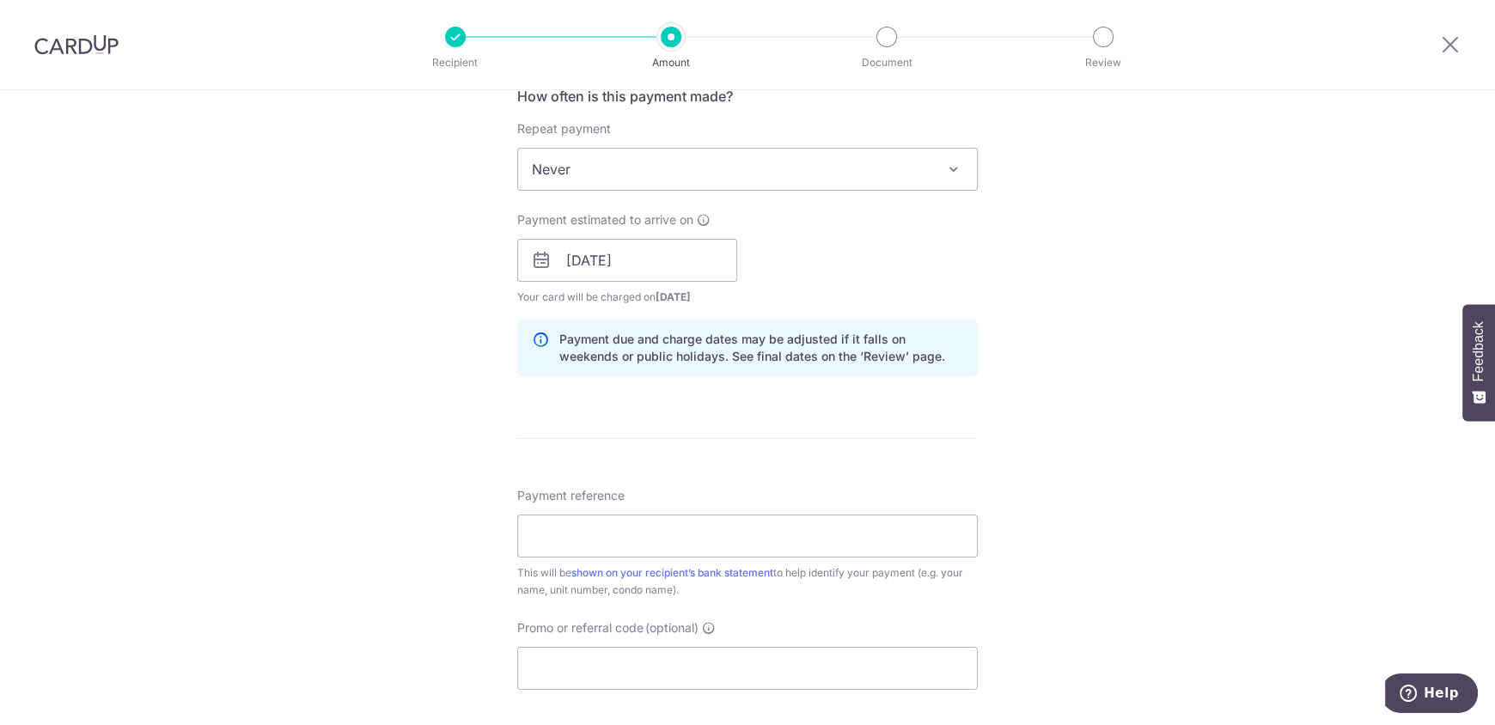
click at [941, 375] on div "How often is this payment made? Repeat payment Never Every week Every month Eve…" at bounding box center [747, 238] width 461 height 304
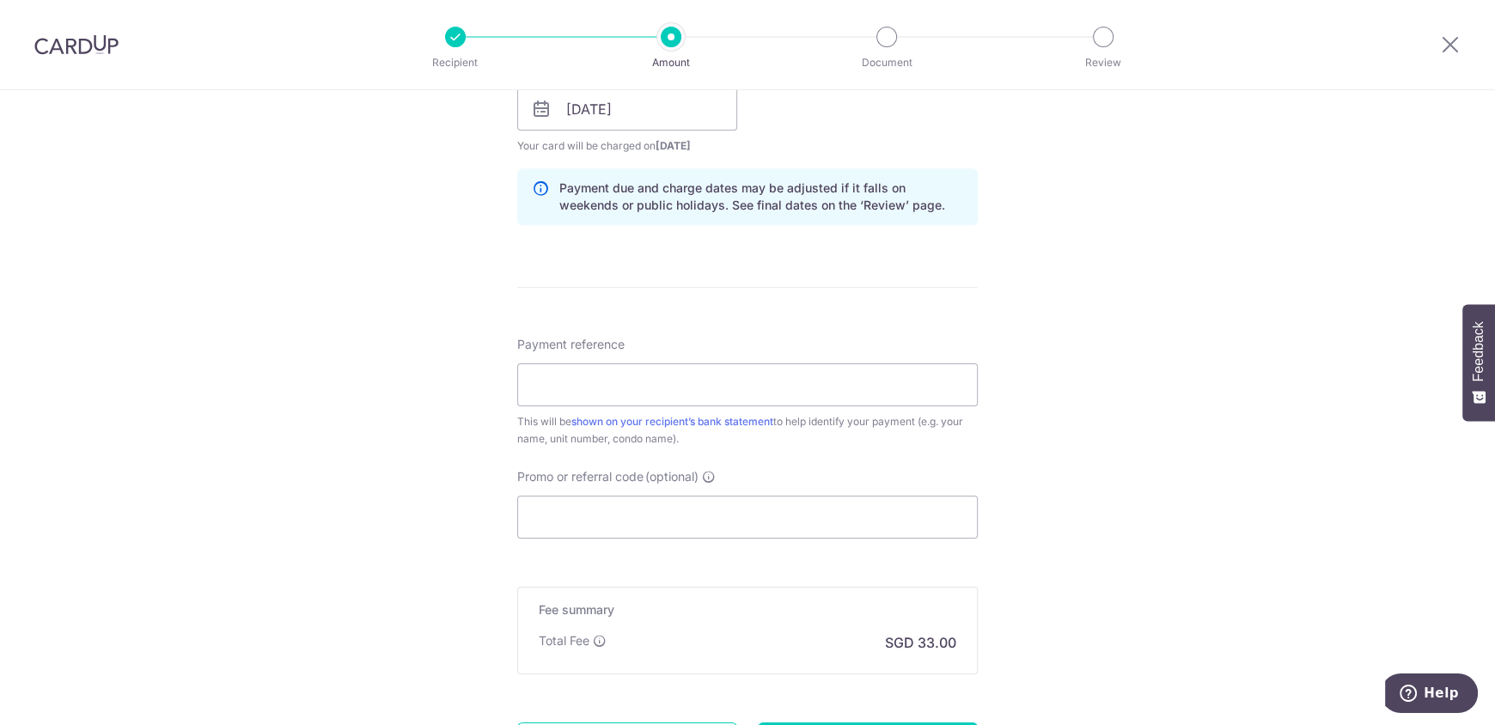
scroll to position [859, 0]
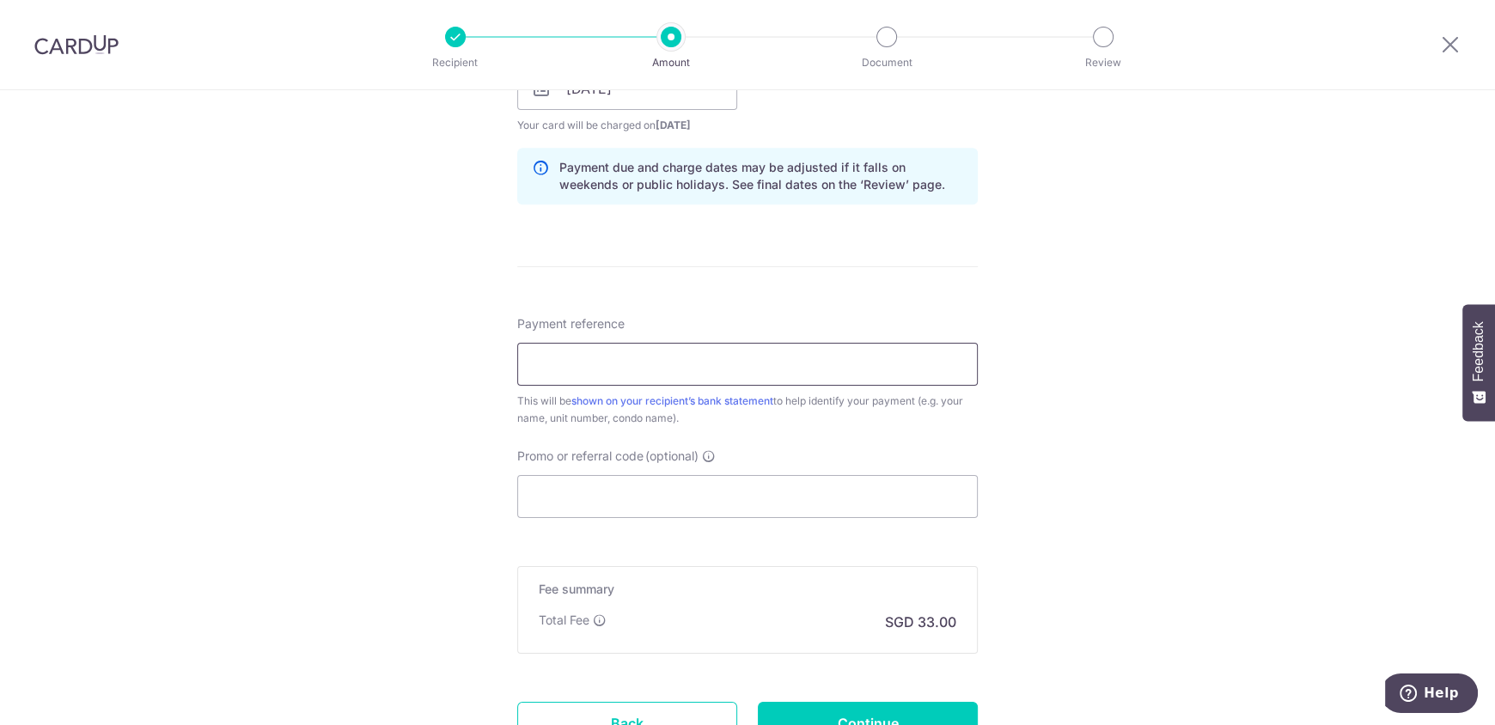
click at [673, 361] on input "Payment reference" at bounding box center [747, 364] width 461 height 43
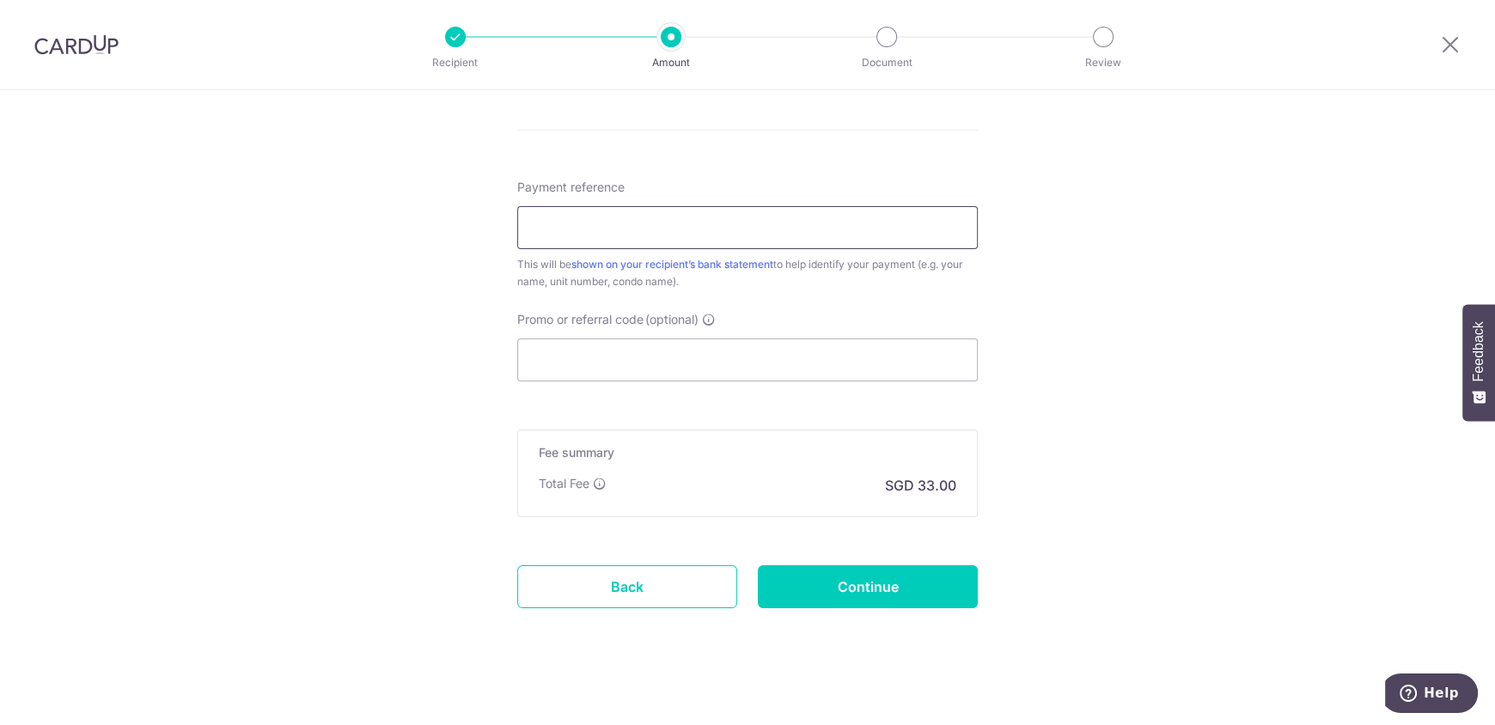
scroll to position [1005, 0]
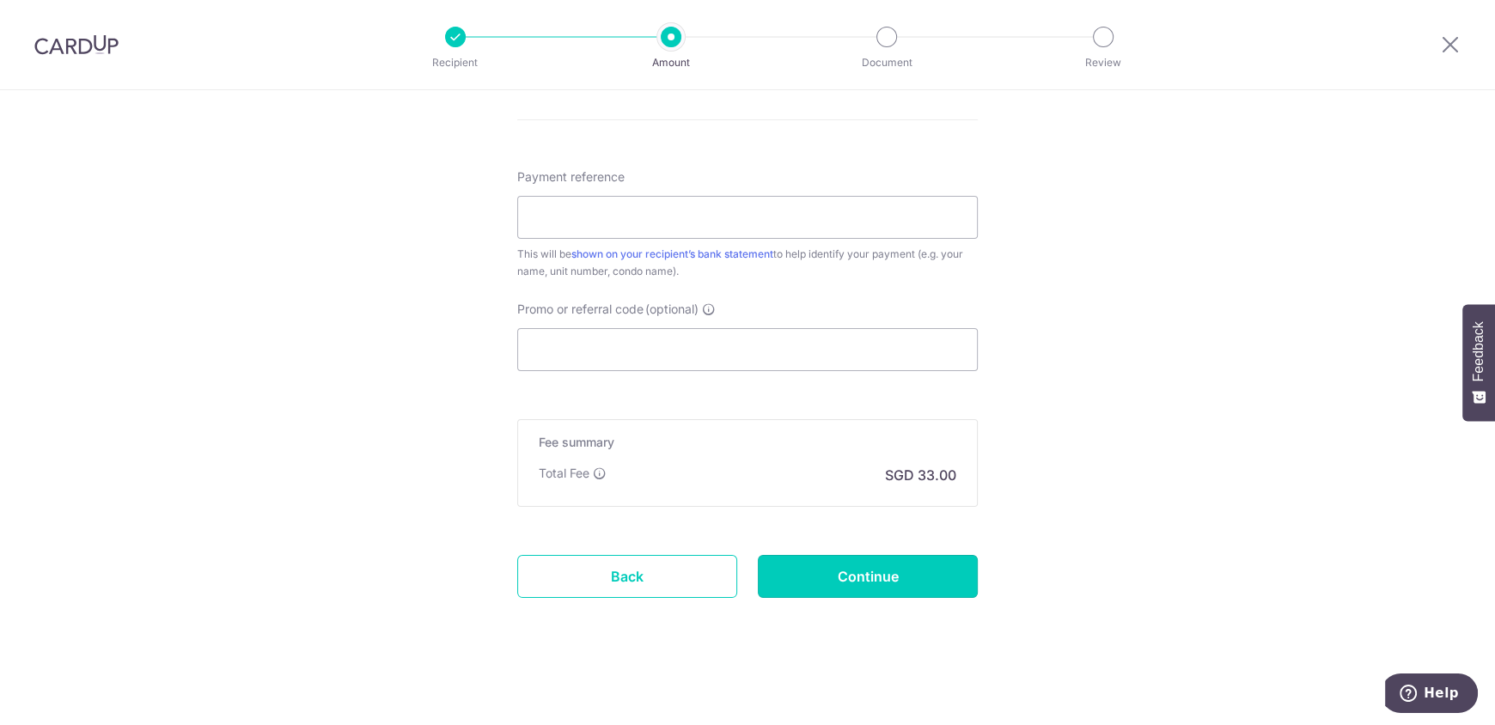
click at [865, 569] on input "Continue" at bounding box center [868, 576] width 220 height 43
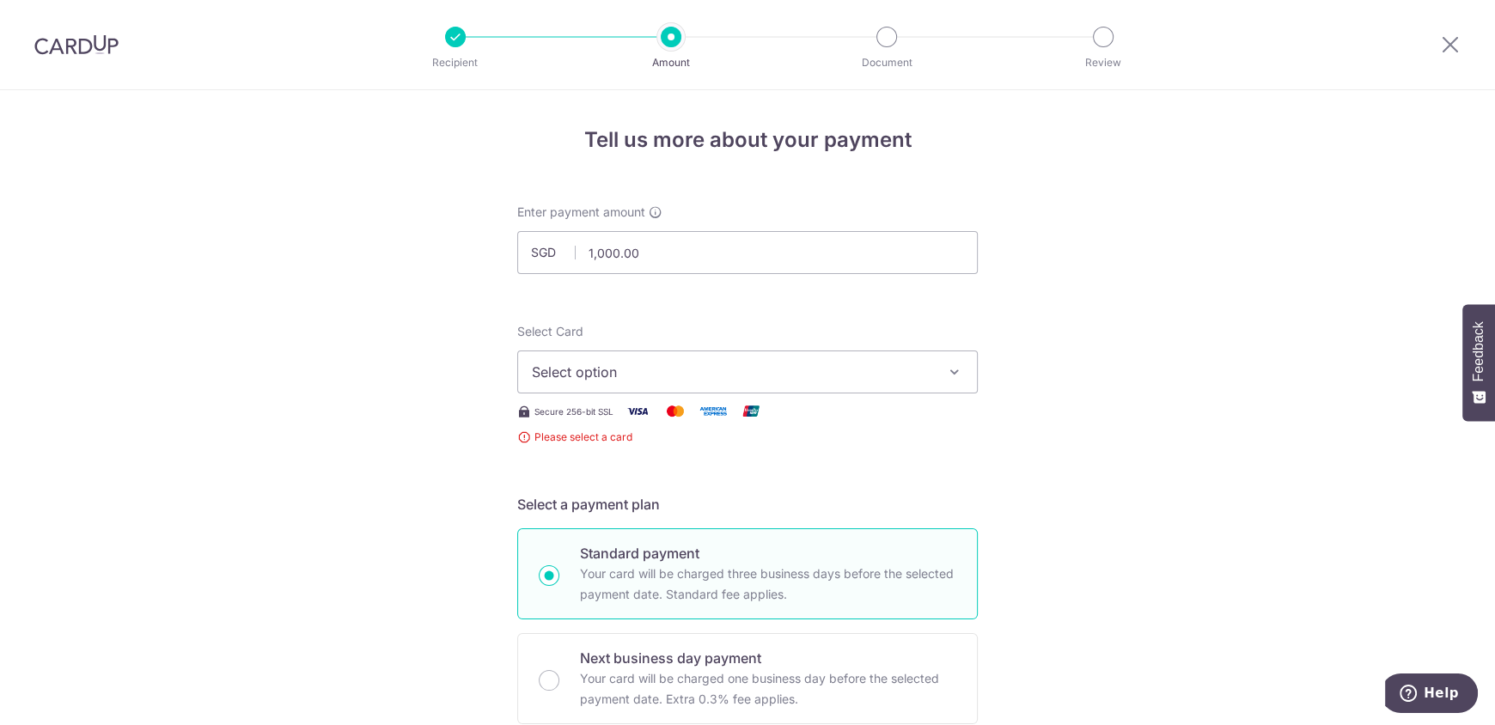
click at [699, 362] on span "Select option" at bounding box center [732, 372] width 400 height 21
click at [646, 408] on link "Add credit card" at bounding box center [747, 420] width 459 height 31
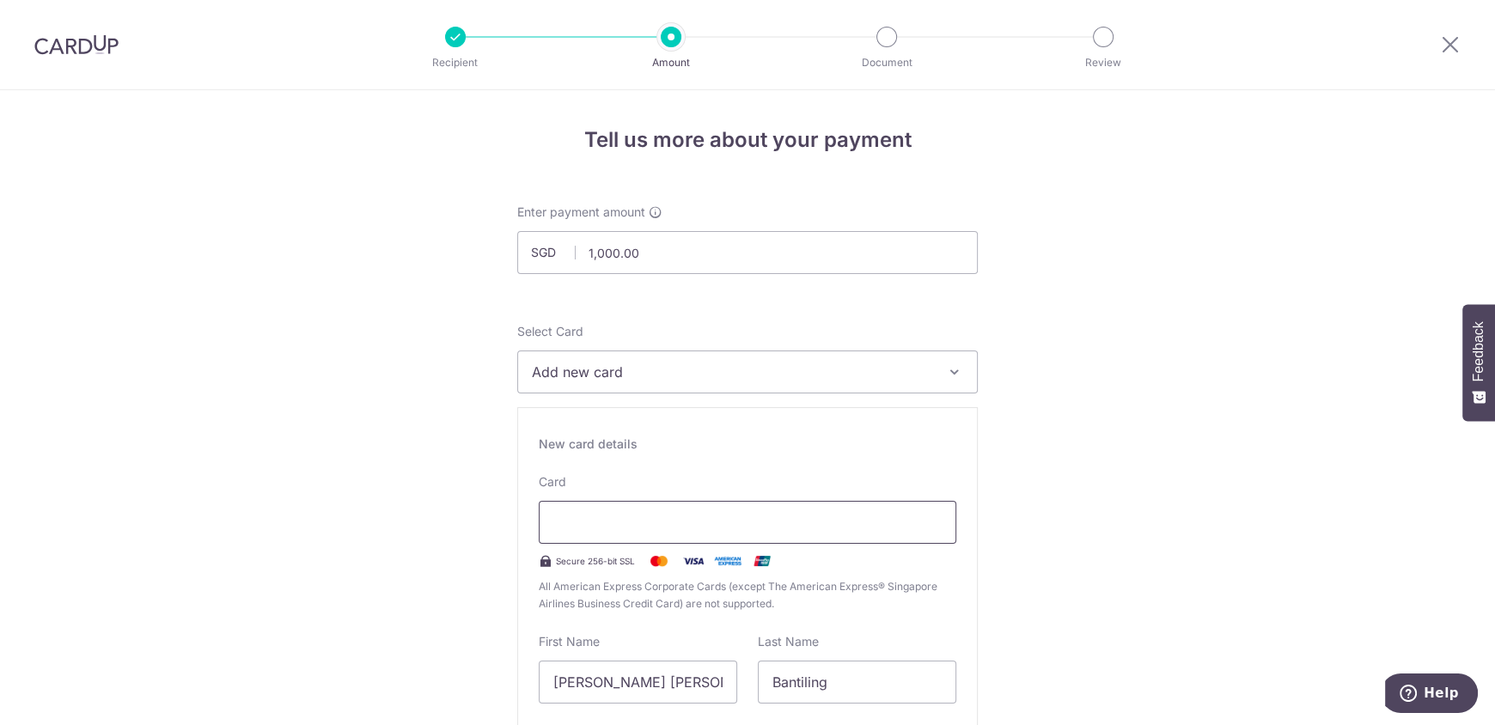
click at [911, 534] on div at bounding box center [748, 522] width 418 height 43
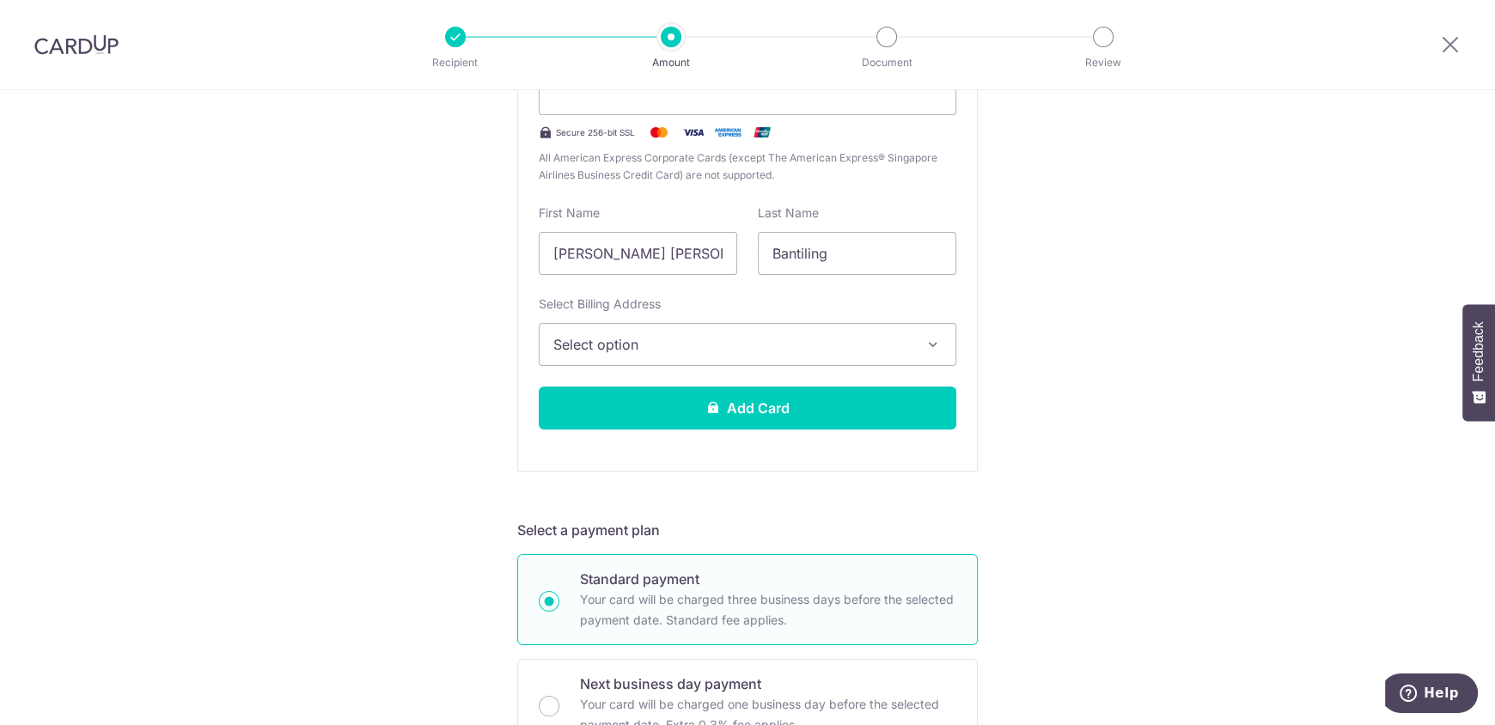
click at [684, 338] on span "Select option" at bounding box center [731, 344] width 357 height 21
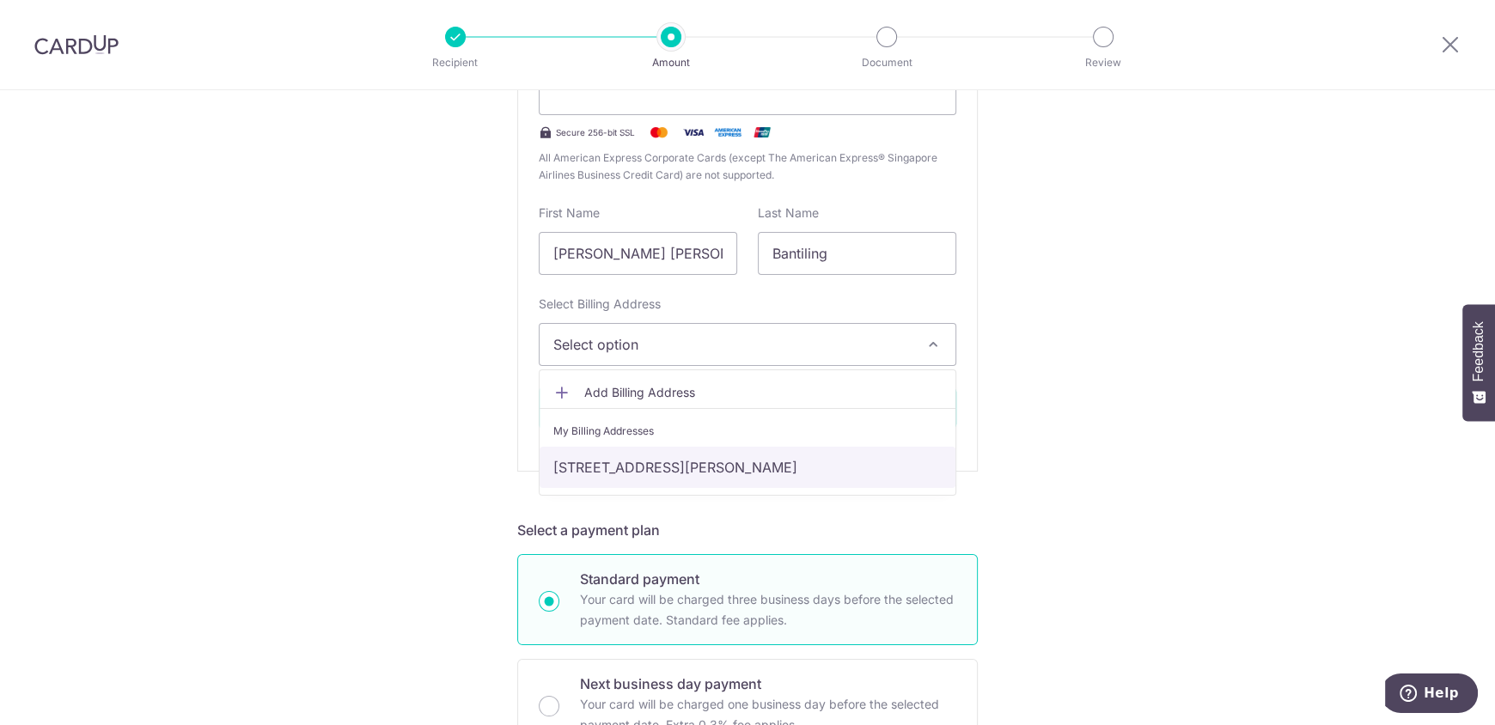
click at [644, 465] on link "[STREET_ADDRESS][PERSON_NAME]" at bounding box center [748, 467] width 416 height 41
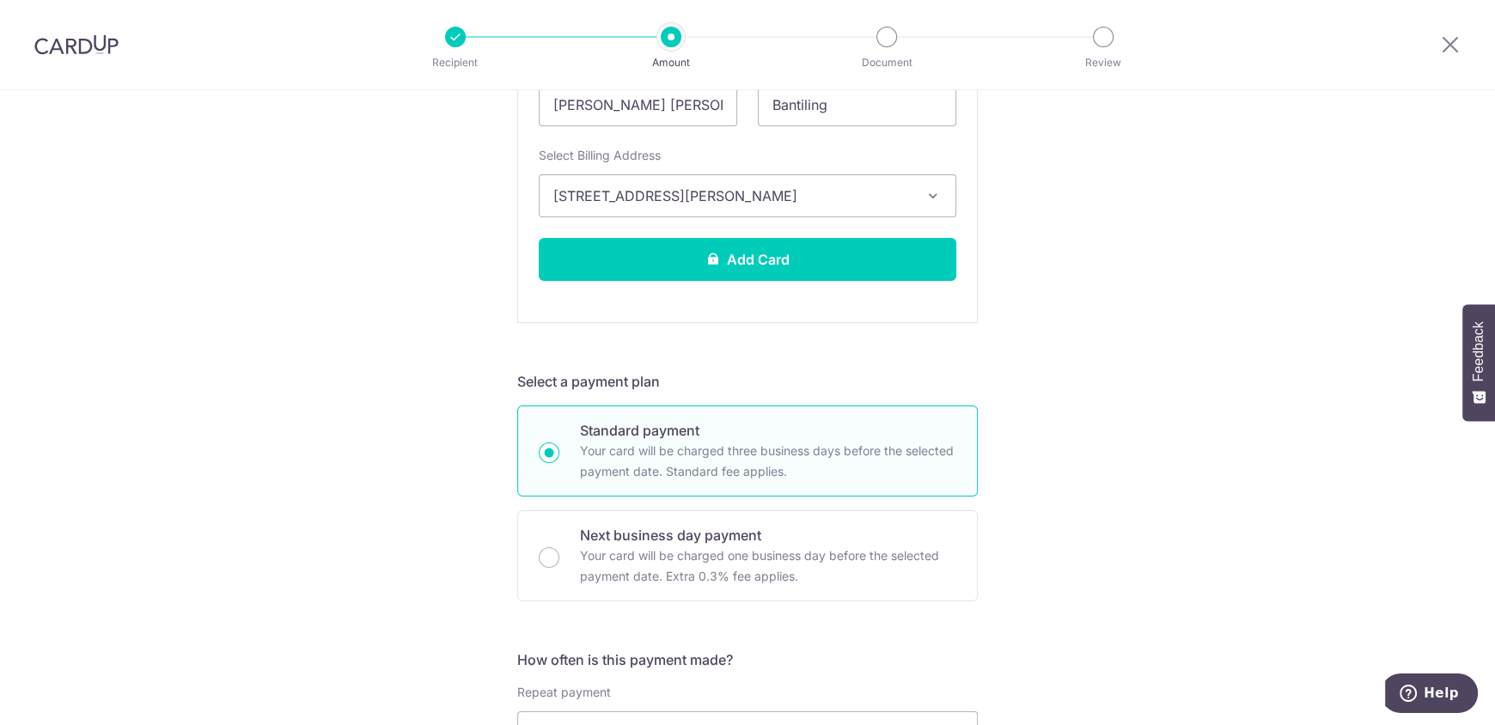
scroll to position [602, 0]
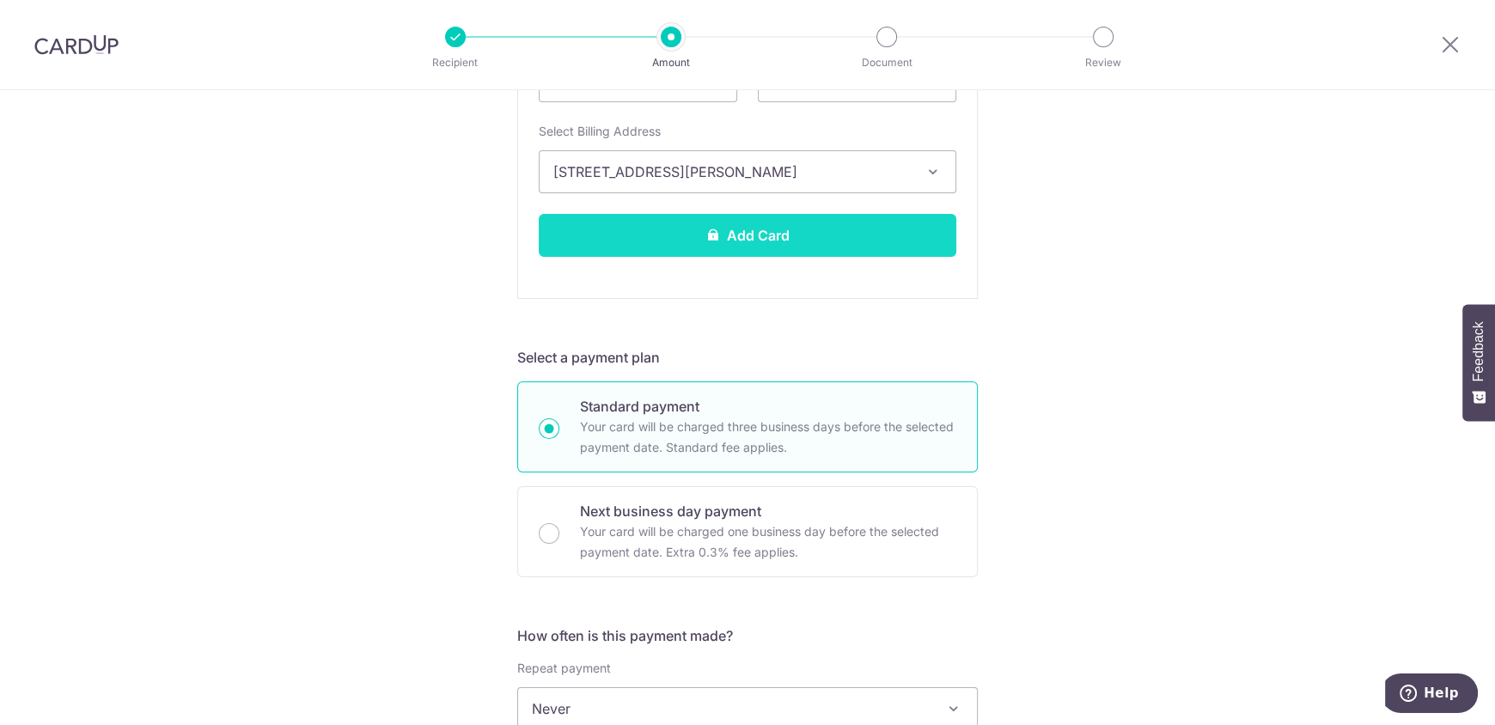
click at [742, 231] on button "Add Card" at bounding box center [748, 235] width 418 height 43
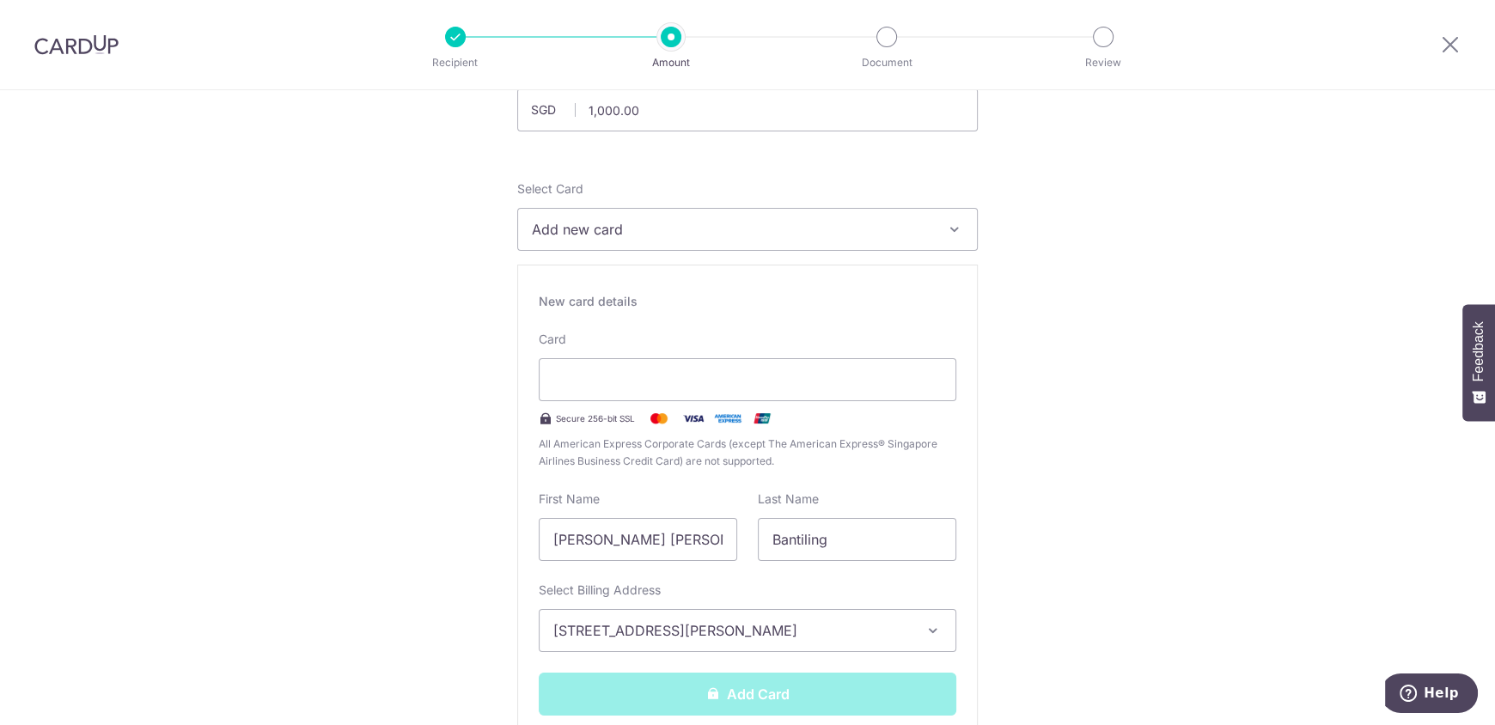
scroll to position [85, 0]
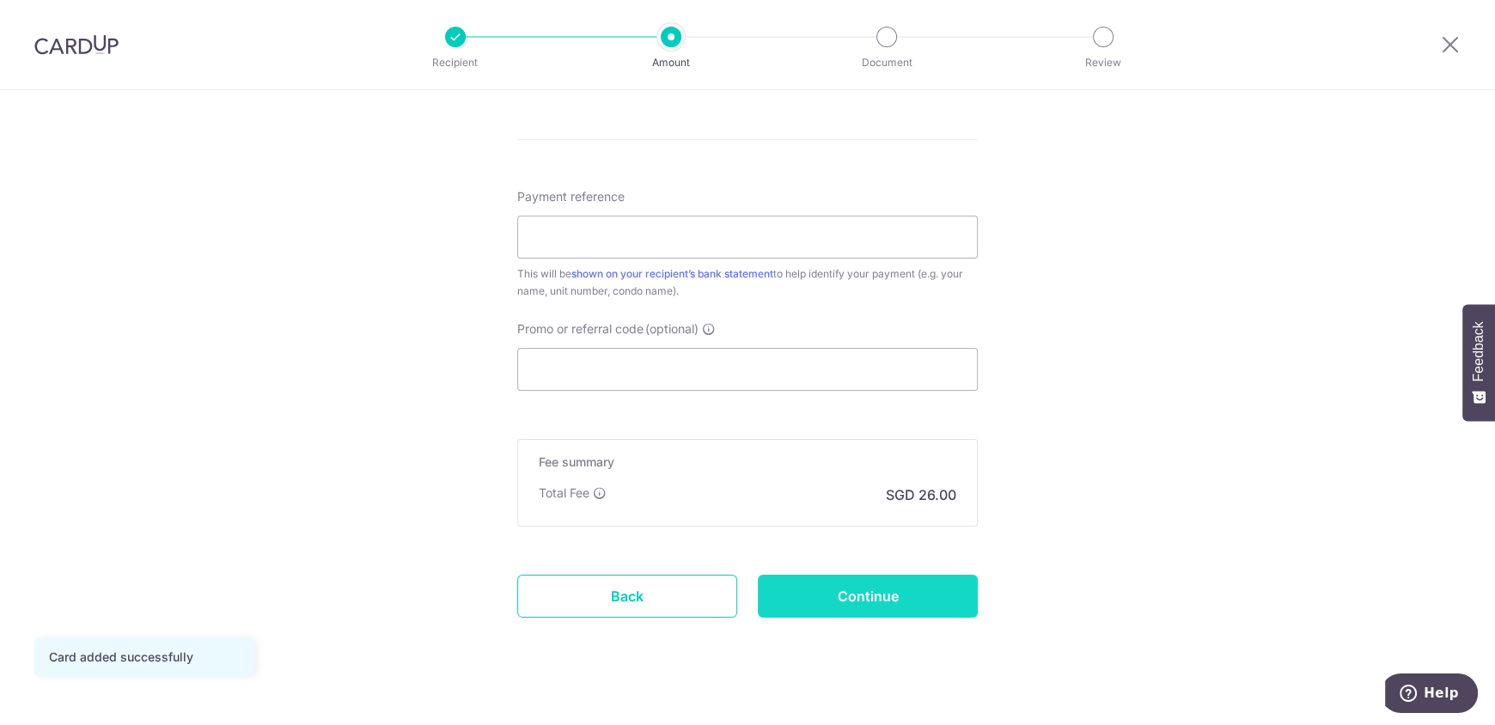
scroll to position [988, 0]
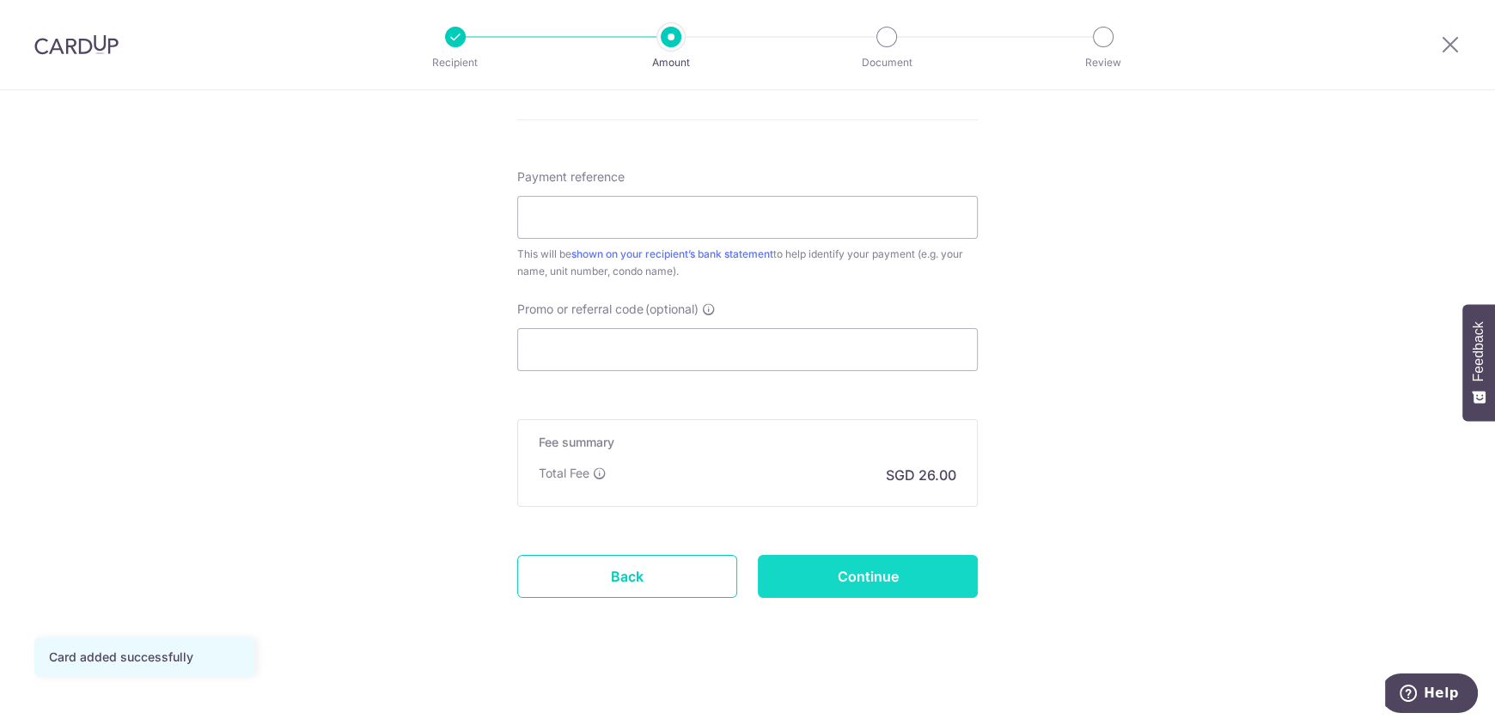
click at [837, 577] on input "Continue" at bounding box center [868, 576] width 220 height 43
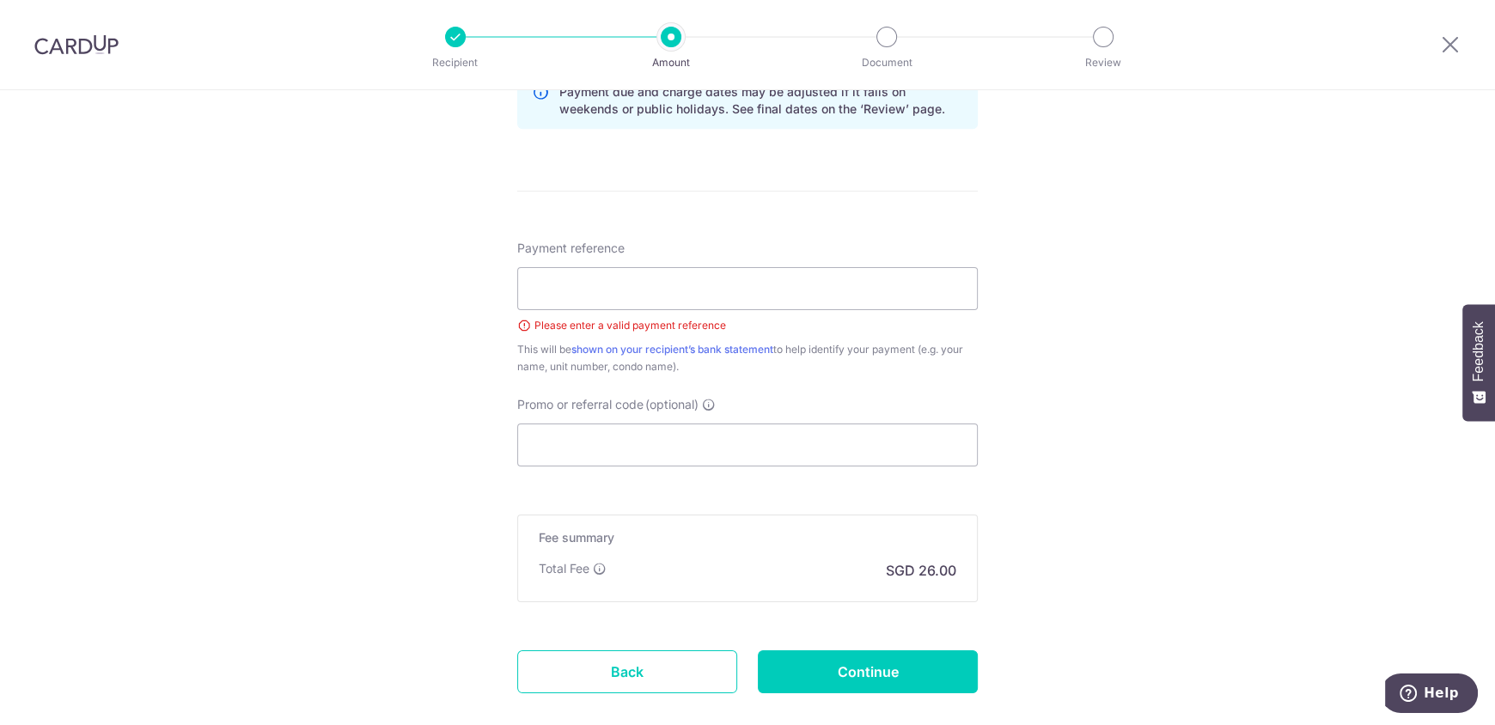
scroll to position [755, 0]
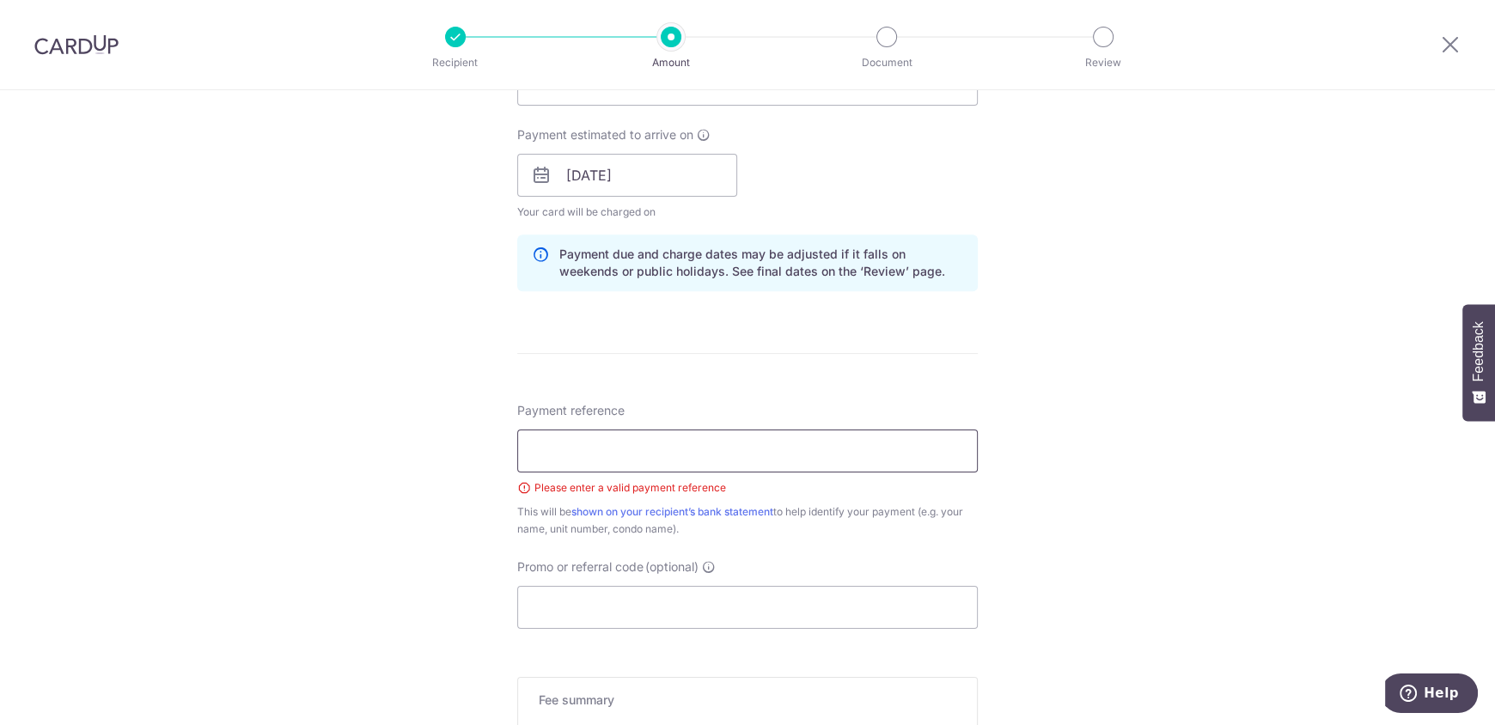
click at [736, 443] on input "Payment reference" at bounding box center [747, 451] width 461 height 43
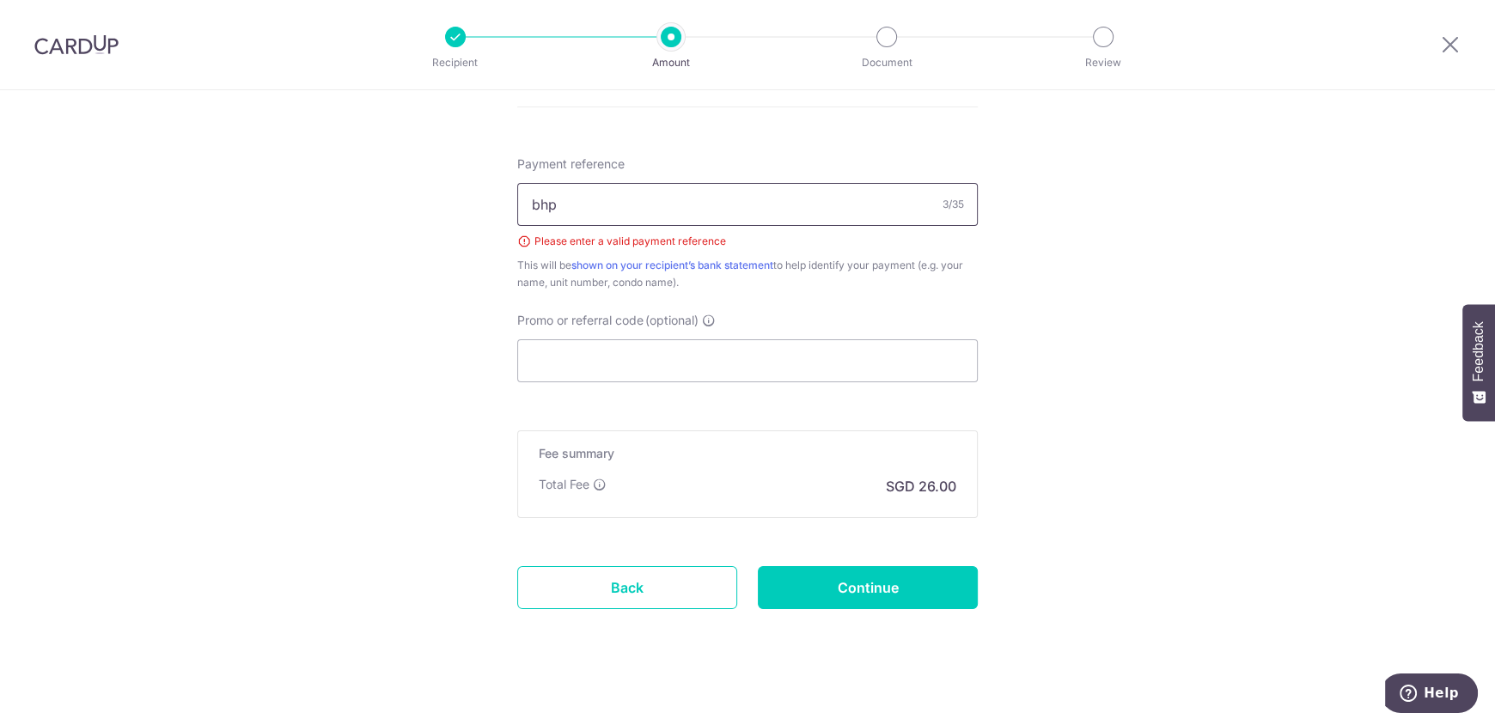
scroll to position [1012, 0]
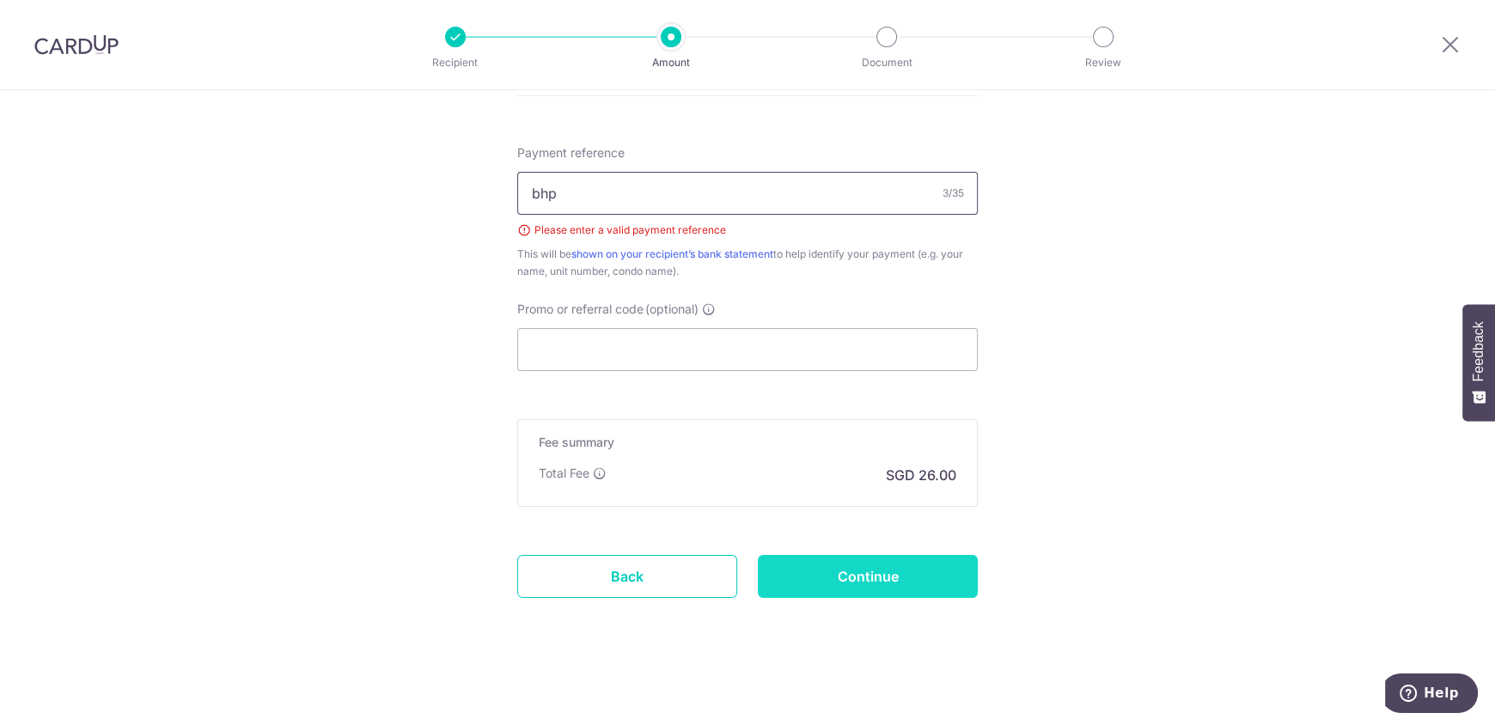
type input "bhp"
click at [909, 562] on input "Continue" at bounding box center [868, 576] width 220 height 43
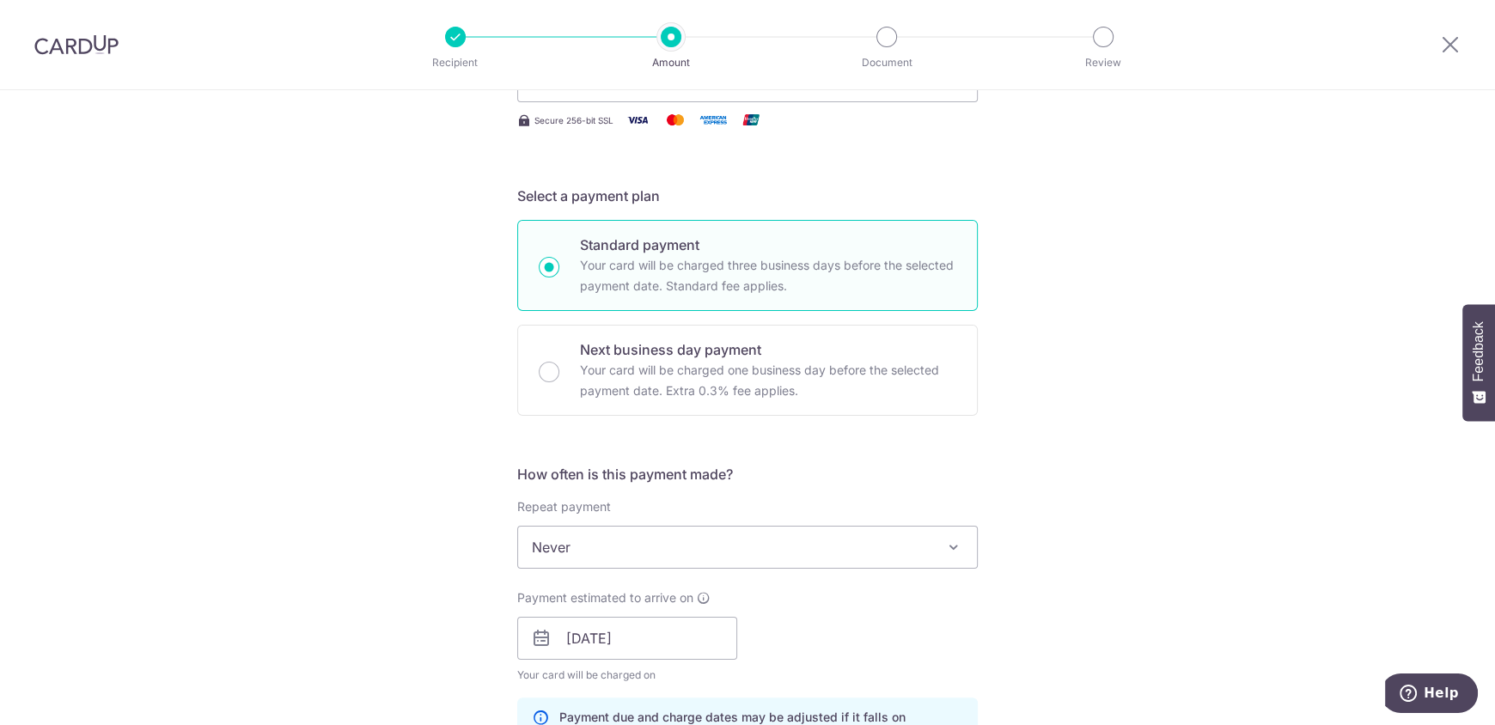
scroll to position [66, 0]
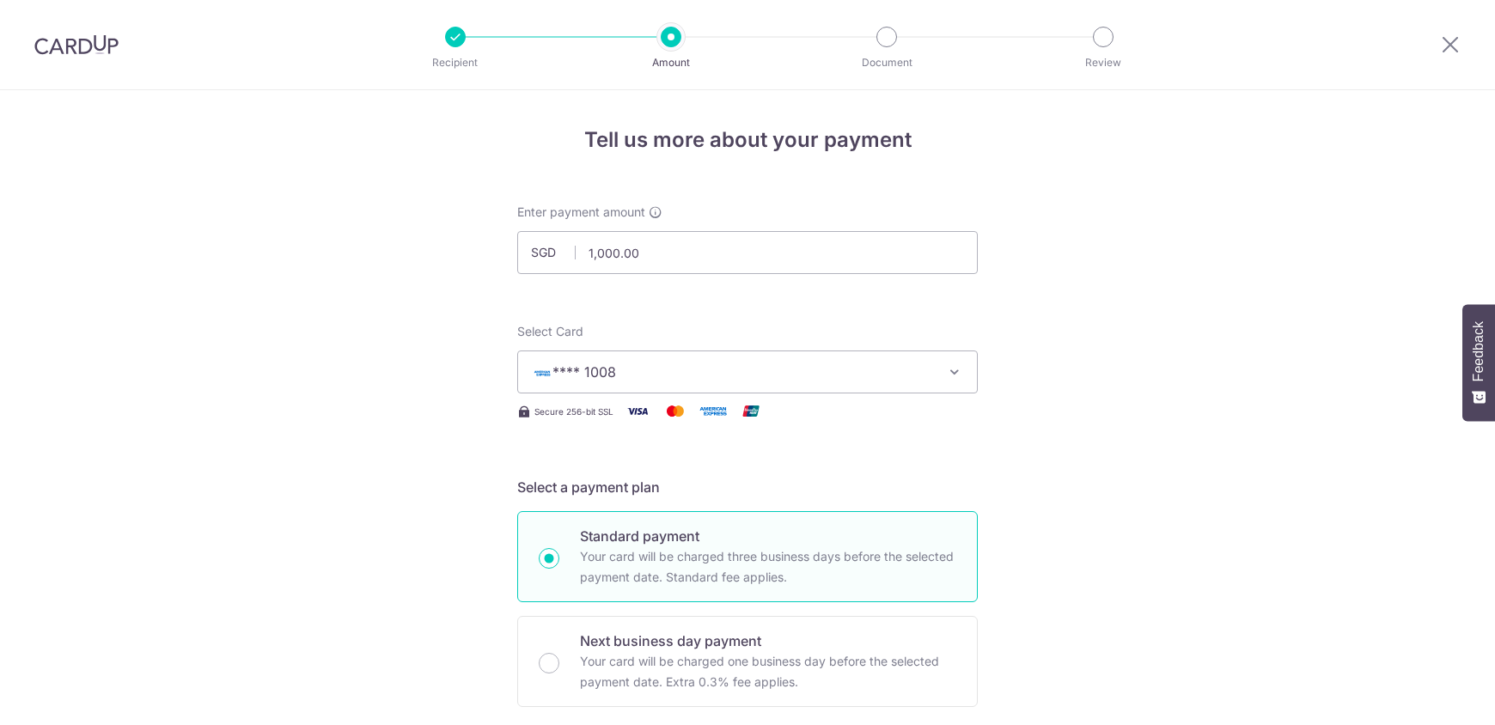
select select "3"
